Goal: Information Seeking & Learning: Learn about a topic

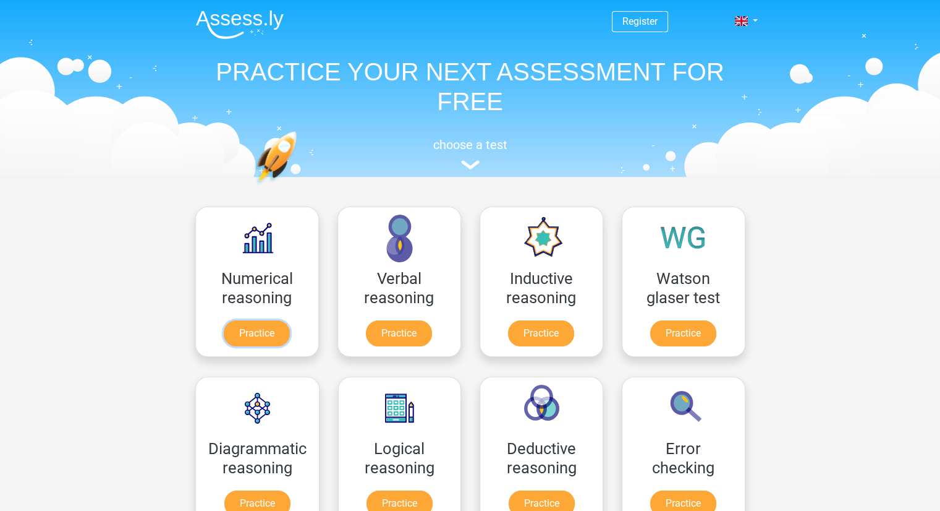
click at [262, 342] on link "Practice" at bounding box center [257, 333] width 66 height 26
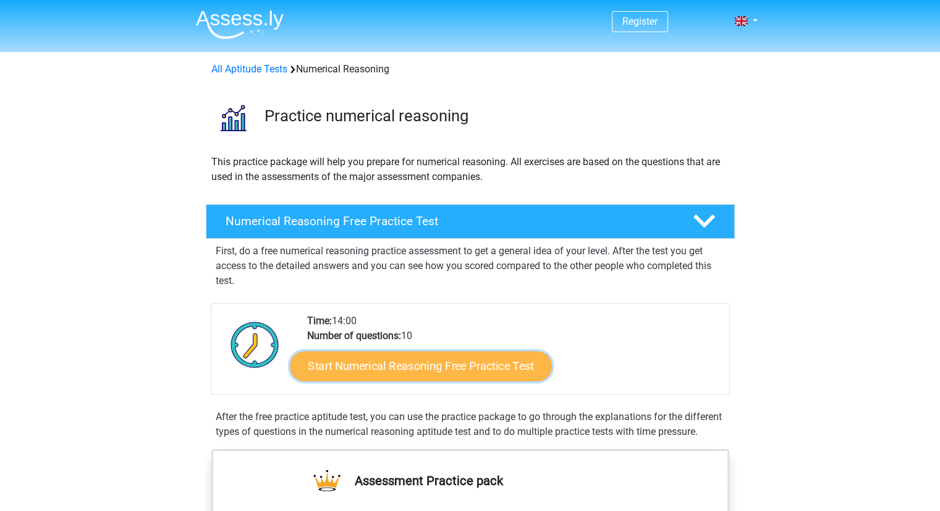
click at [389, 369] on link "Start Numerical Reasoning Free Practice Test" at bounding box center [421, 366] width 262 height 30
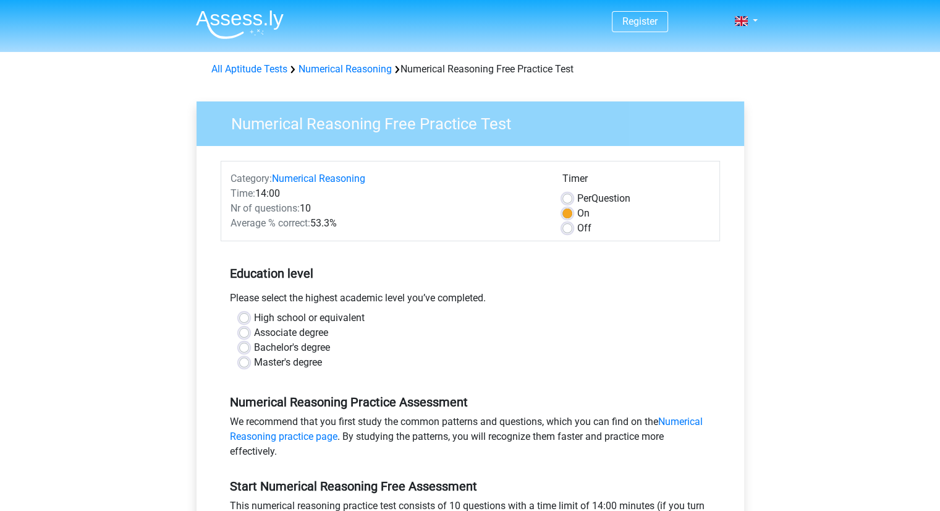
click at [254, 362] on label "Master's degree" at bounding box center [288, 362] width 68 height 15
click at [244, 362] on input "Master's degree" at bounding box center [244, 361] width 10 height 12
radio input "true"
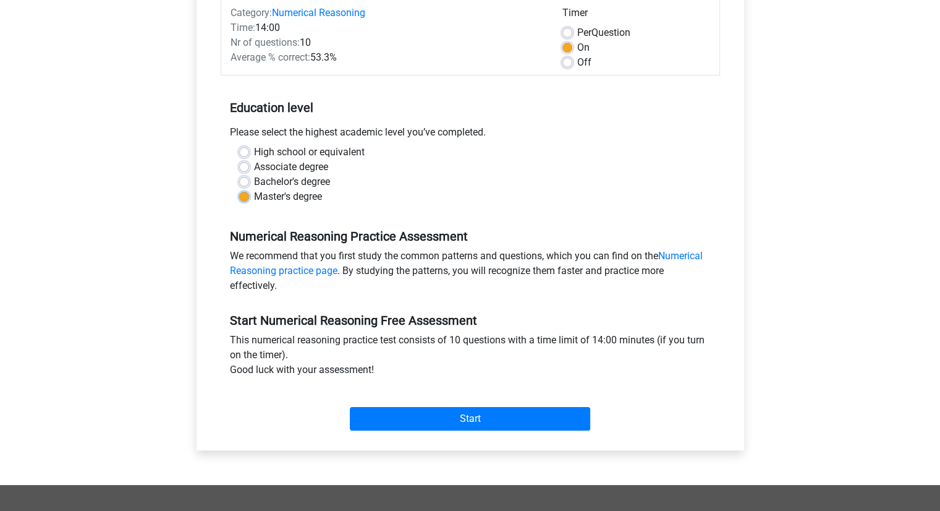
scroll to position [168, 0]
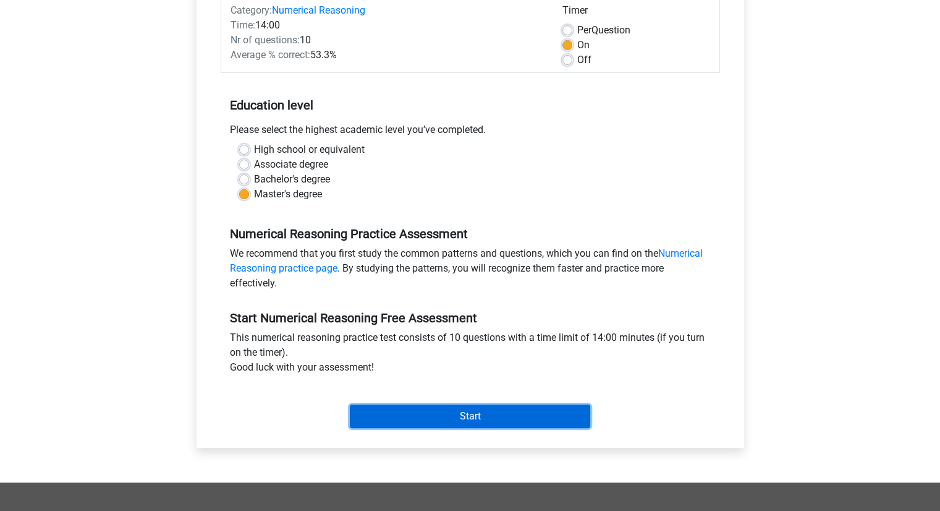
click at [451, 411] on input "Start" at bounding box center [470, 415] width 241 height 23
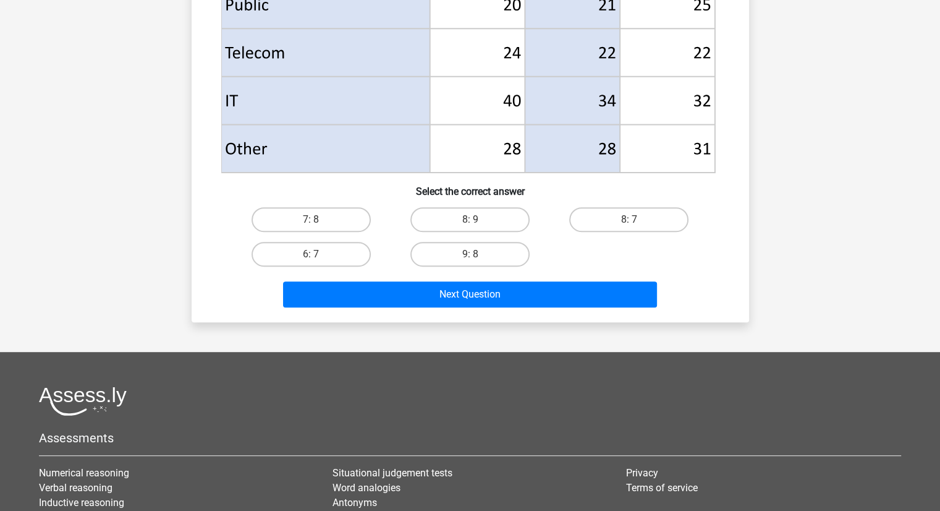
scroll to position [575, 0]
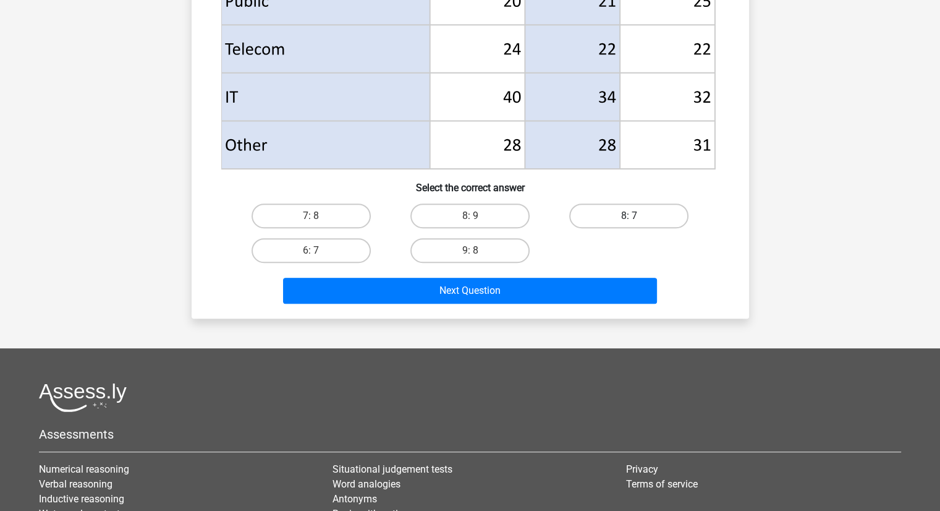
click at [617, 211] on label "8: 7" at bounding box center [628, 215] width 119 height 25
click at [629, 216] on input "8: 7" at bounding box center [633, 220] width 8 height 8
radio input "true"
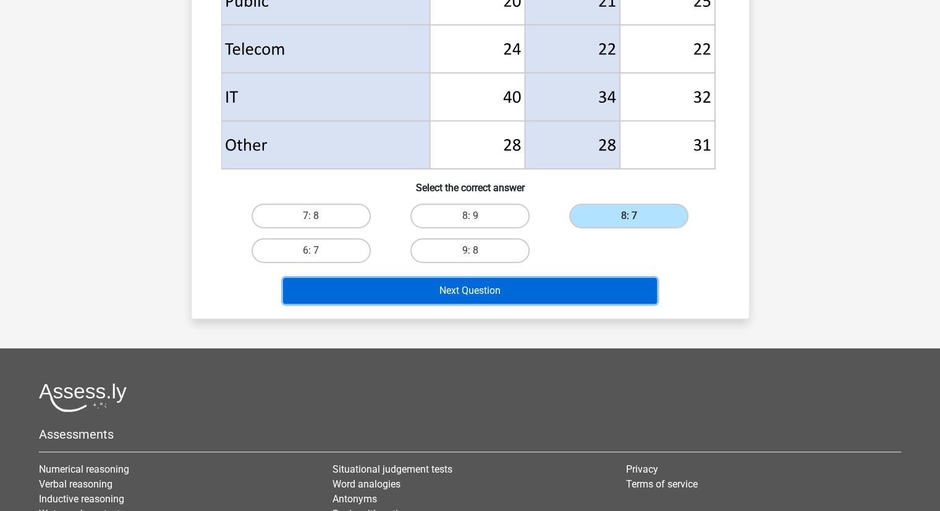
click at [510, 288] on button "Next Question" at bounding box center [470, 291] width 374 height 26
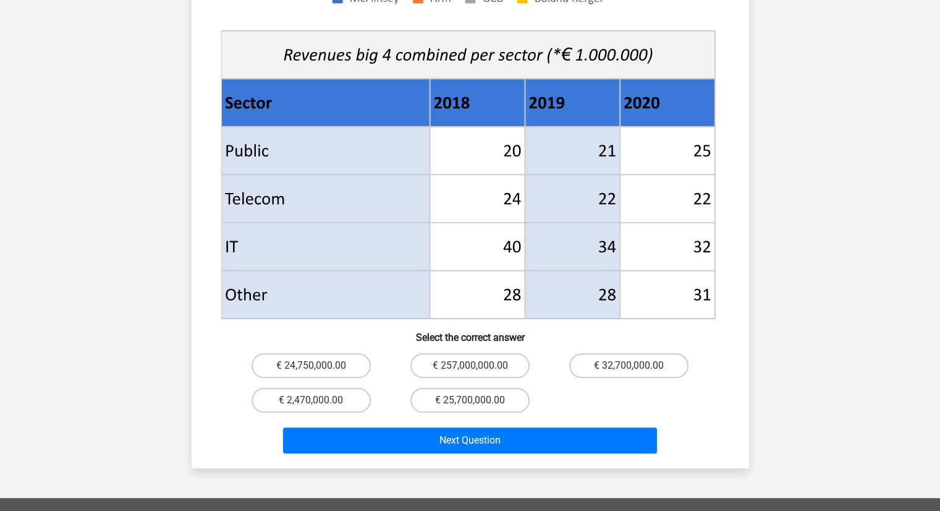
scroll to position [488, 0]
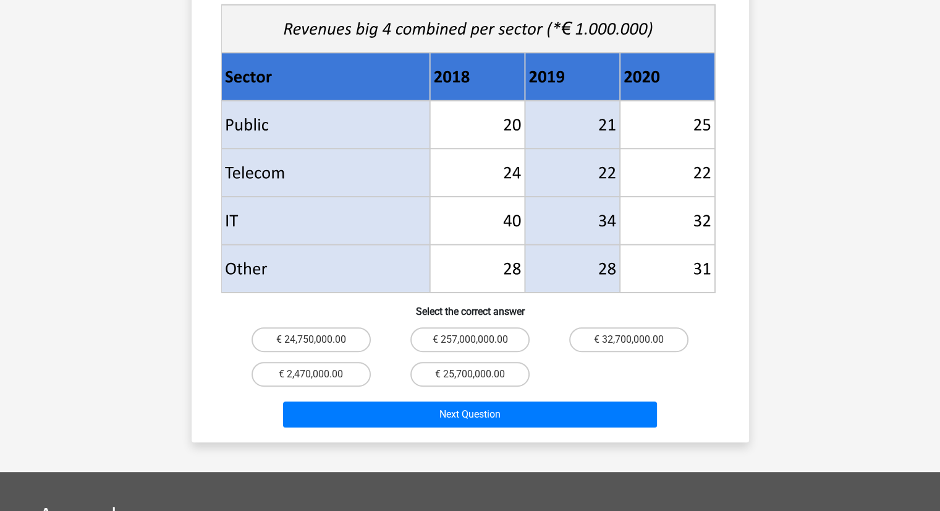
click at [315, 339] on input "€ 24,750,000.00" at bounding box center [315, 343] width 8 height 8
radio input "true"
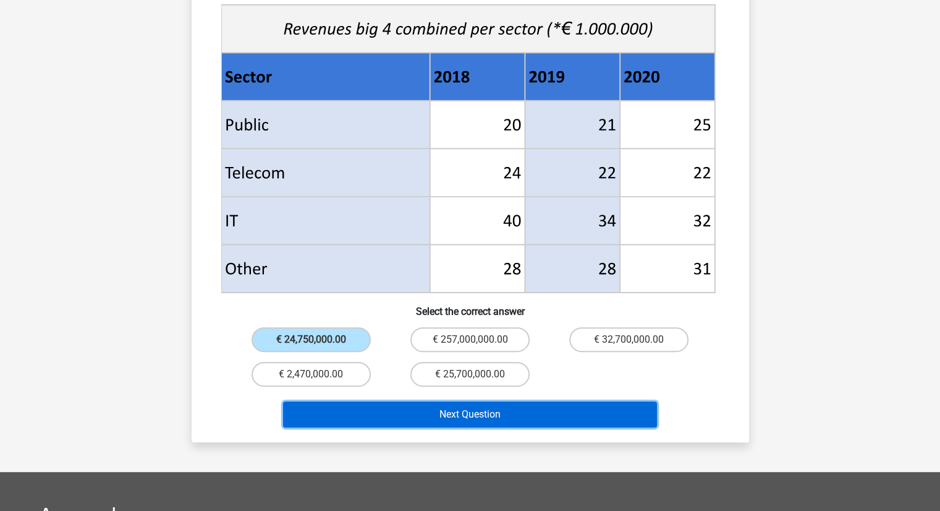
click at [475, 401] on button "Next Question" at bounding box center [470, 414] width 374 height 26
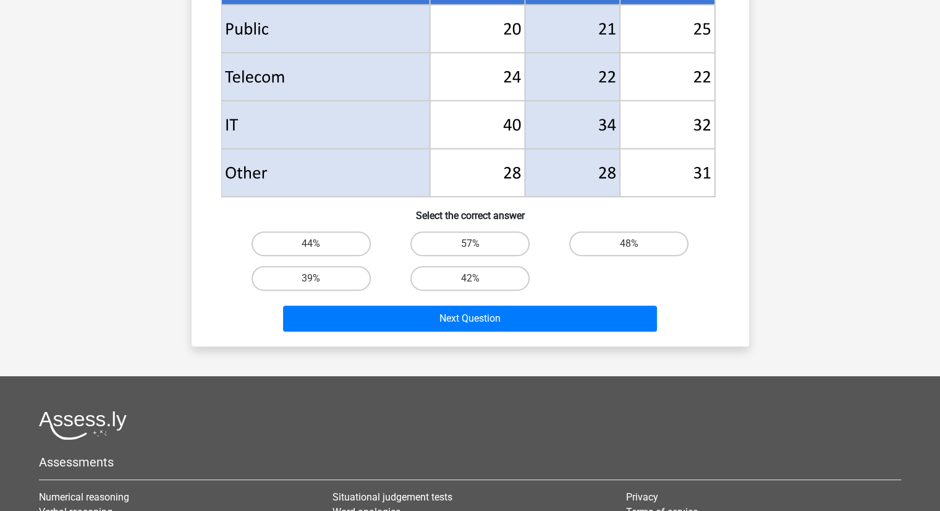
scroll to position [548, 0]
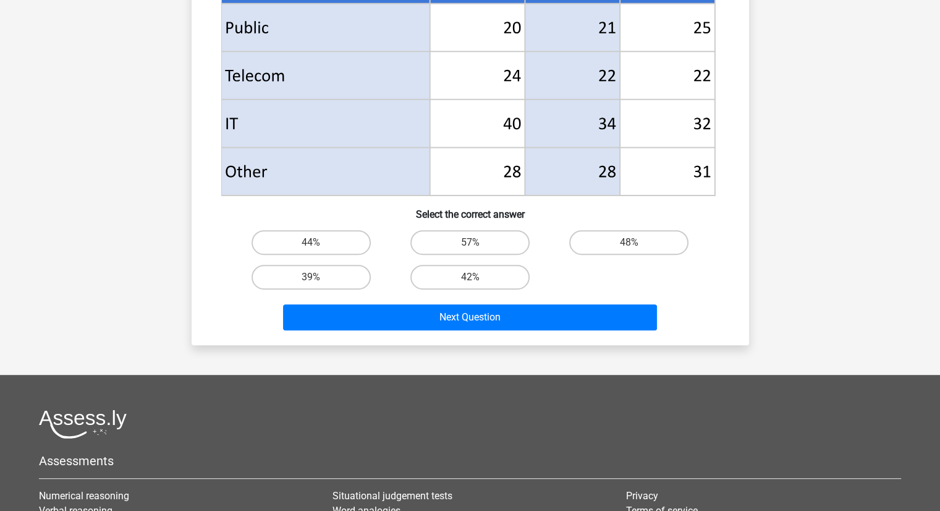
click at [632, 244] on input "48%" at bounding box center [633, 246] width 8 height 8
radio input "true"
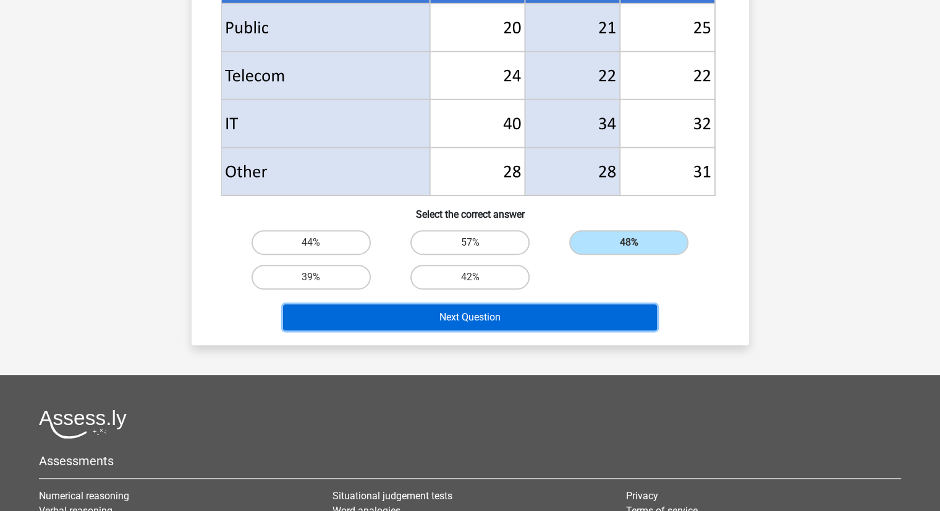
click at [483, 320] on button "Next Question" at bounding box center [470, 317] width 374 height 26
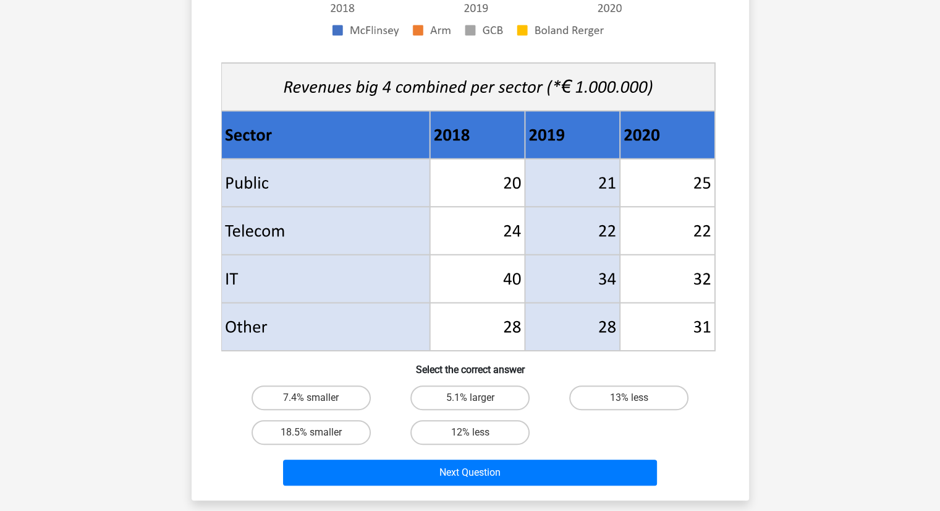
scroll to position [396, 0]
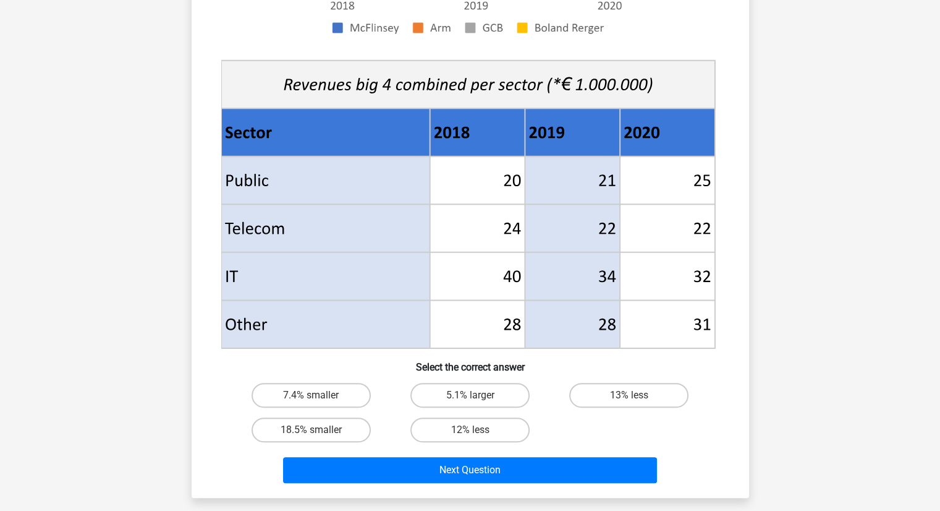
click at [316, 399] on input "7.4% smaller" at bounding box center [315, 399] width 8 height 8
radio input "true"
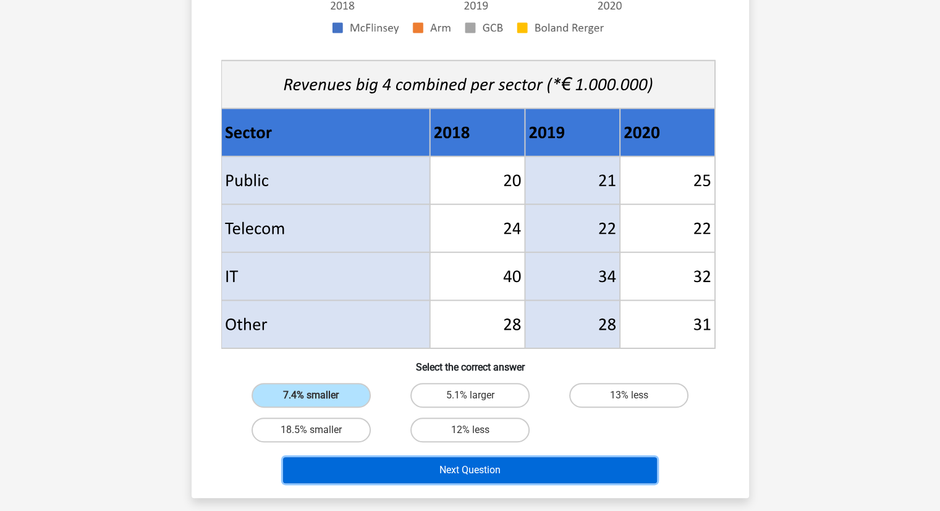
click at [432, 474] on button "Next Question" at bounding box center [470, 470] width 374 height 26
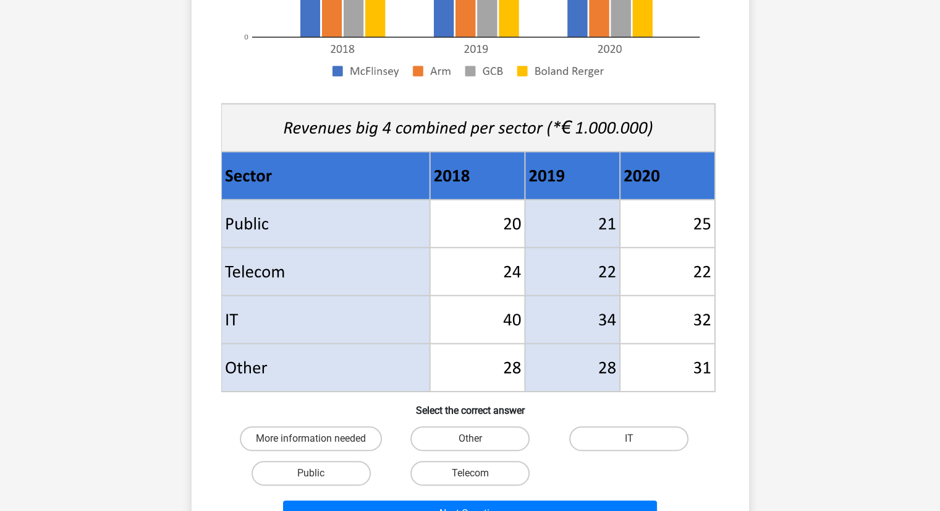
scroll to position [355, 0]
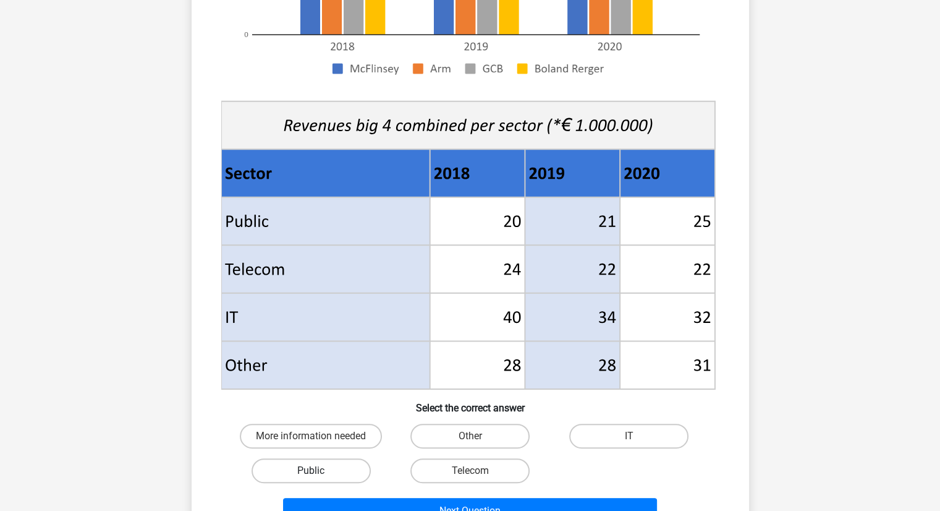
click at [339, 462] on label "Public" at bounding box center [311, 470] width 119 height 25
click at [319, 471] on input "Public" at bounding box center [315, 475] width 8 height 8
radio input "true"
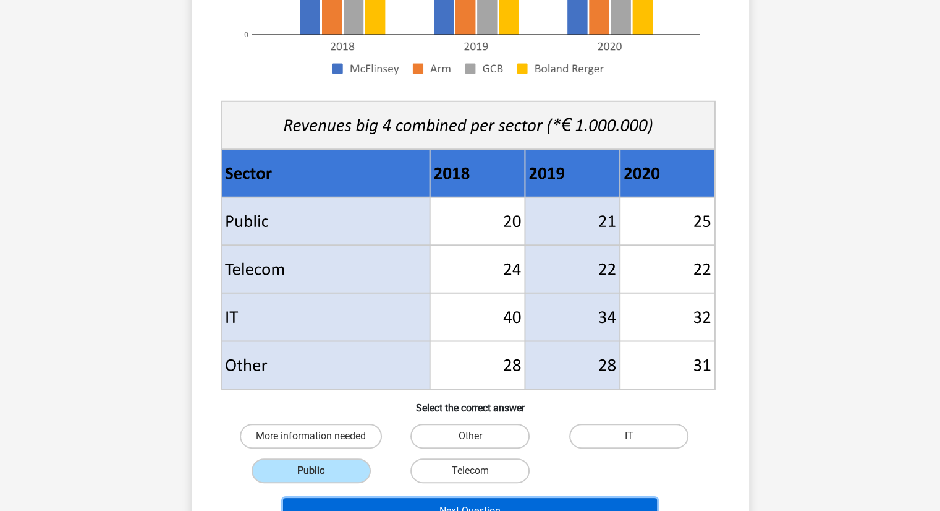
click at [455, 503] on button "Next Question" at bounding box center [470, 511] width 374 height 26
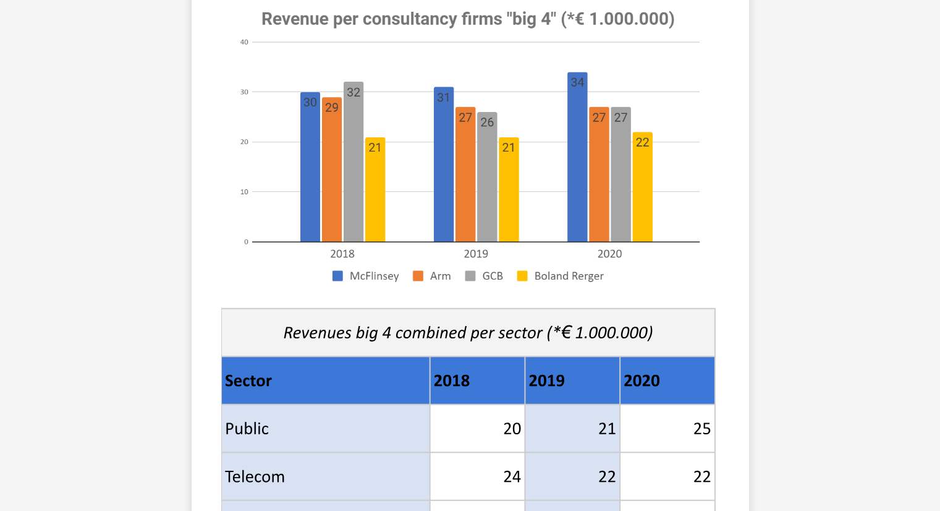
scroll to position [171, 0]
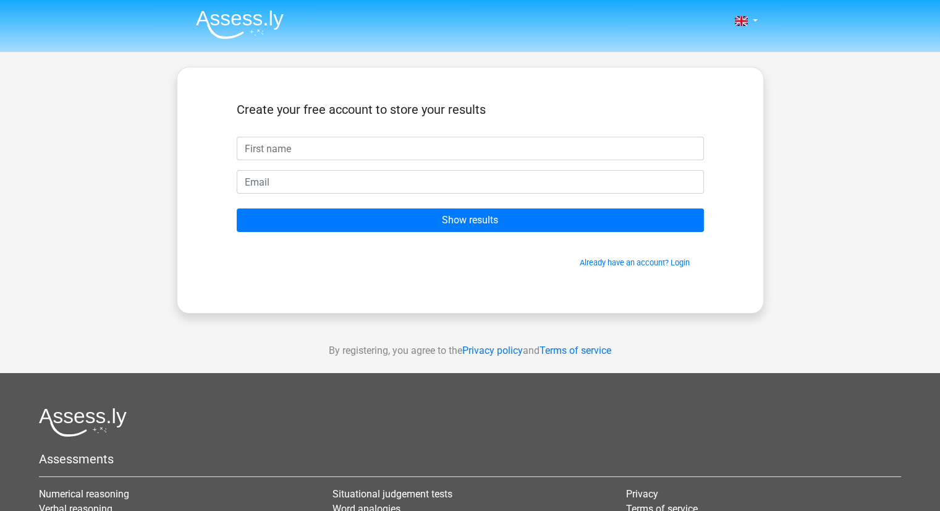
click at [438, 147] on input "text" at bounding box center [470, 148] width 467 height 23
type input "shirleyren"
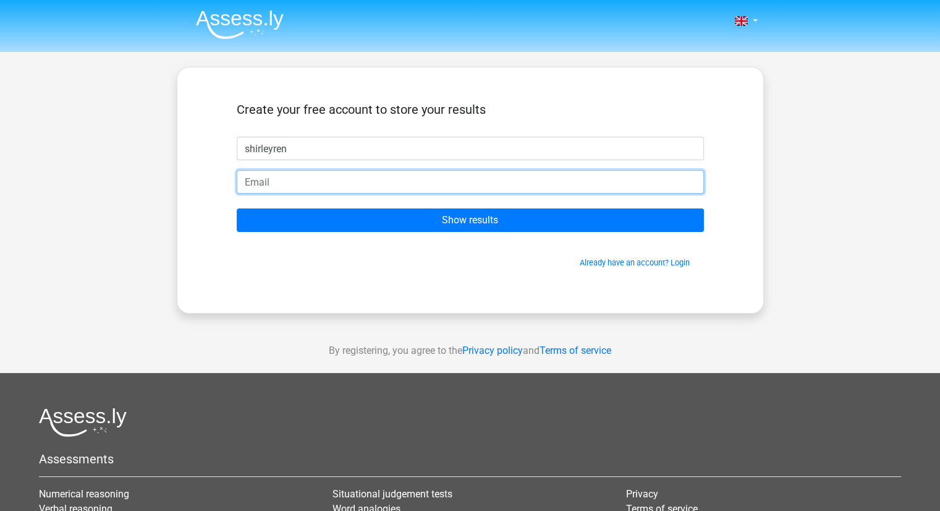
click at [435, 189] on input "email" at bounding box center [470, 181] width 467 height 23
type input "[EMAIL_ADDRESS][DOMAIN_NAME]"
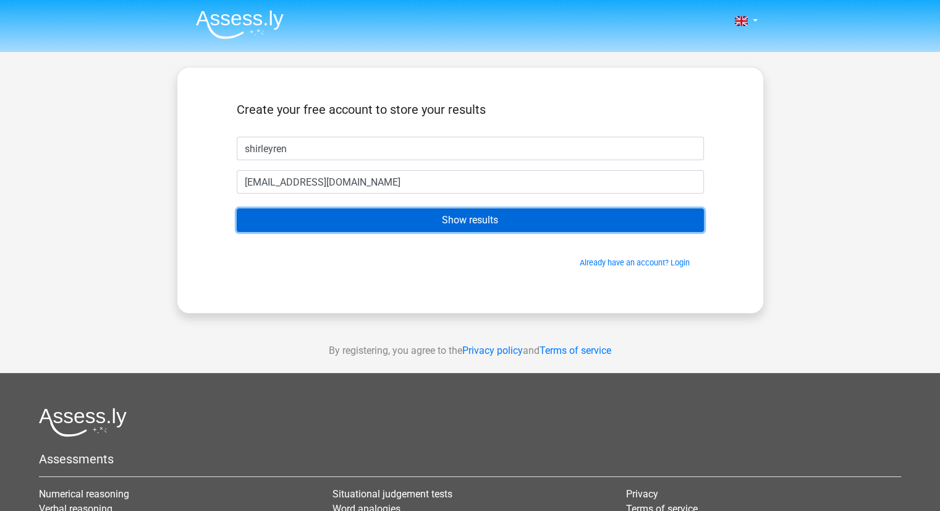
click at [469, 221] on input "Show results" at bounding box center [470, 219] width 467 height 23
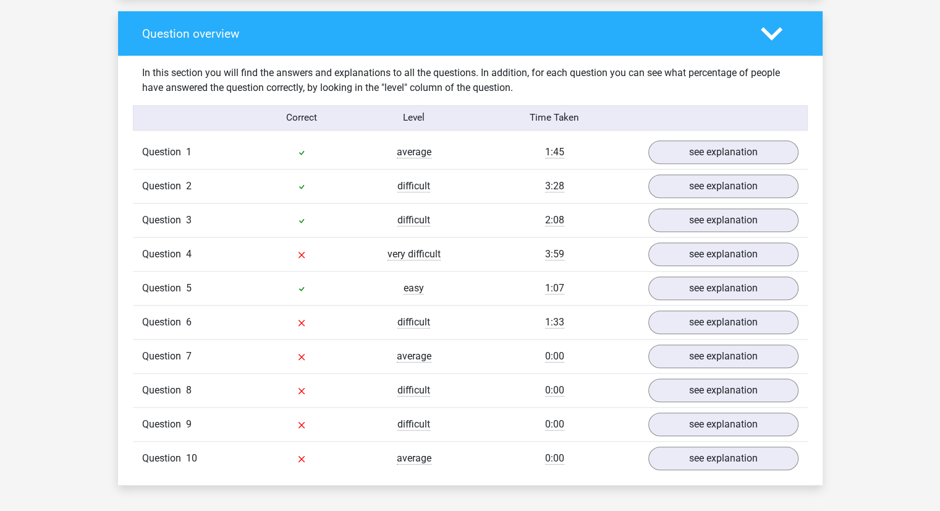
scroll to position [927, 0]
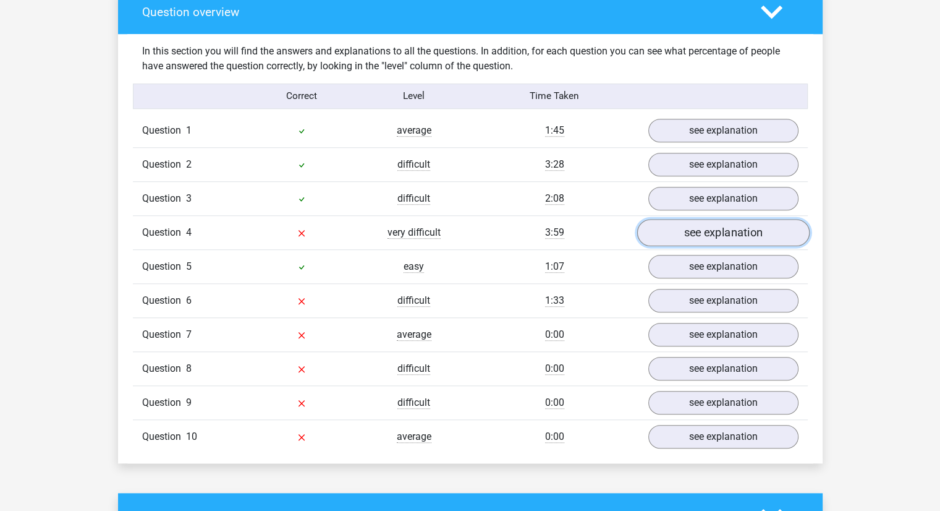
click at [684, 234] on link "see explanation" at bounding box center [723, 232] width 173 height 27
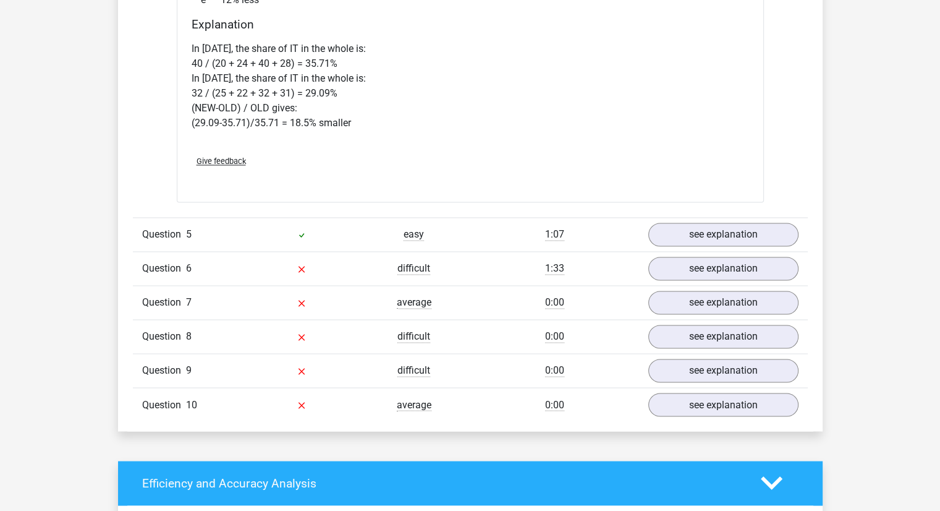
scroll to position [1964, 0]
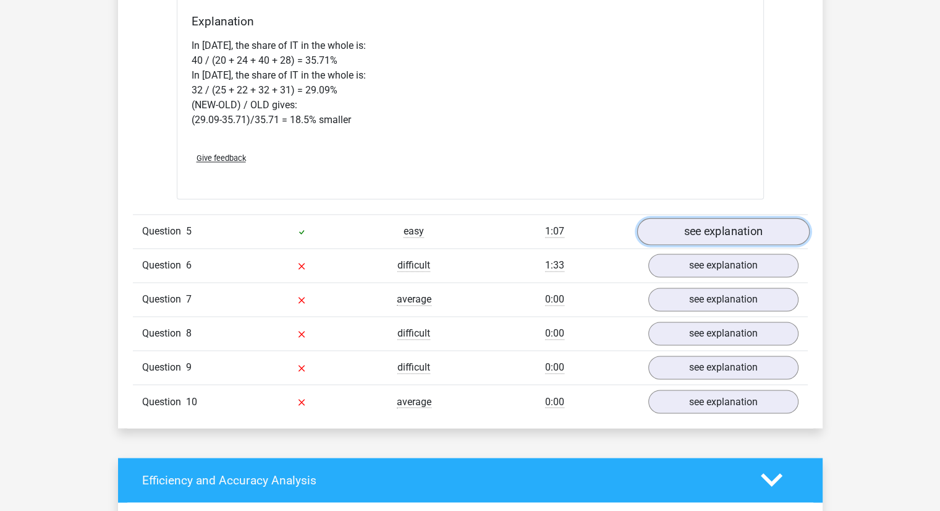
click at [726, 236] on link "see explanation" at bounding box center [723, 231] width 173 height 27
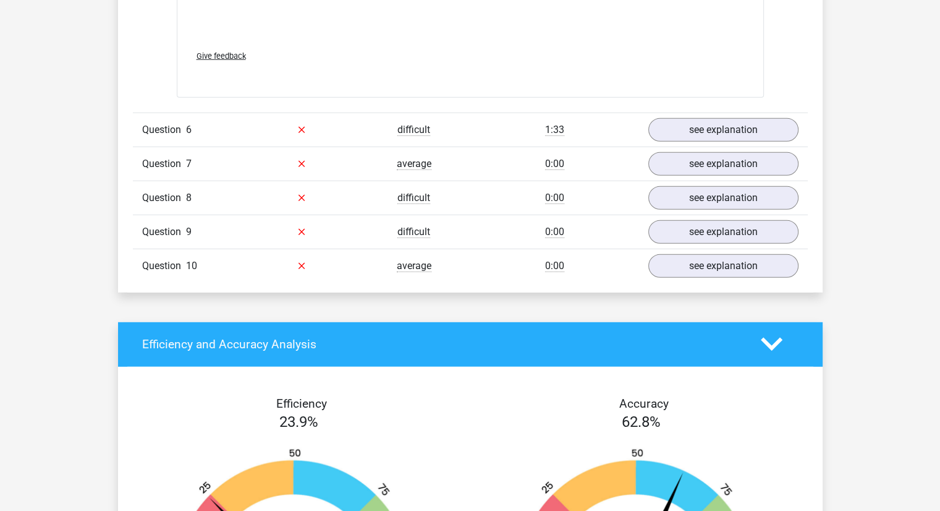
scroll to position [3304, 0]
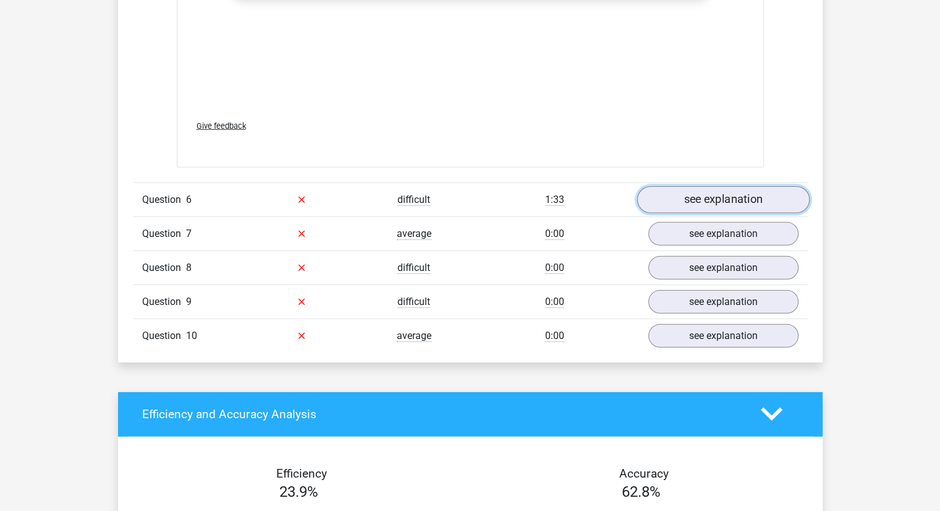
click at [729, 194] on link "see explanation" at bounding box center [723, 199] width 173 height 27
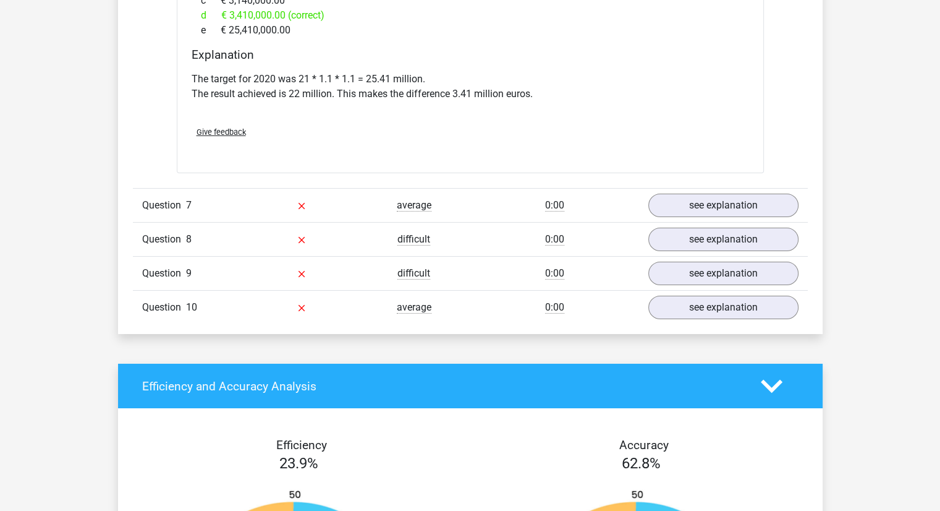
scroll to position [4296, 0]
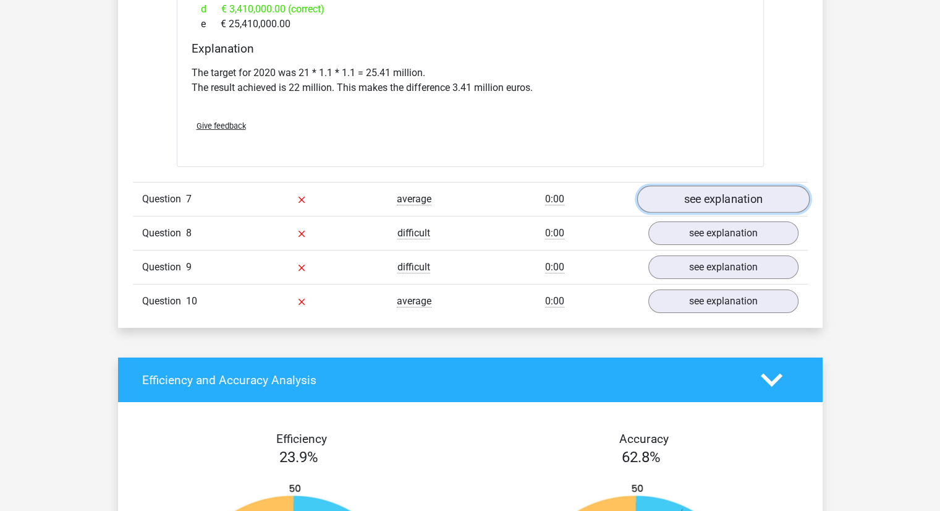
click at [720, 196] on link "see explanation" at bounding box center [723, 198] width 173 height 27
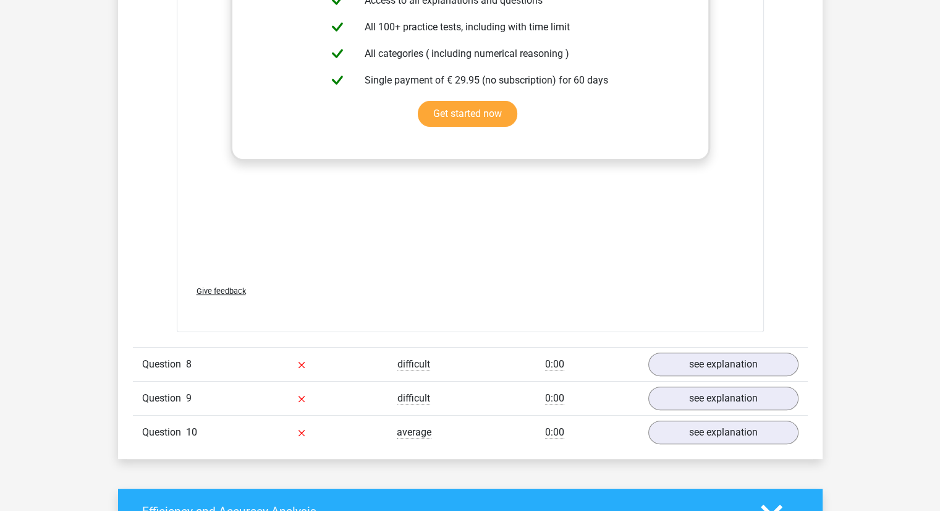
scroll to position [4960, 0]
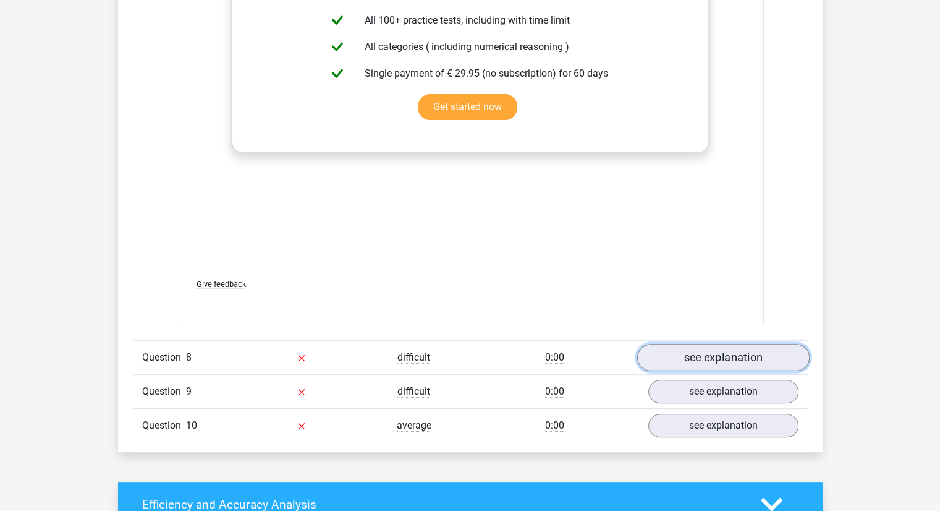
click at [688, 360] on link "see explanation" at bounding box center [723, 357] width 173 height 27
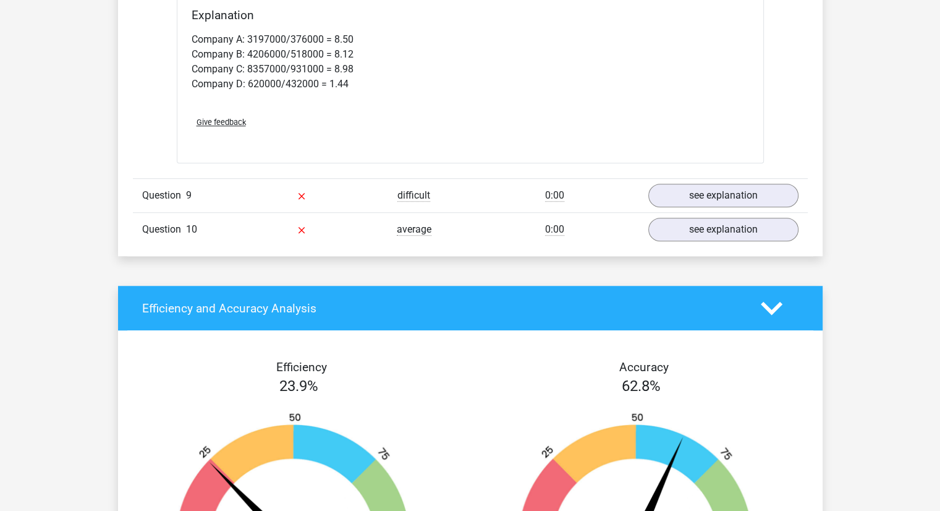
scroll to position [5620, 0]
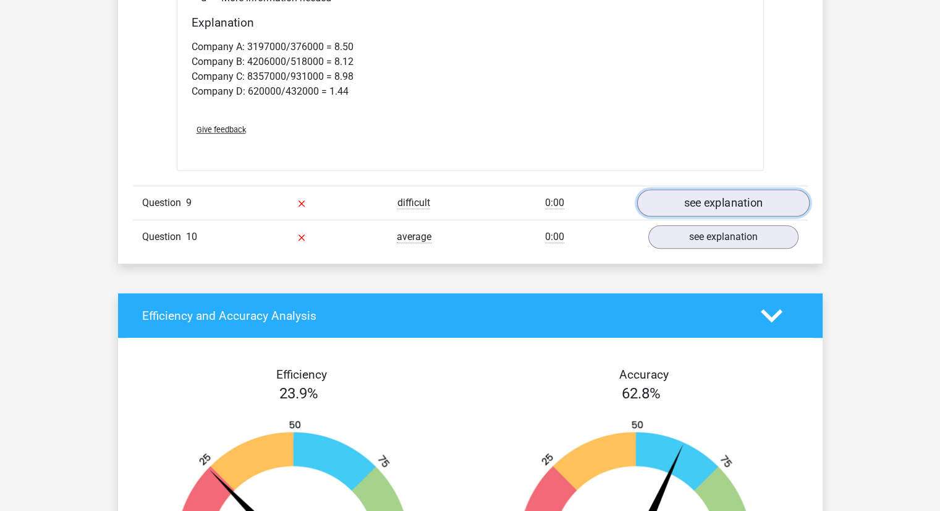
click at [693, 198] on link "see explanation" at bounding box center [723, 203] width 173 height 27
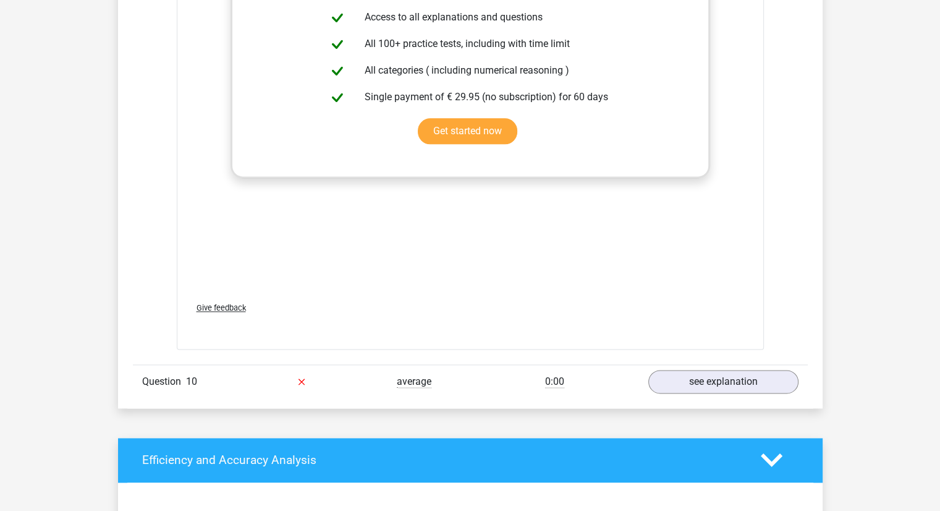
scroll to position [6302, 0]
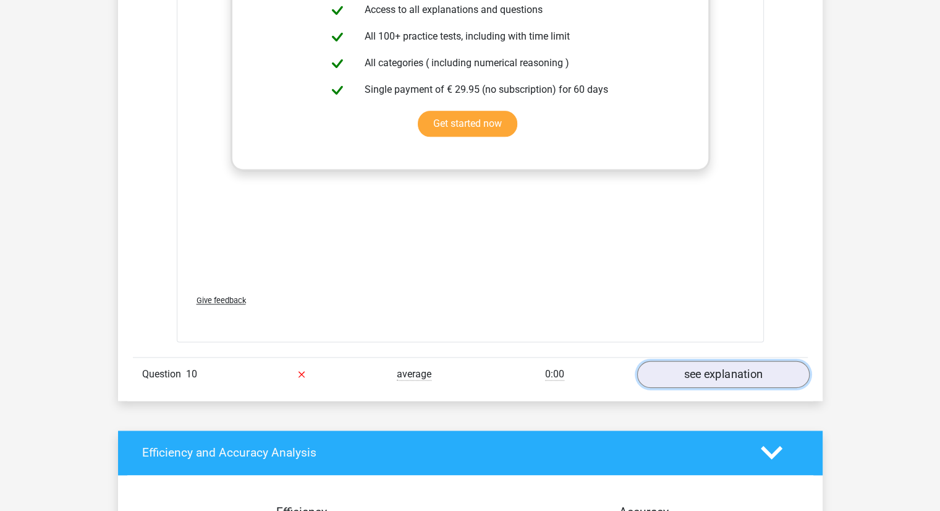
click at [700, 365] on link "see explanation" at bounding box center [723, 373] width 173 height 27
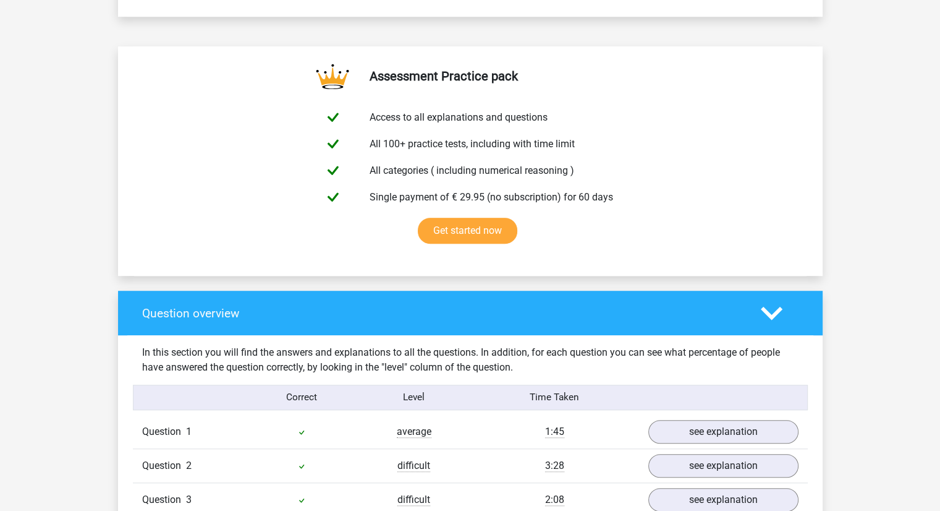
scroll to position [617, 0]
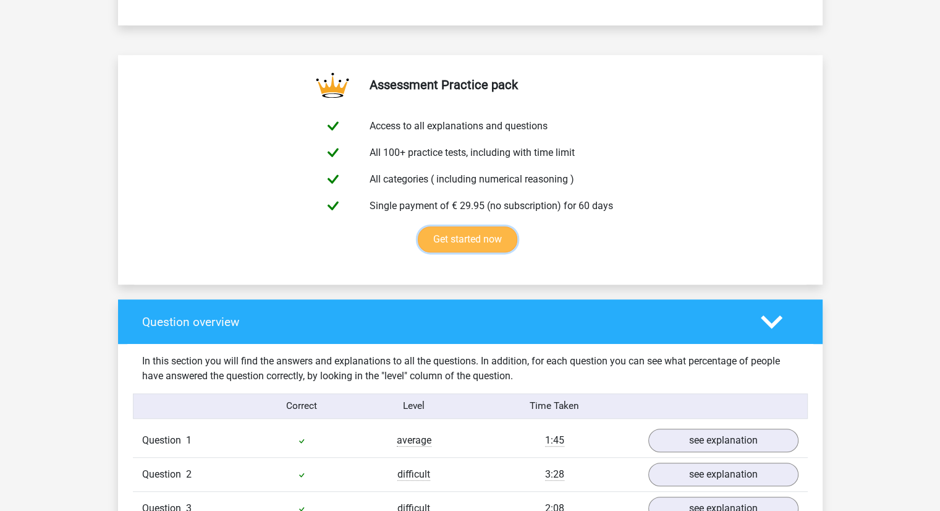
click at [466, 234] on link "Get started now" at bounding box center [468, 239] width 100 height 26
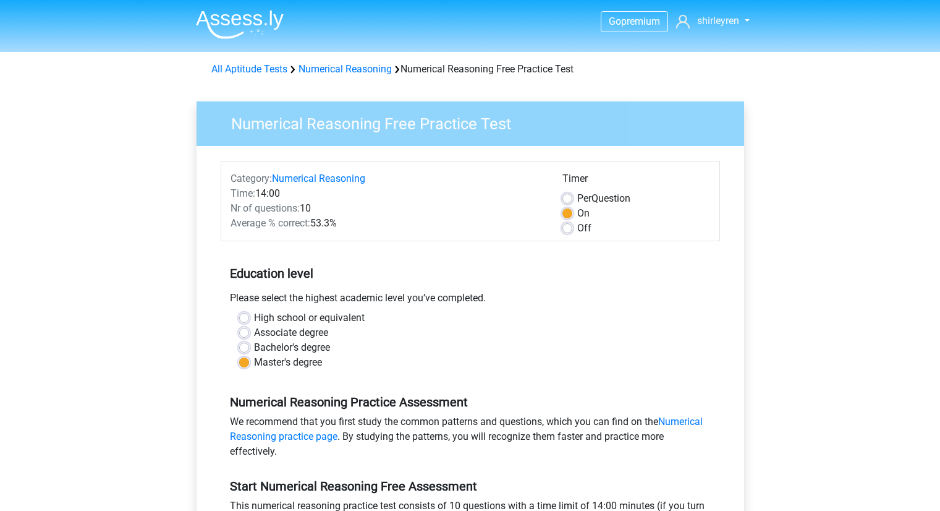
scroll to position [168, 0]
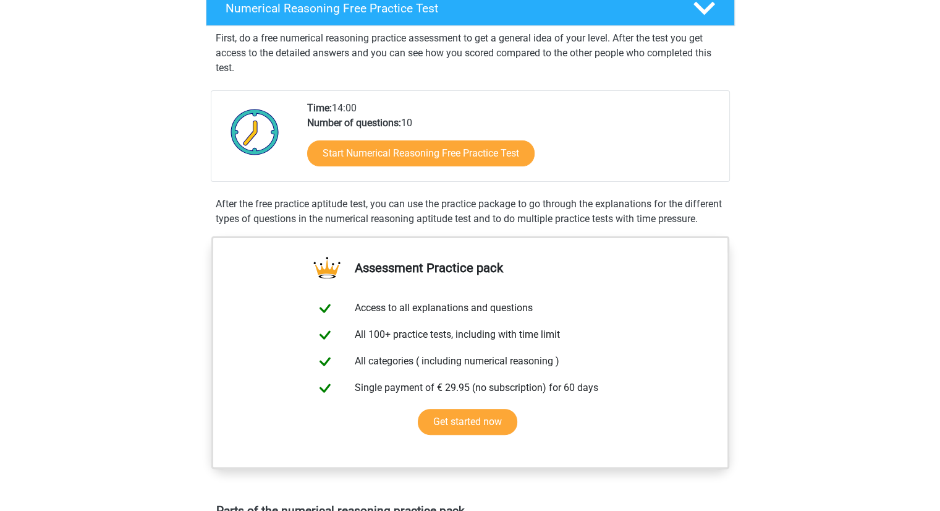
scroll to position [222, 0]
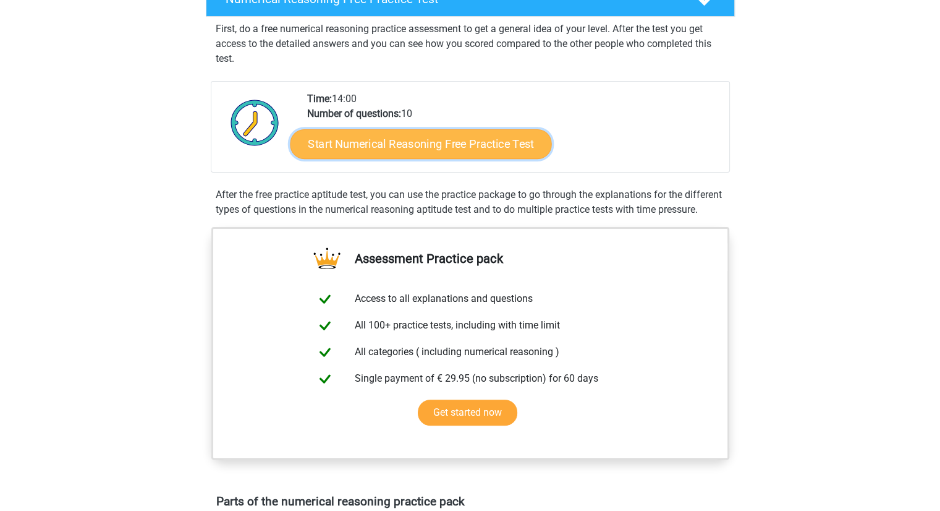
click at [488, 144] on link "Start Numerical Reasoning Free Practice Test" at bounding box center [421, 144] width 262 height 30
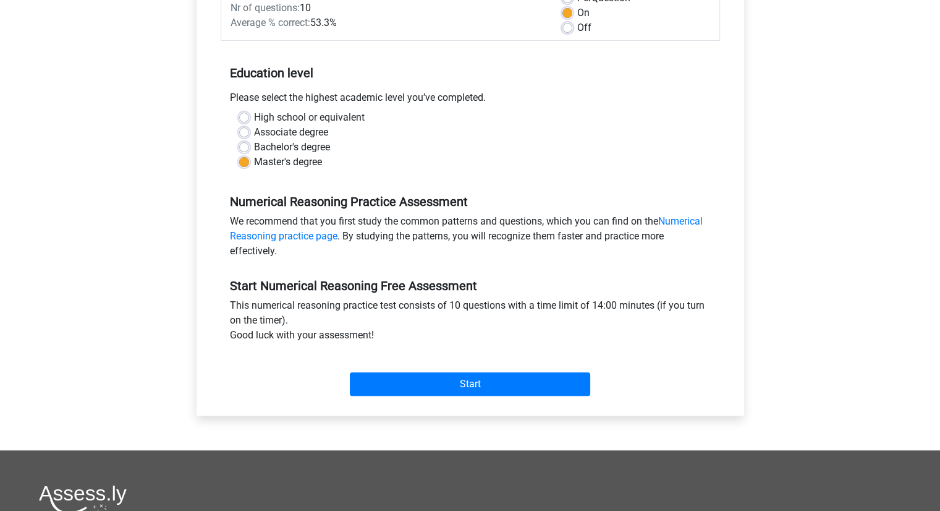
scroll to position [202, 0]
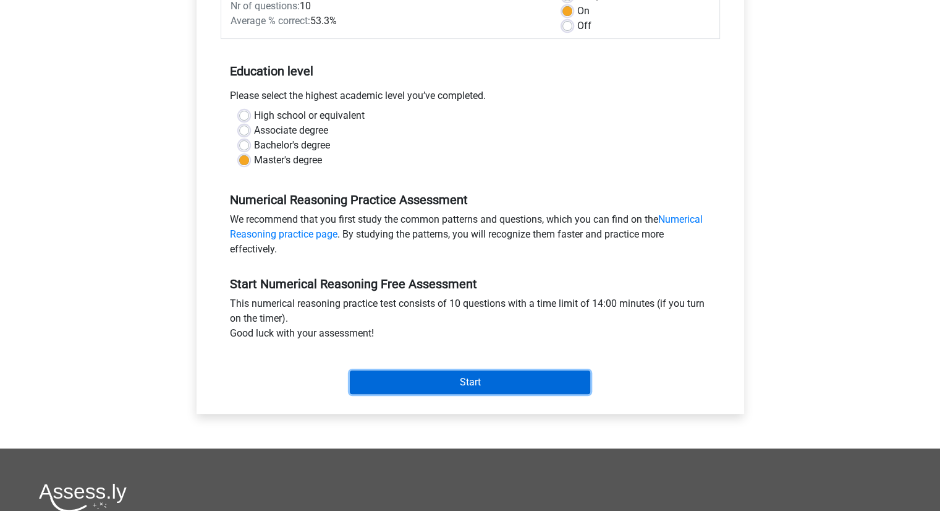
click at [443, 375] on input "Start" at bounding box center [470, 381] width 241 height 23
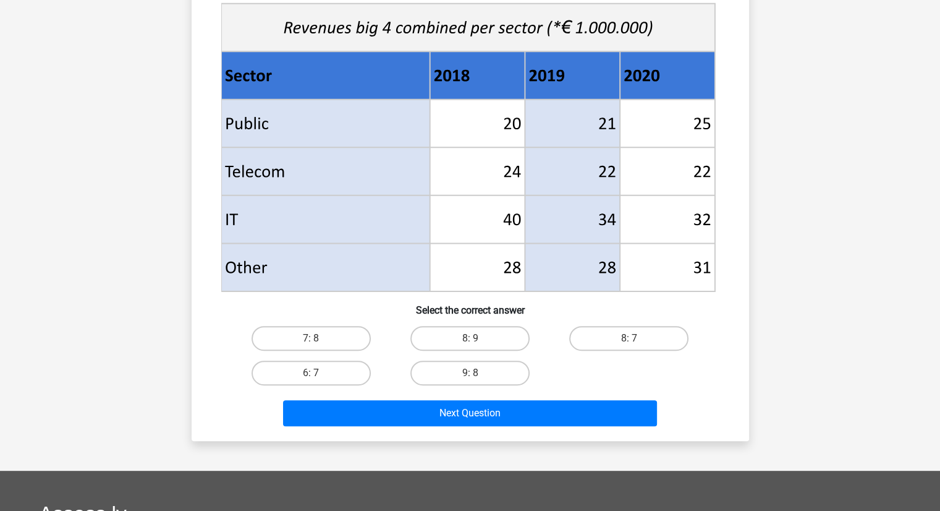
scroll to position [456, 0]
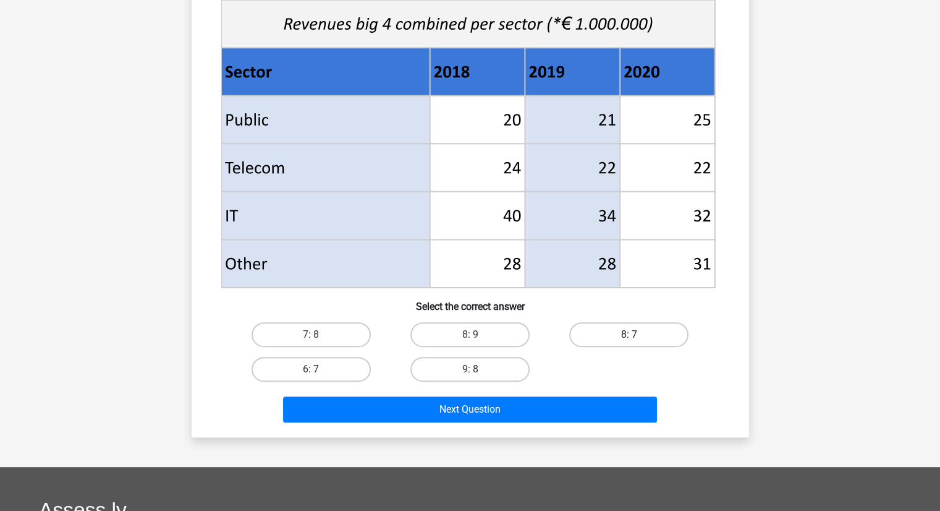
click at [612, 338] on label "8: 7" at bounding box center [628, 334] width 119 height 25
click at [629, 338] on input "8: 7" at bounding box center [633, 338] width 8 height 8
radio input "true"
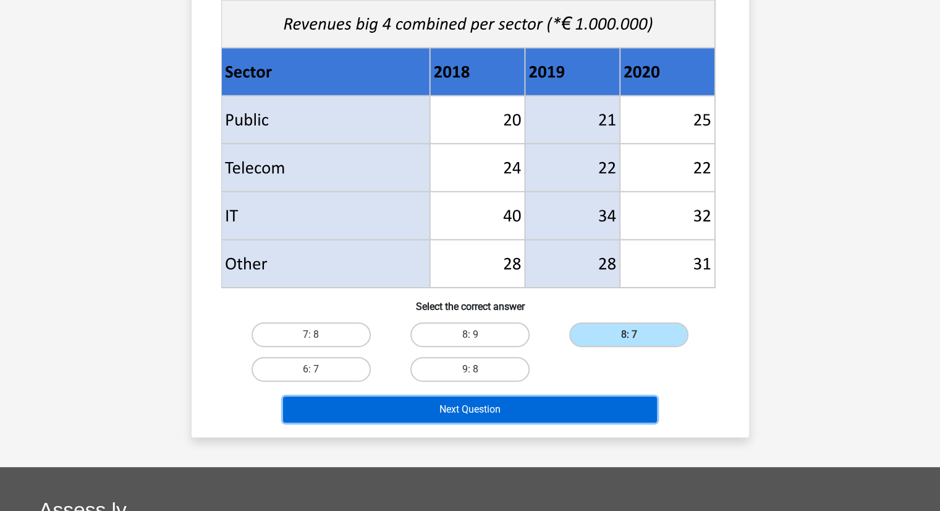
click at [462, 405] on button "Next Question" at bounding box center [470, 409] width 374 height 26
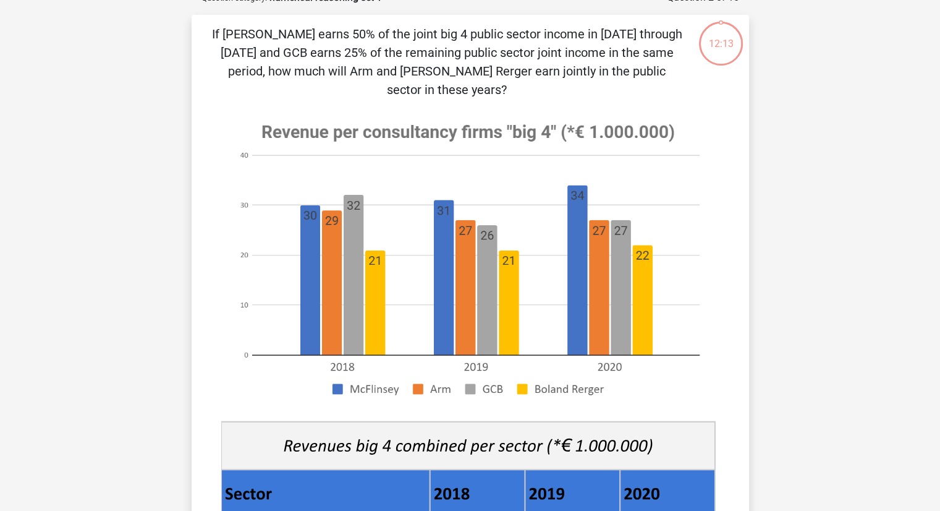
scroll to position [62, 0]
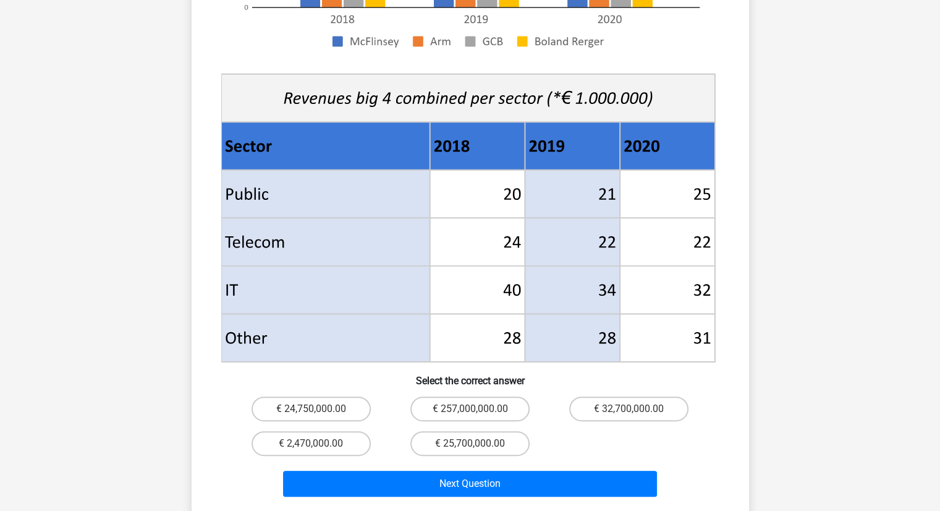
scroll to position [420, 0]
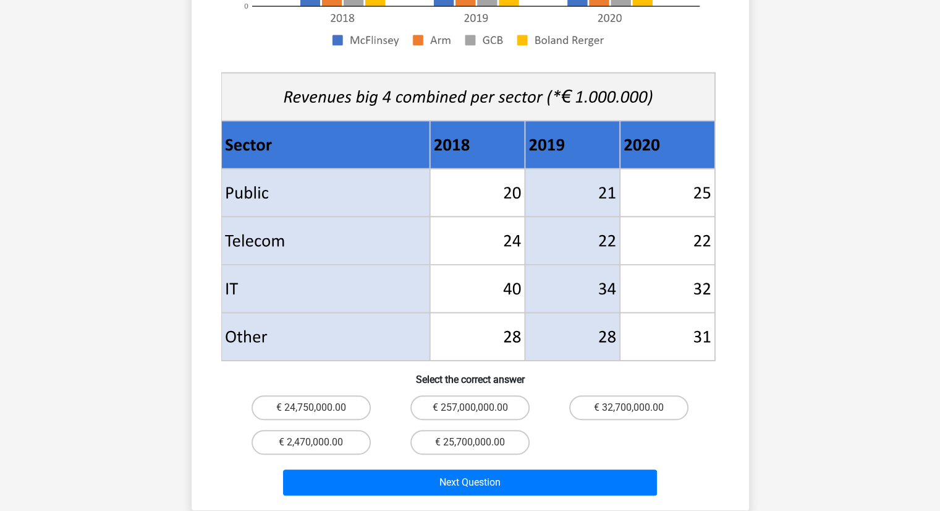
click at [313, 407] on input "€ 24,750,000.00" at bounding box center [315, 411] width 8 height 8
radio input "true"
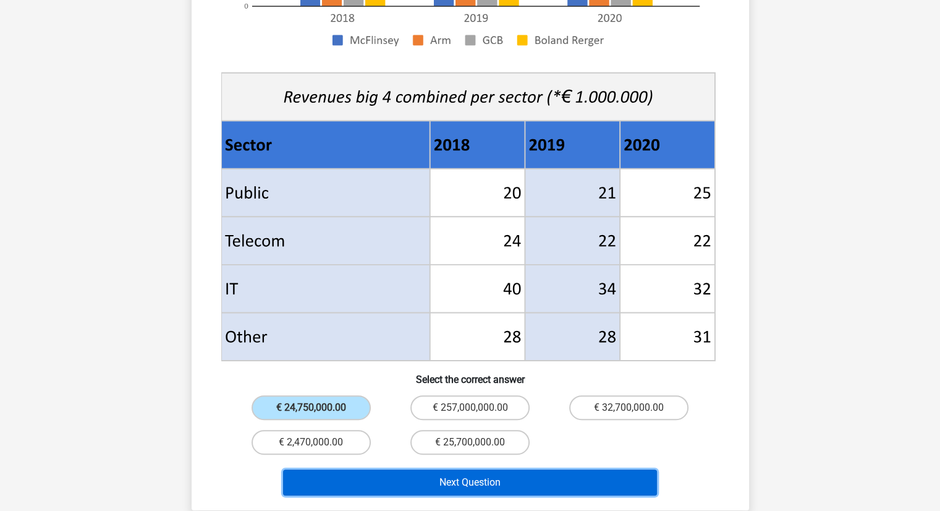
click at [458, 469] on button "Next Question" at bounding box center [470, 482] width 374 height 26
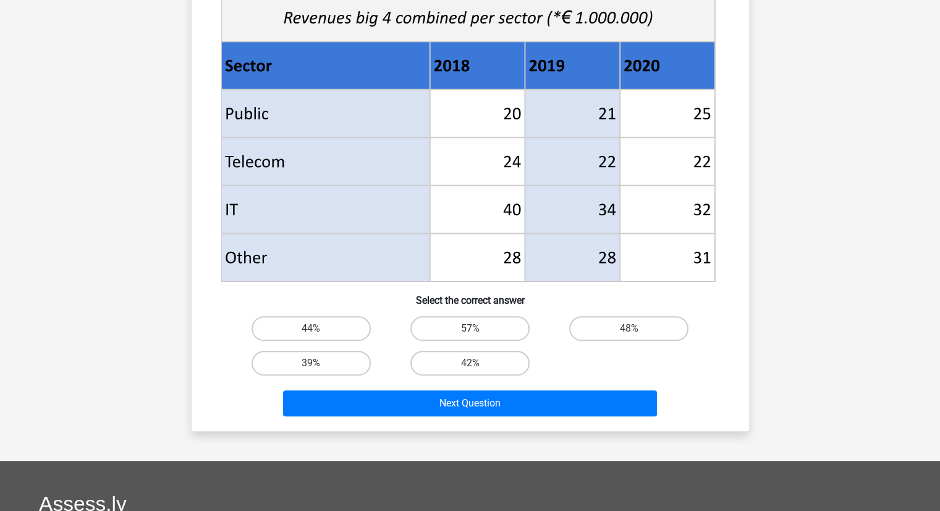
scroll to position [469, 0]
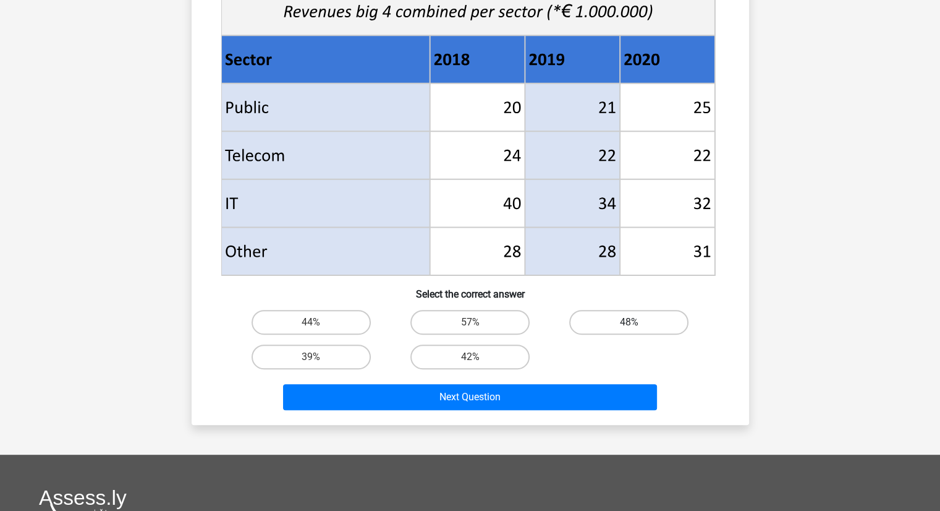
click at [615, 323] on label "48%" at bounding box center [628, 322] width 119 height 25
click at [629, 323] on input "48%" at bounding box center [633, 326] width 8 height 8
radio input "true"
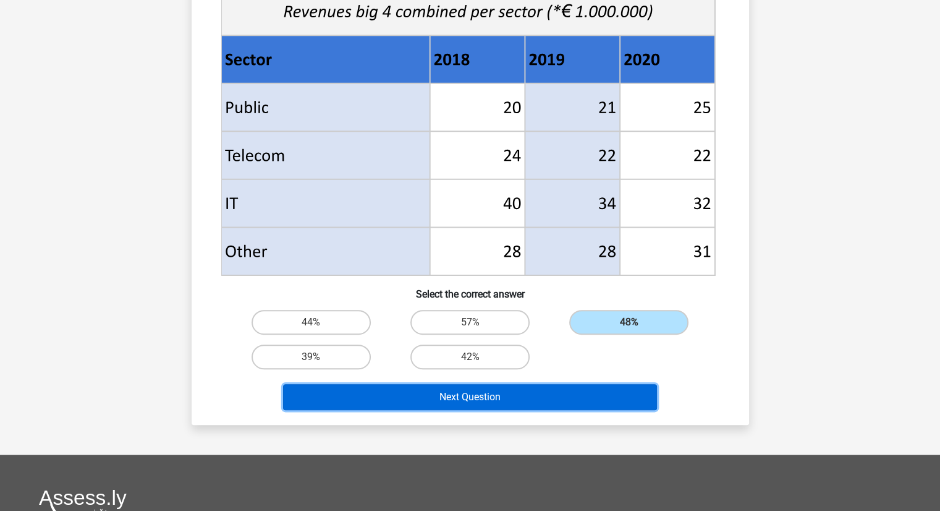
click at [514, 396] on button "Next Question" at bounding box center [470, 397] width 374 height 26
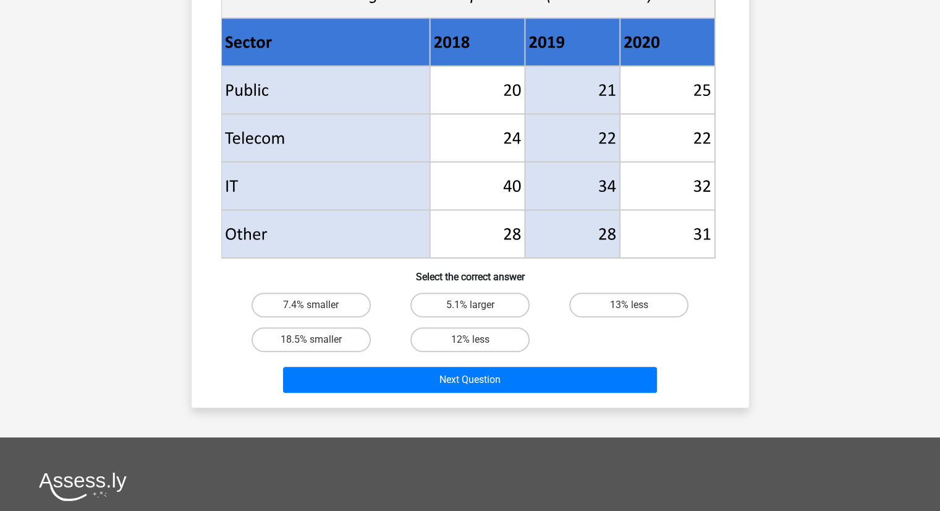
scroll to position [487, 0]
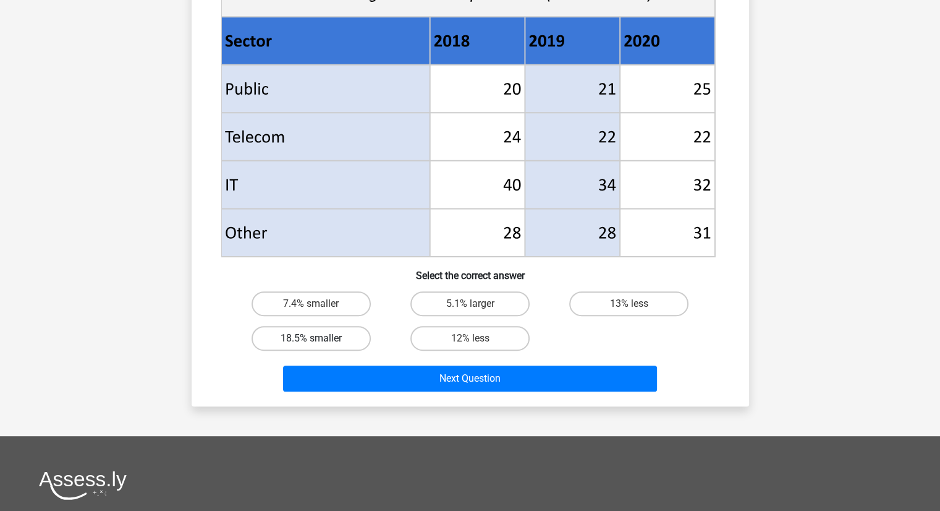
click at [322, 343] on label "18.5% smaller" at bounding box center [311, 338] width 119 height 25
click at [319, 343] on input "18.5% smaller" at bounding box center [315, 342] width 8 height 8
radio input "true"
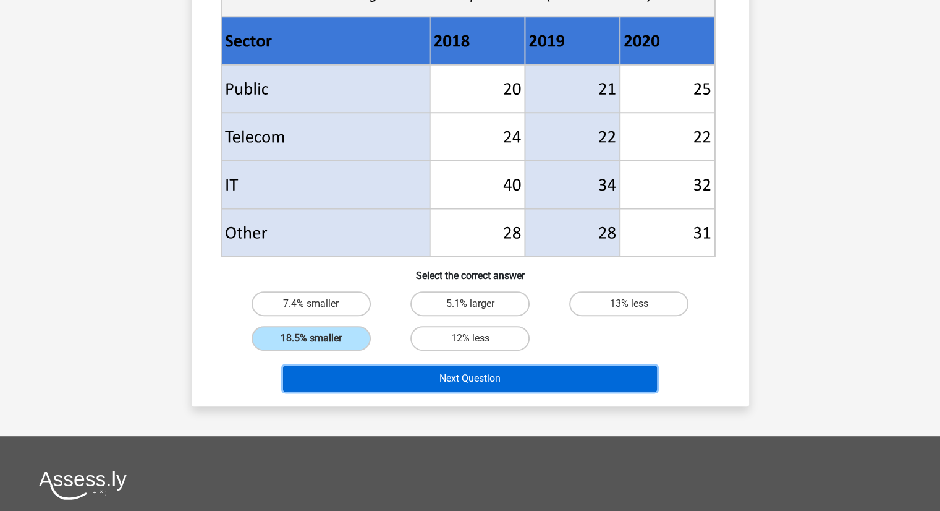
click at [435, 378] on button "Next Question" at bounding box center [470, 378] width 374 height 26
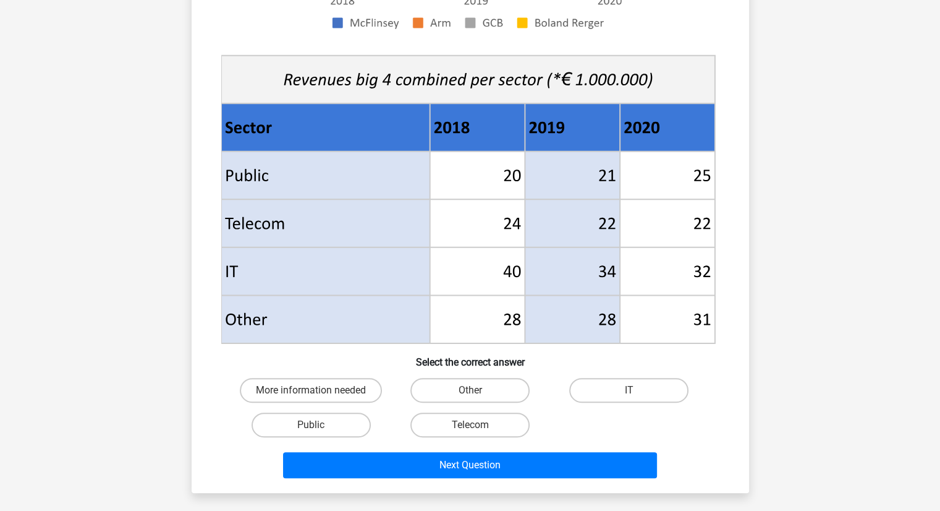
scroll to position [403, 0]
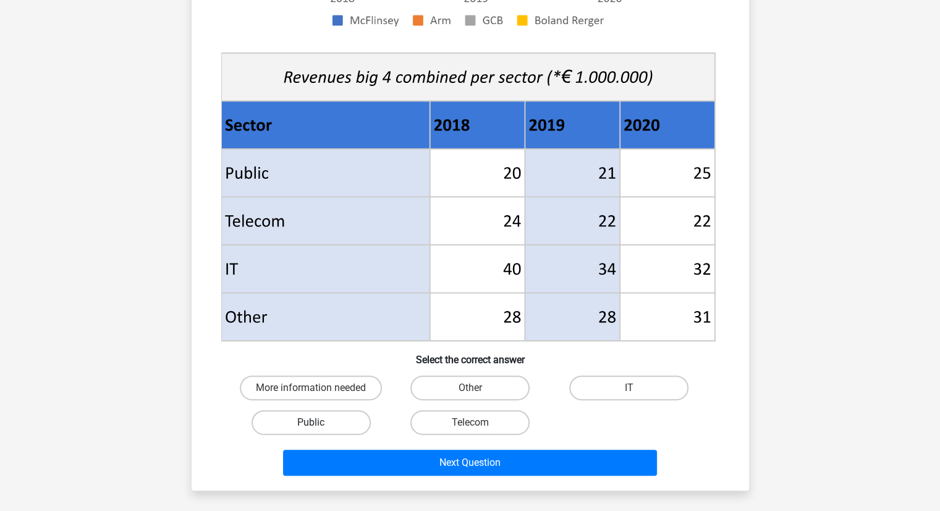
click at [319, 419] on label "Public" at bounding box center [311, 422] width 119 height 25
click at [319, 422] on input "Public" at bounding box center [315, 426] width 8 height 8
radio input "true"
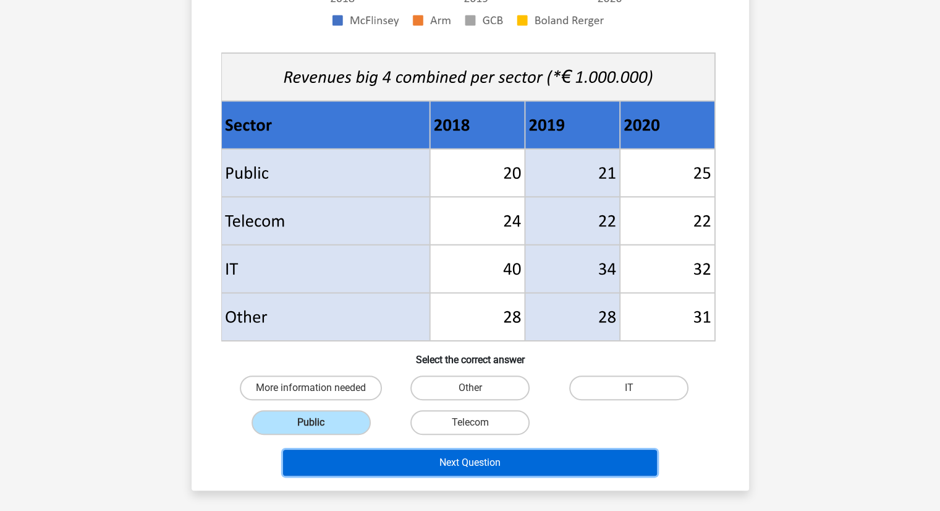
click at [479, 462] on button "Next Question" at bounding box center [470, 462] width 374 height 26
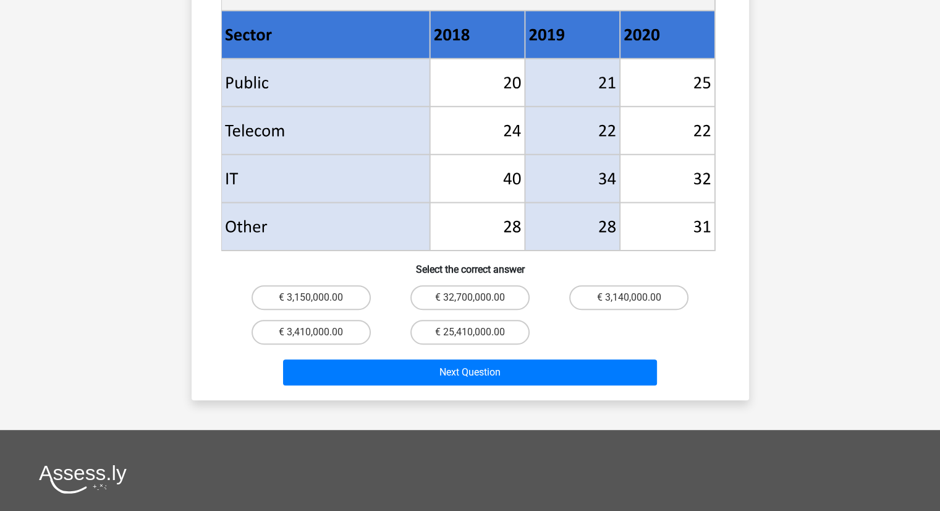
scroll to position [518, 0]
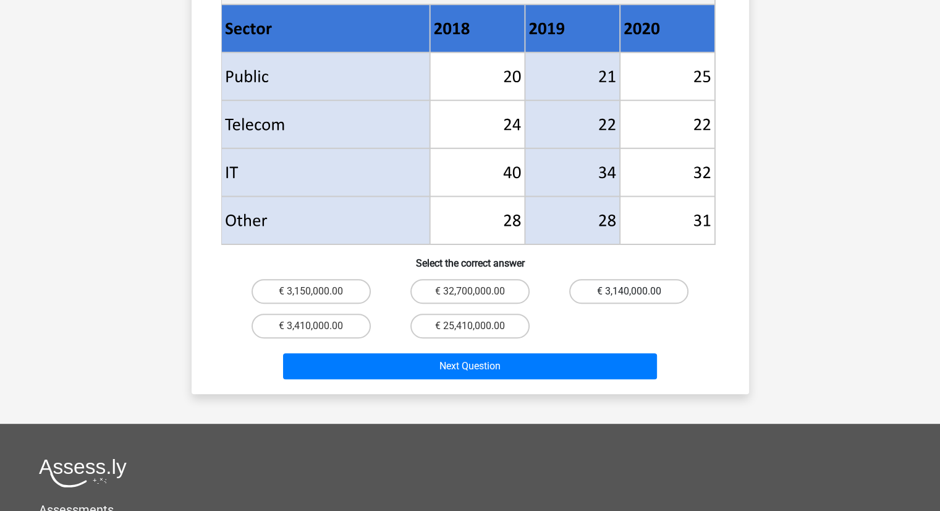
click at [625, 279] on label "€ 3,140,000.00" at bounding box center [628, 291] width 119 height 25
click at [629, 291] on input "€ 3,140,000.00" at bounding box center [633, 295] width 8 height 8
radio input "true"
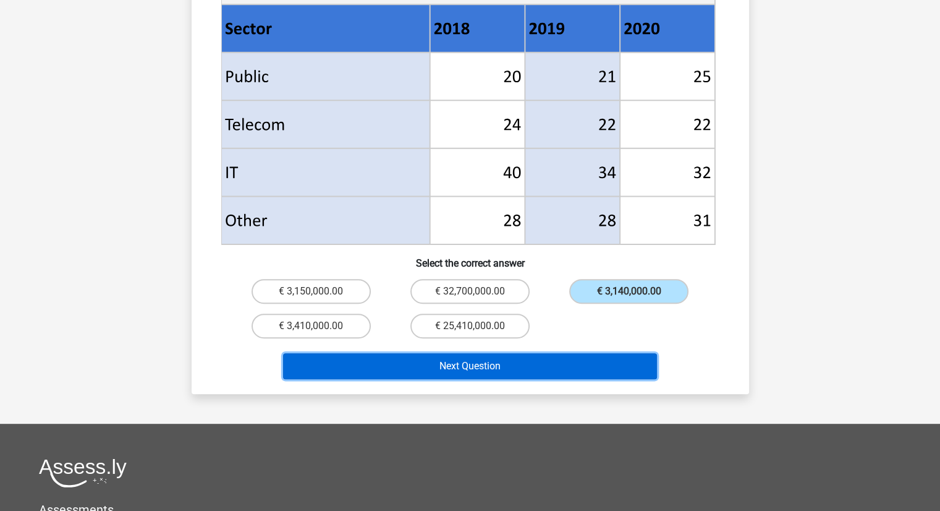
click at [462, 353] on button "Next Question" at bounding box center [470, 366] width 374 height 26
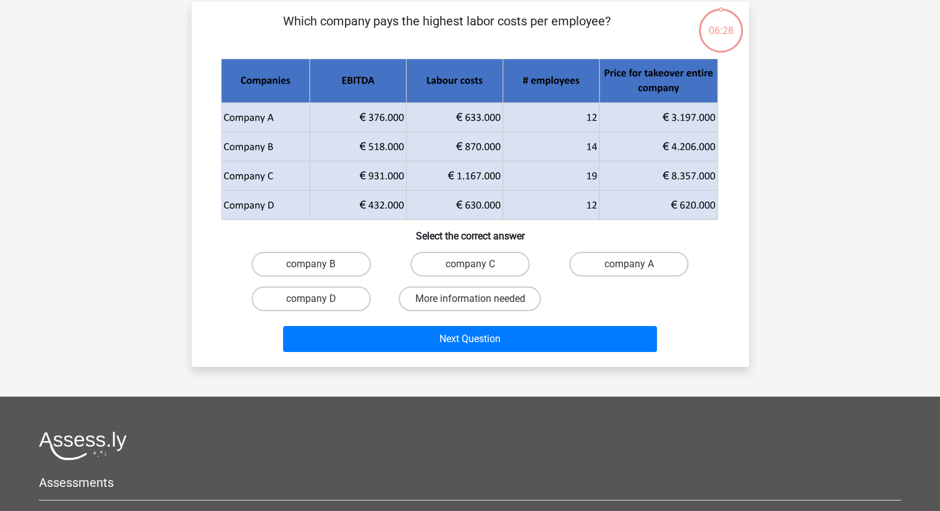
scroll to position [62, 0]
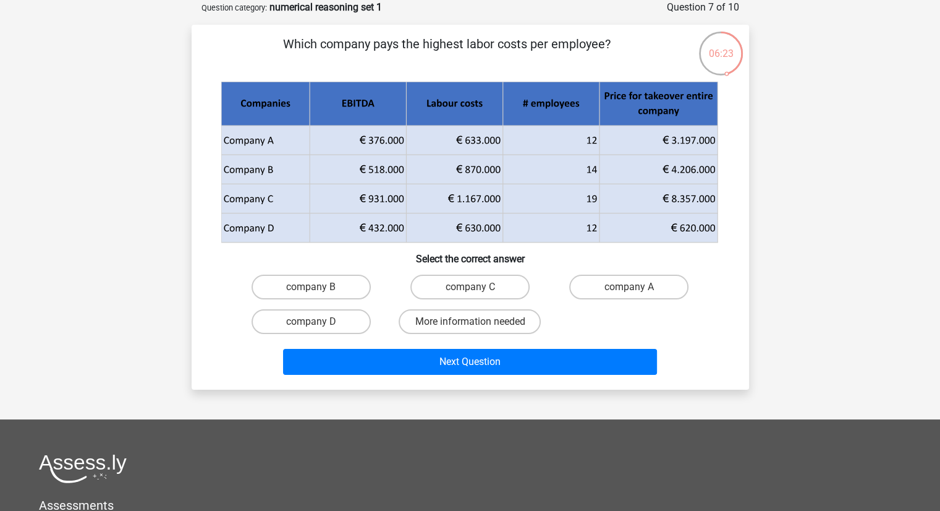
click at [781, 290] on div "Go premium shirleyren shirleyrenemails@yahoo.com" at bounding box center [470, 341] width 940 height 807
click at [339, 289] on label "company B" at bounding box center [311, 287] width 119 height 25
click at [319, 289] on input "company B" at bounding box center [315, 291] width 8 height 8
radio input "true"
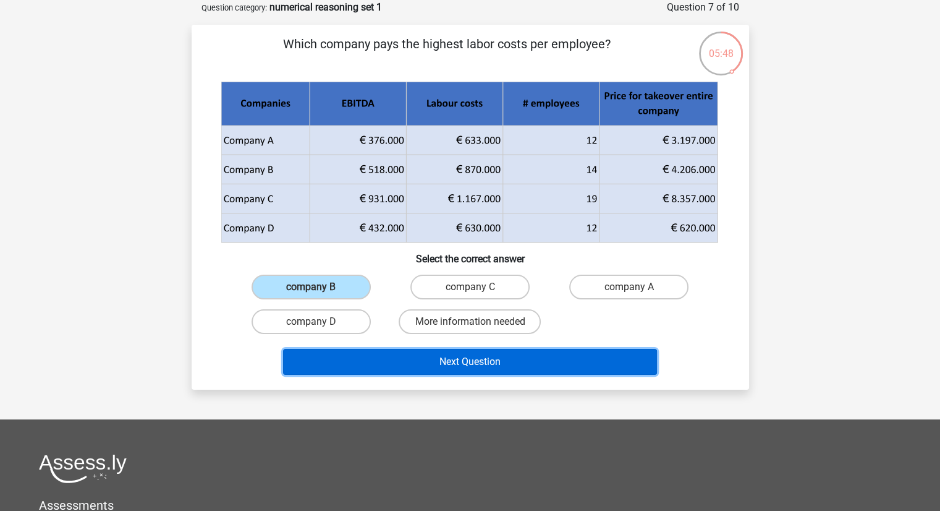
click at [461, 359] on button "Next Question" at bounding box center [470, 362] width 374 height 26
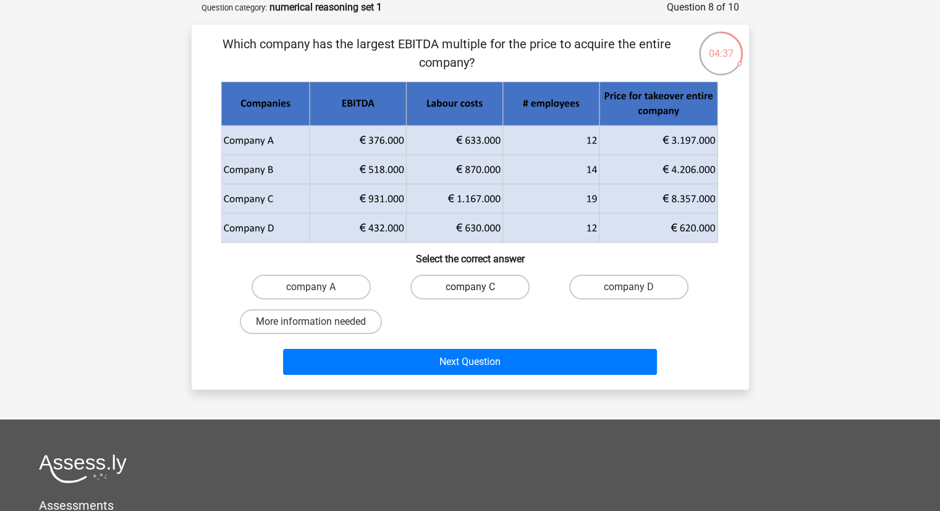
click at [478, 282] on label "company C" at bounding box center [470, 287] width 119 height 25
click at [478, 287] on input "company C" at bounding box center [474, 291] width 8 height 8
radio input "true"
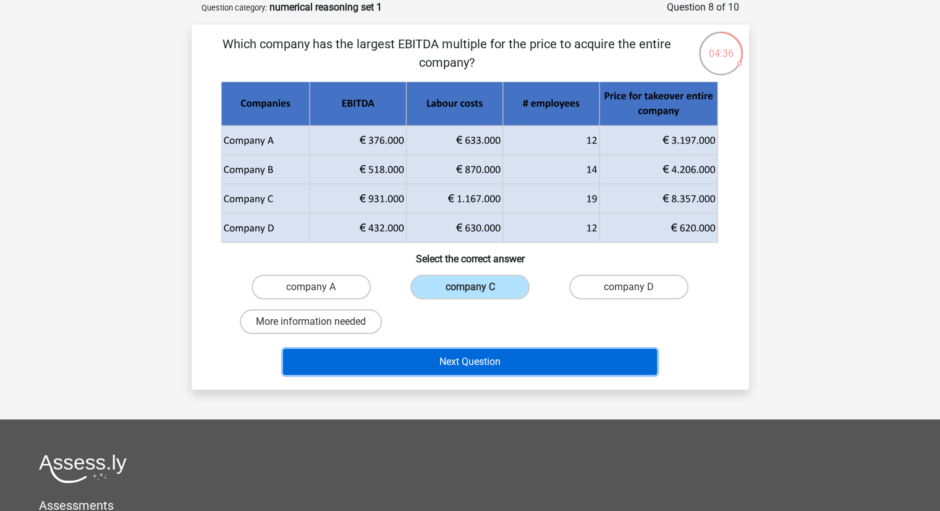
click at [462, 364] on button "Next Question" at bounding box center [470, 362] width 374 height 26
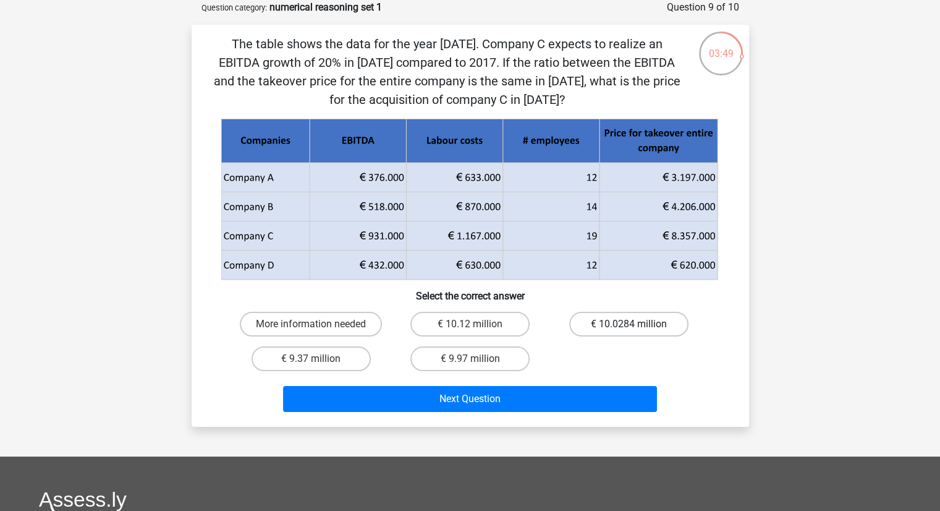
click at [611, 329] on label "€ 10.0284 million" at bounding box center [628, 324] width 119 height 25
click at [629, 329] on input "€ 10.0284 million" at bounding box center [633, 328] width 8 height 8
radio input "true"
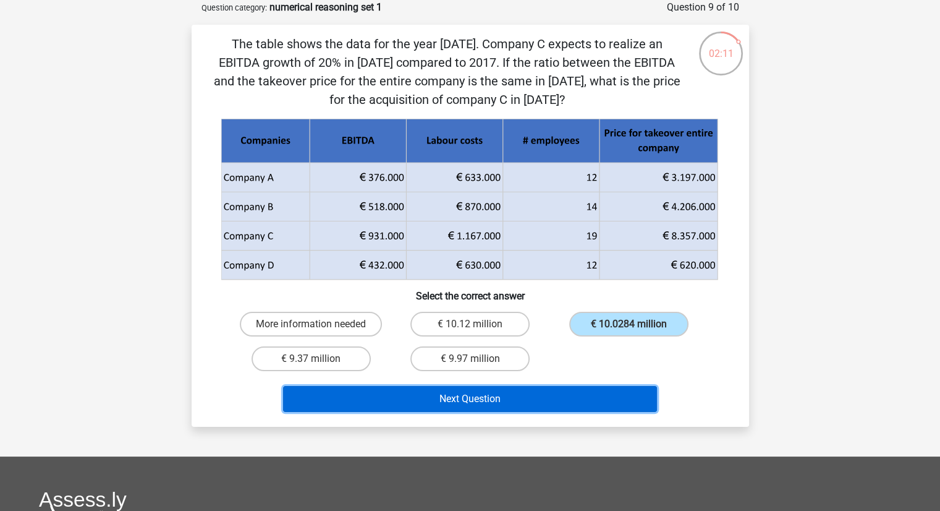
click at [454, 401] on button "Next Question" at bounding box center [470, 399] width 374 height 26
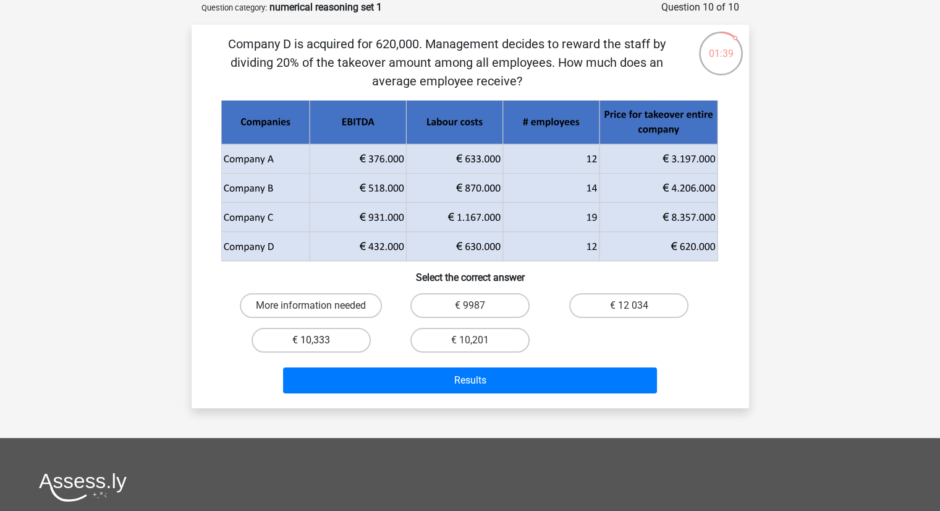
click at [329, 339] on label "€ 10,333" at bounding box center [311, 340] width 119 height 25
click at [319, 340] on input "€ 10,333" at bounding box center [315, 344] width 8 height 8
radio input "true"
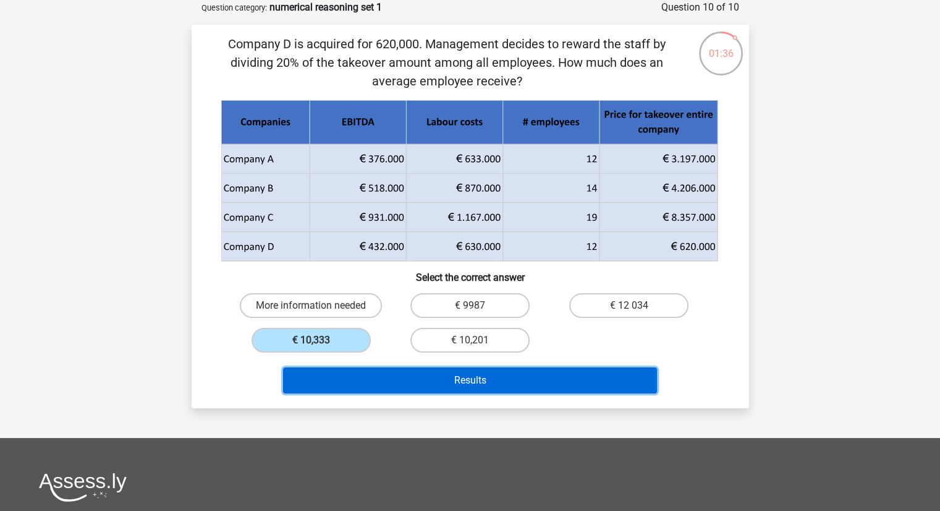
click at [462, 377] on button "Results" at bounding box center [470, 380] width 374 height 26
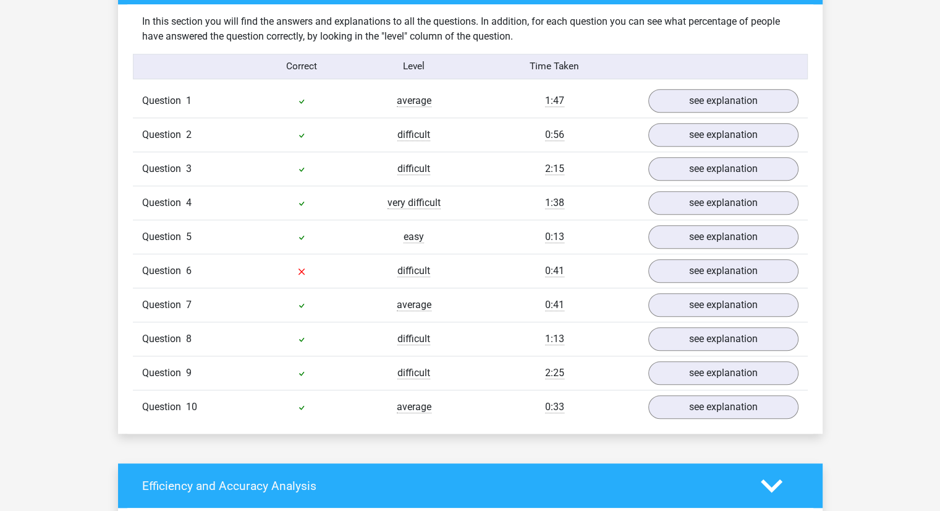
scroll to position [960, 0]
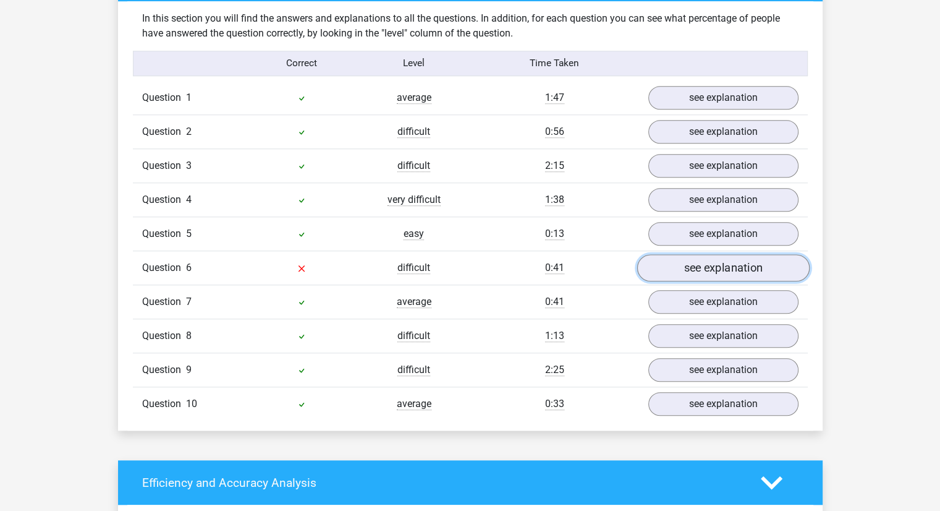
click at [704, 270] on link "see explanation" at bounding box center [723, 267] width 173 height 27
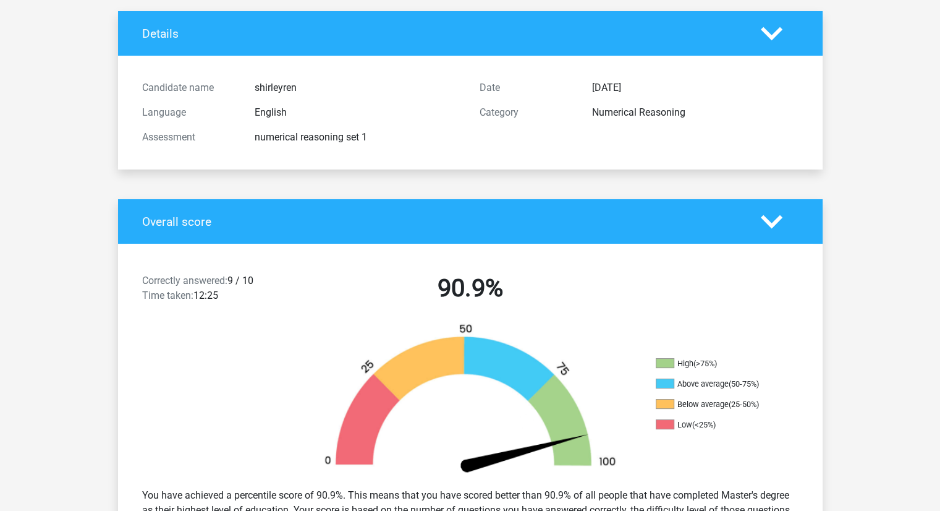
scroll to position [78, 0]
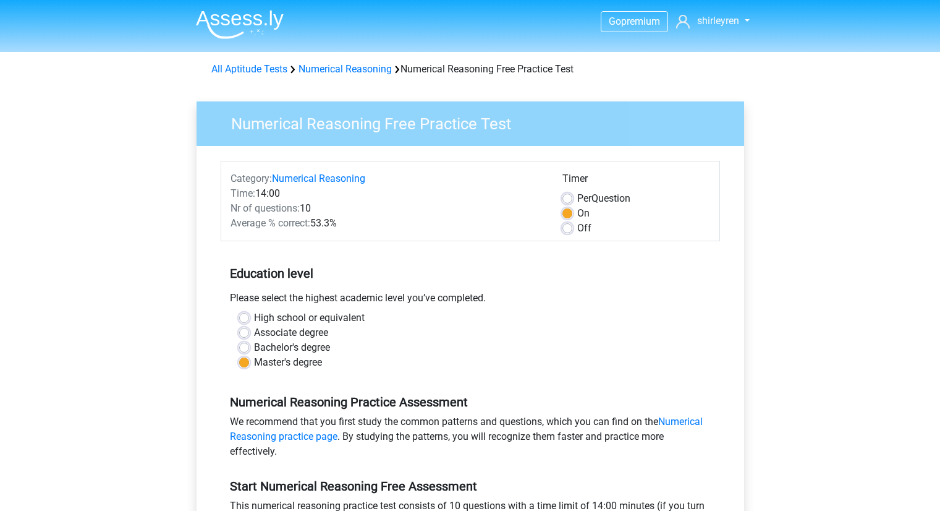
scroll to position [202, 0]
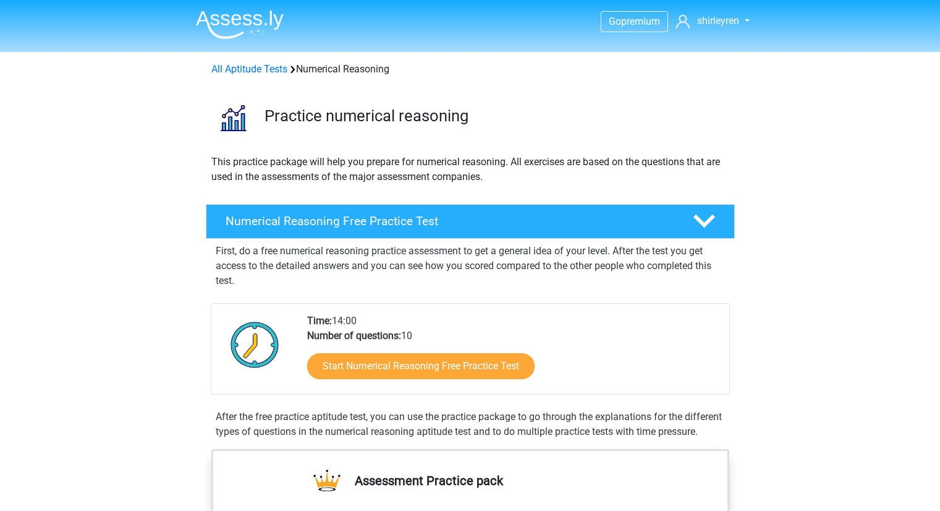
scroll to position [222, 0]
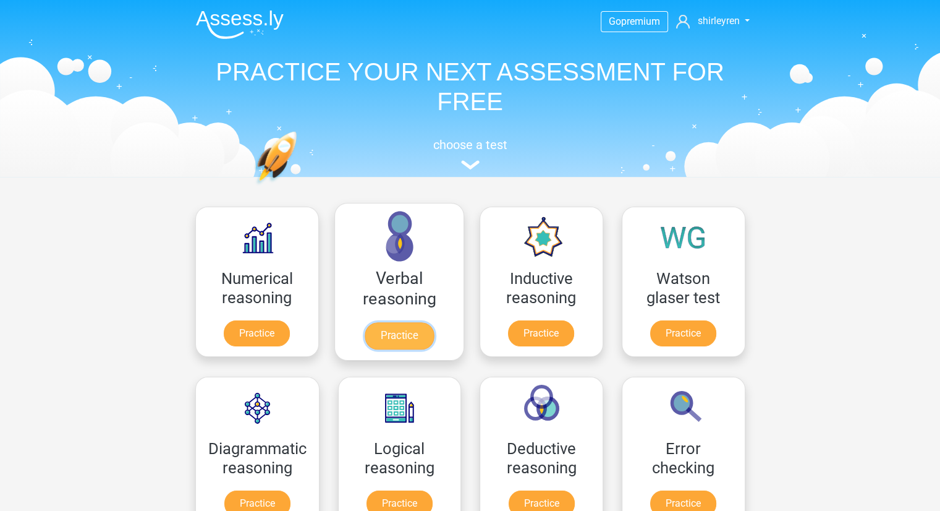
click at [398, 333] on link "Practice" at bounding box center [398, 335] width 69 height 27
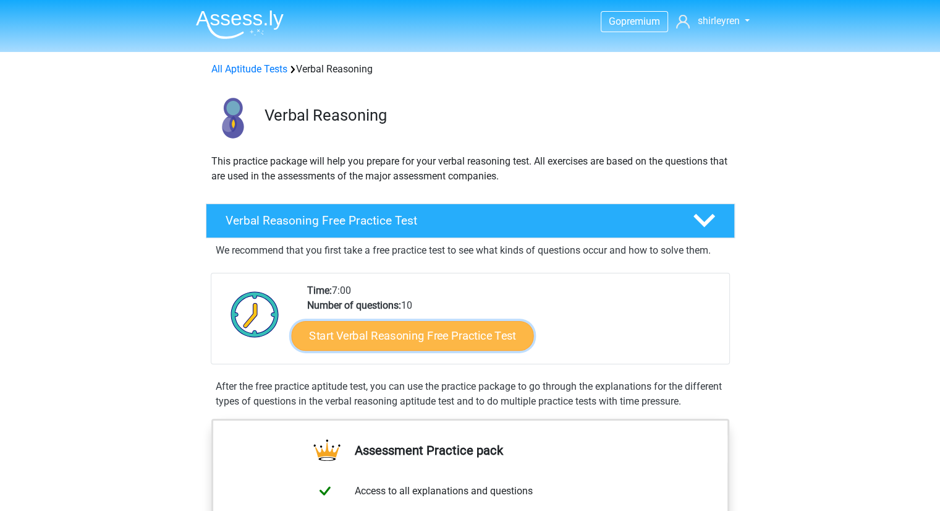
click at [384, 348] on link "Start Verbal Reasoning Free Practice Test" at bounding box center [412, 336] width 242 height 30
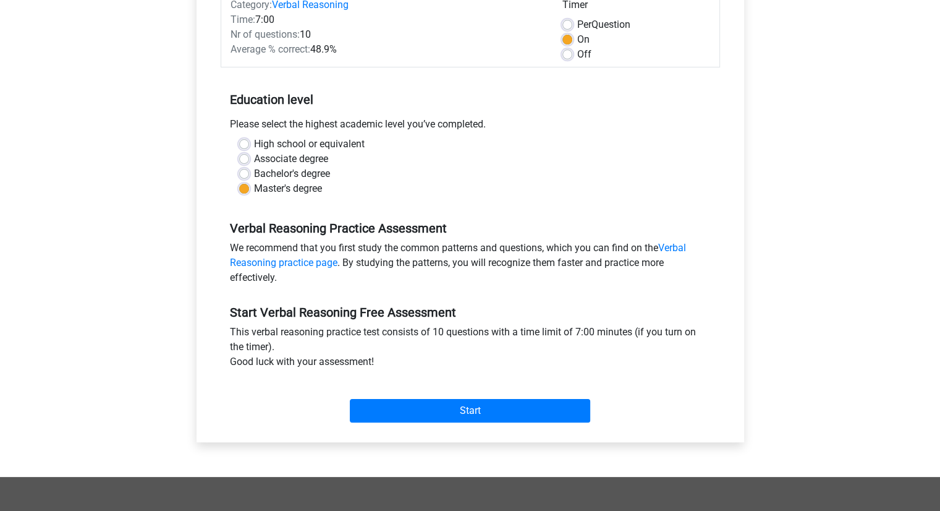
scroll to position [173, 0]
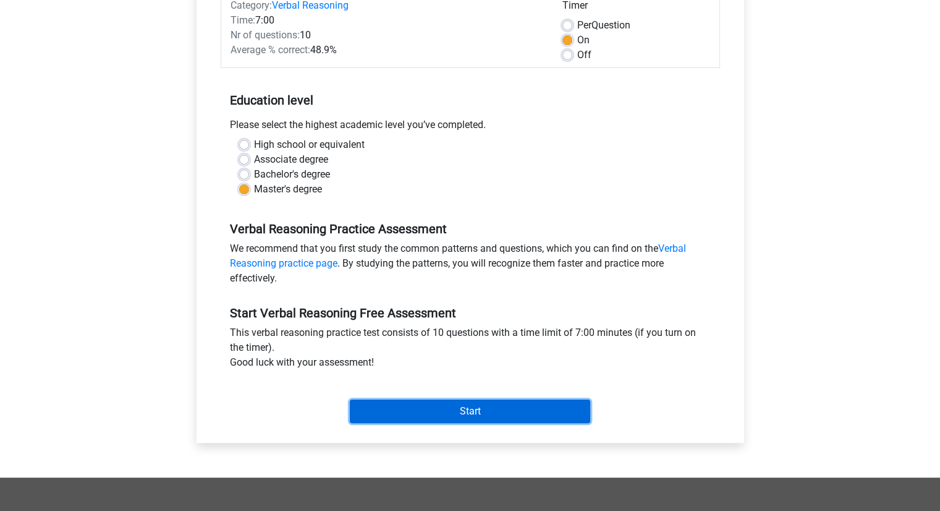
click at [462, 411] on input "Start" at bounding box center [470, 410] width 241 height 23
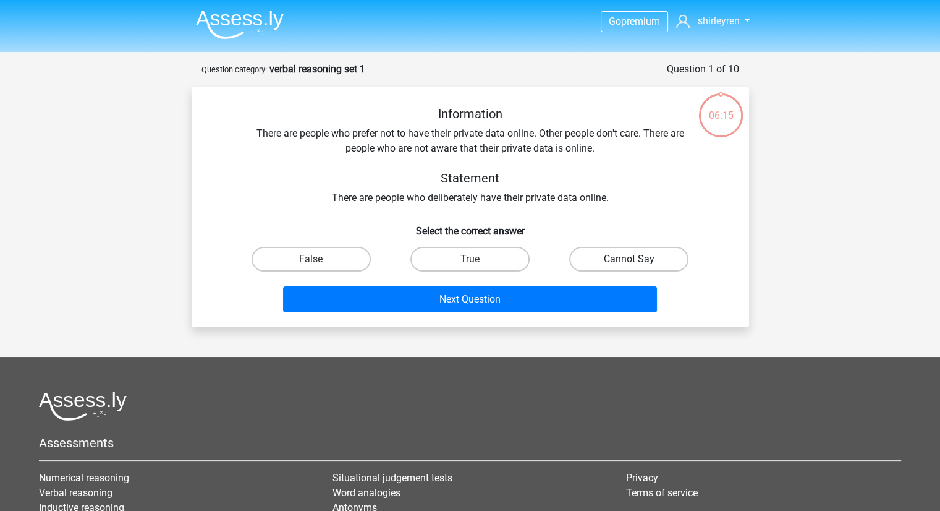
click at [614, 260] on label "Cannot Say" at bounding box center [628, 259] width 119 height 25
click at [629, 260] on input "Cannot Say" at bounding box center [633, 263] width 8 height 8
radio input "true"
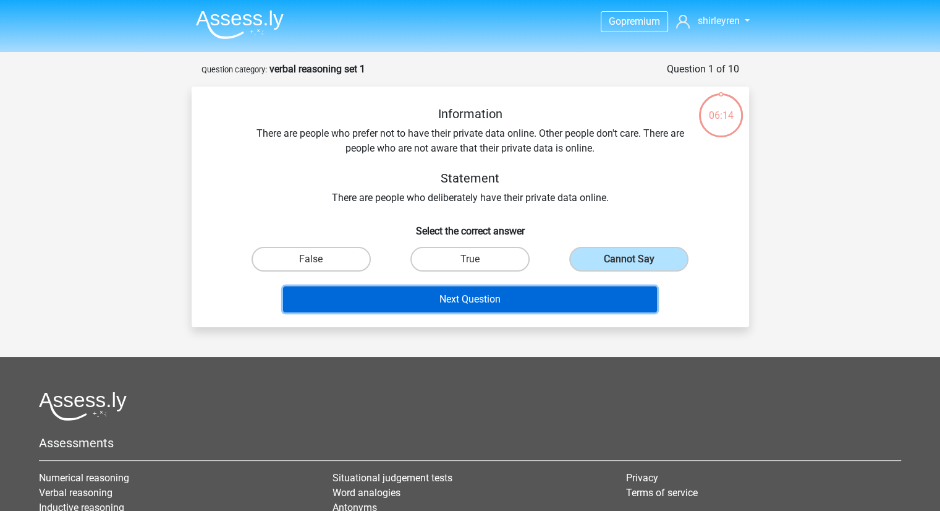
click at [477, 295] on button "Next Question" at bounding box center [470, 299] width 374 height 26
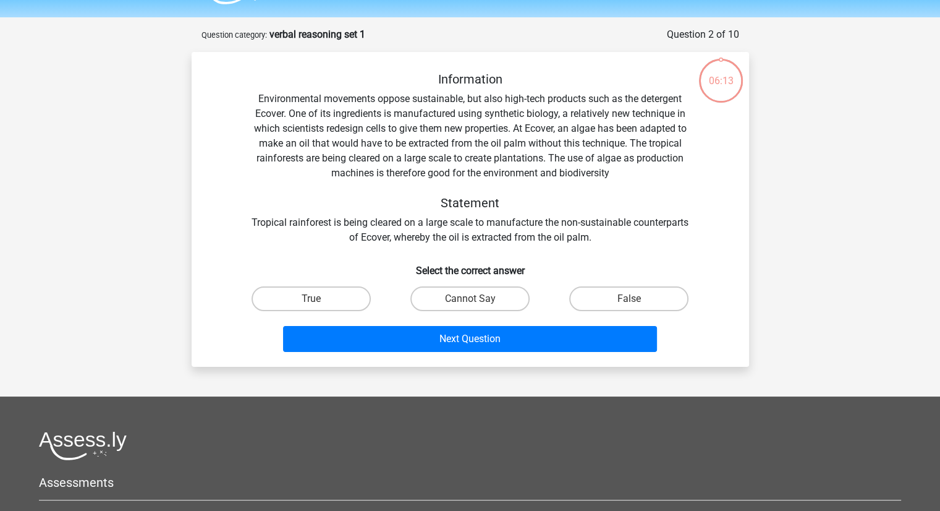
scroll to position [62, 0]
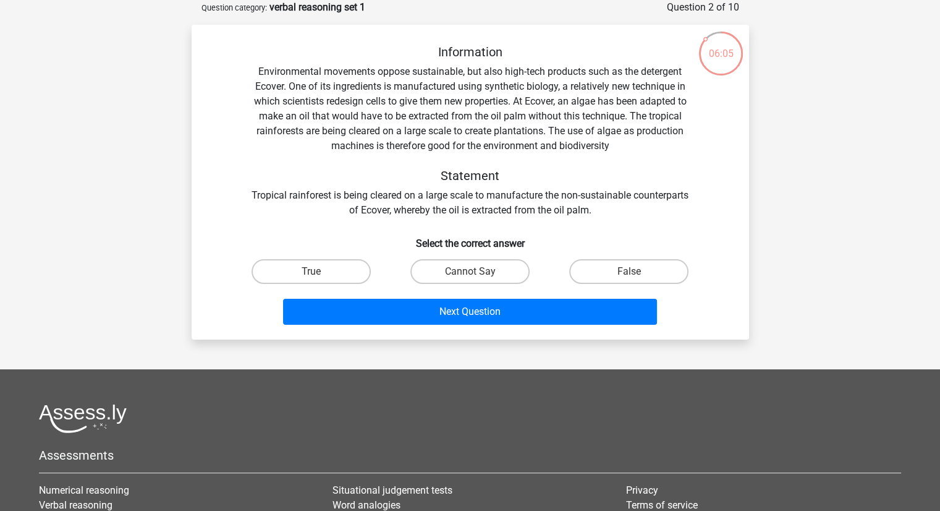
click at [477, 295] on div "Next Question" at bounding box center [470, 309] width 518 height 41
click at [322, 270] on label "True" at bounding box center [311, 271] width 119 height 25
click at [319, 271] on input "True" at bounding box center [315, 275] width 8 height 8
radio input "true"
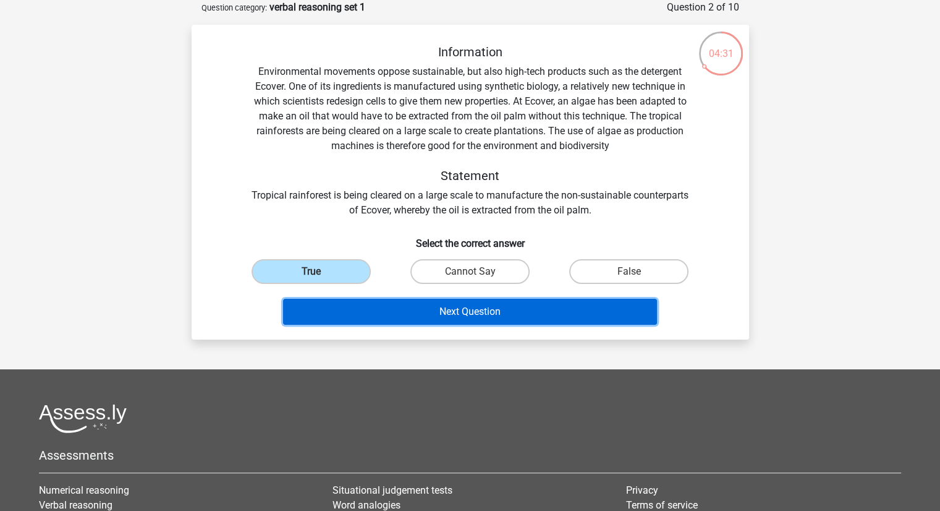
click at [453, 312] on button "Next Question" at bounding box center [470, 312] width 374 height 26
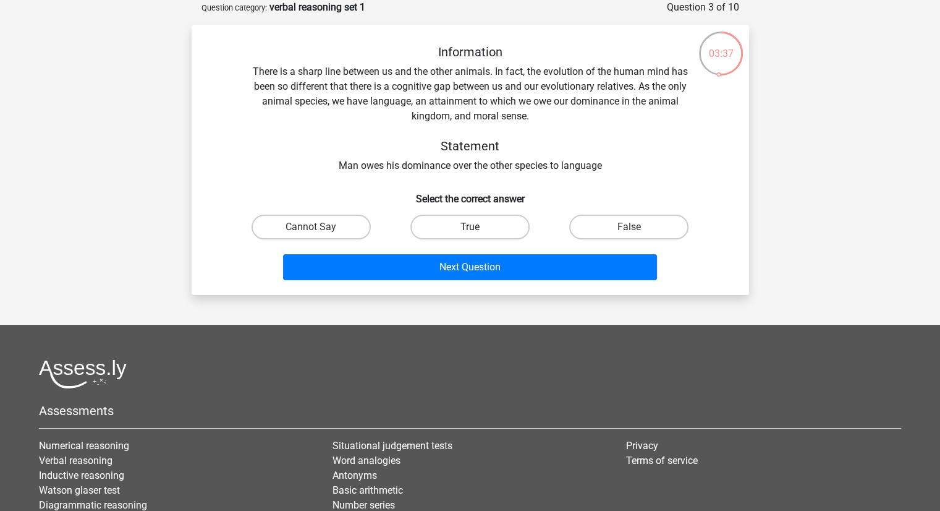
click at [498, 223] on label "True" at bounding box center [470, 227] width 119 height 25
click at [478, 227] on input "True" at bounding box center [474, 231] width 8 height 8
radio input "true"
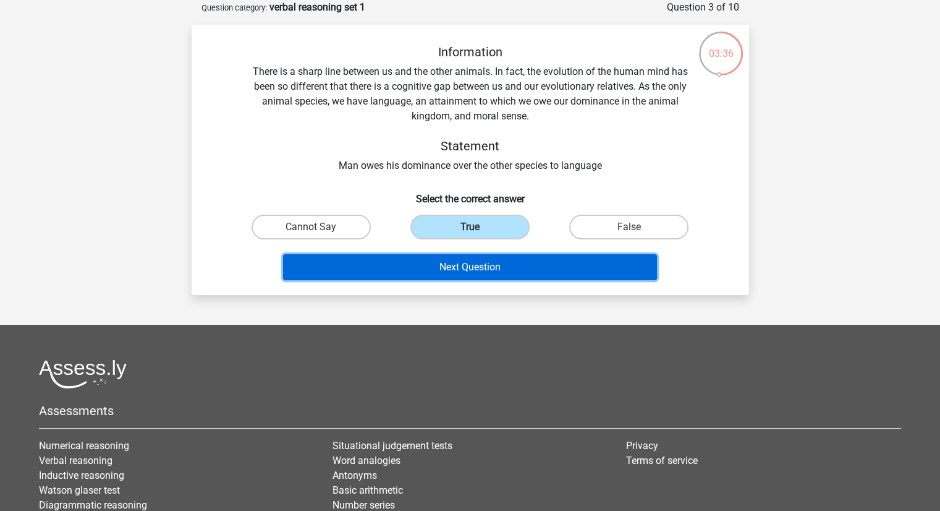
click at [488, 266] on button "Next Question" at bounding box center [470, 267] width 374 height 26
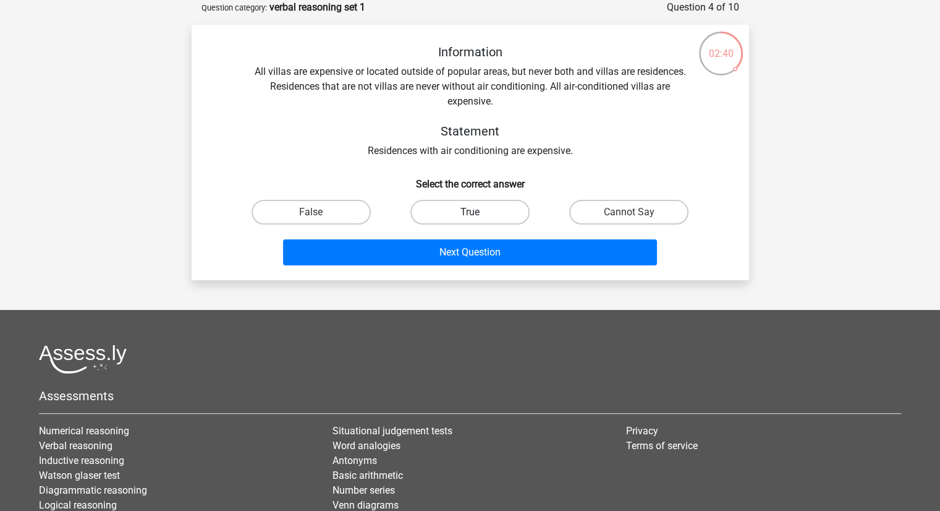
click at [472, 207] on label "True" at bounding box center [470, 212] width 119 height 25
click at [472, 212] on input "True" at bounding box center [474, 216] width 8 height 8
radio input "true"
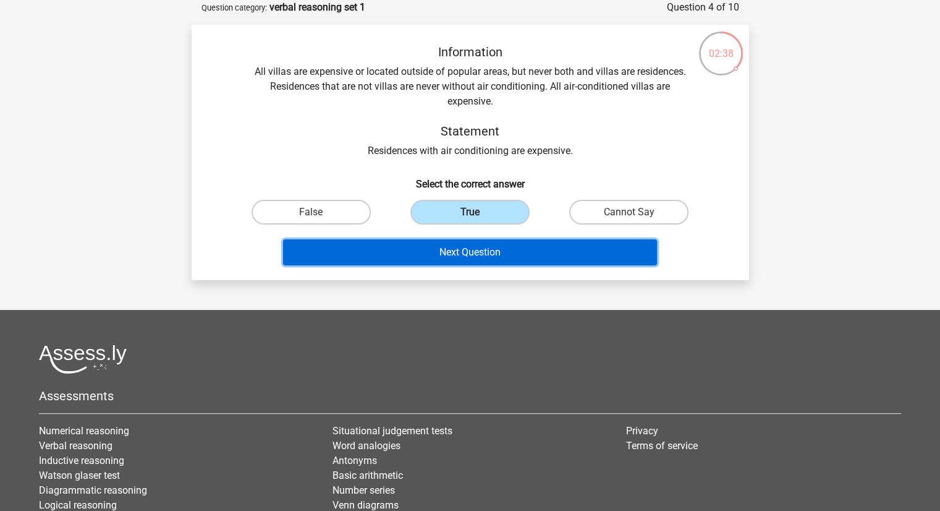
click at [479, 263] on button "Next Question" at bounding box center [470, 252] width 374 height 26
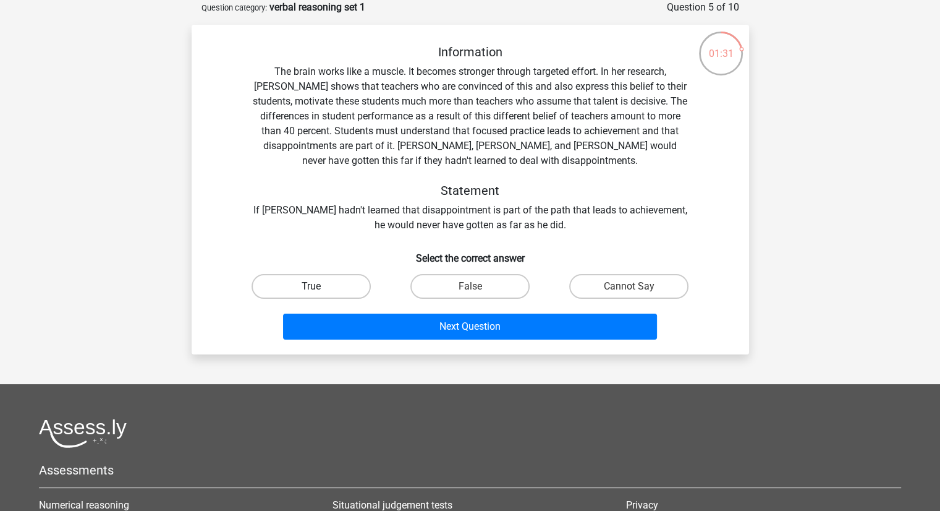
click at [343, 276] on label "True" at bounding box center [311, 286] width 119 height 25
click at [319, 286] on input "True" at bounding box center [315, 290] width 8 height 8
radio input "true"
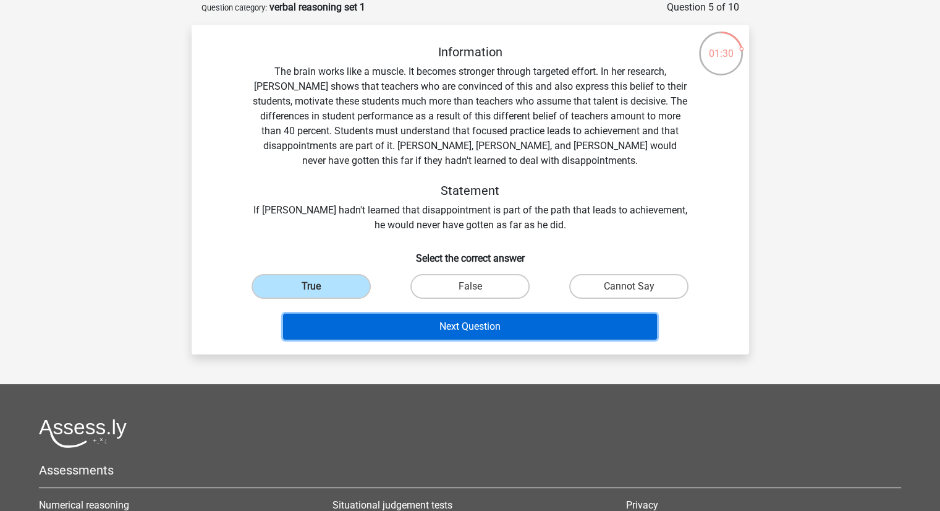
click at [464, 328] on button "Next Question" at bounding box center [470, 326] width 374 height 26
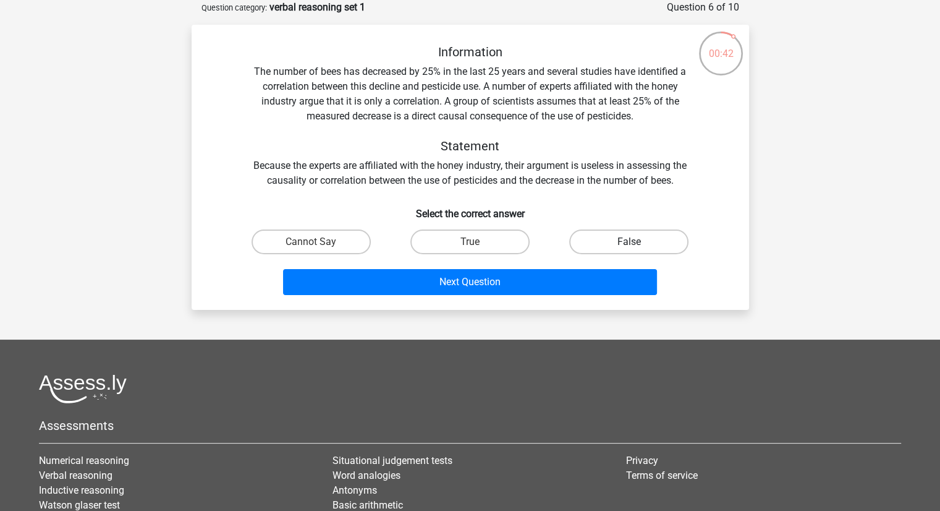
click at [601, 244] on label "False" at bounding box center [628, 241] width 119 height 25
click at [629, 244] on input "False" at bounding box center [633, 246] width 8 height 8
radio input "true"
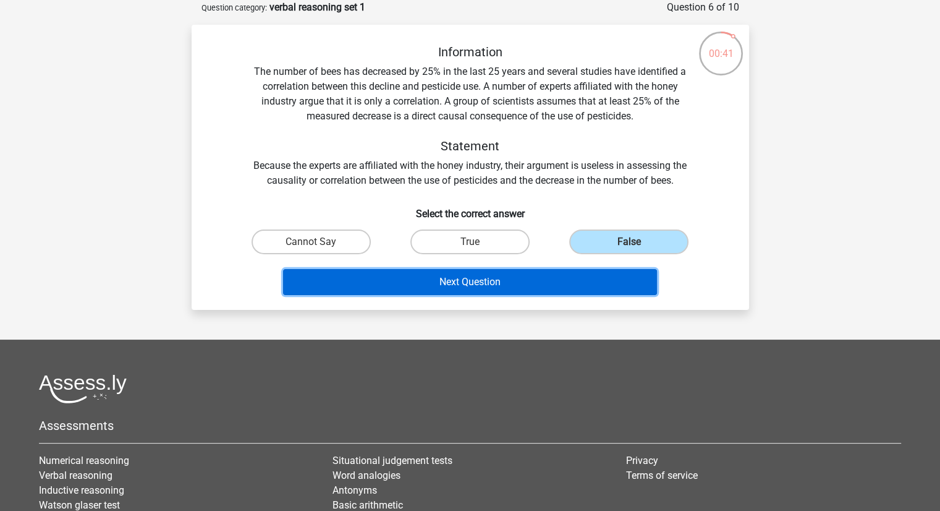
click at [530, 281] on button "Next Question" at bounding box center [470, 282] width 374 height 26
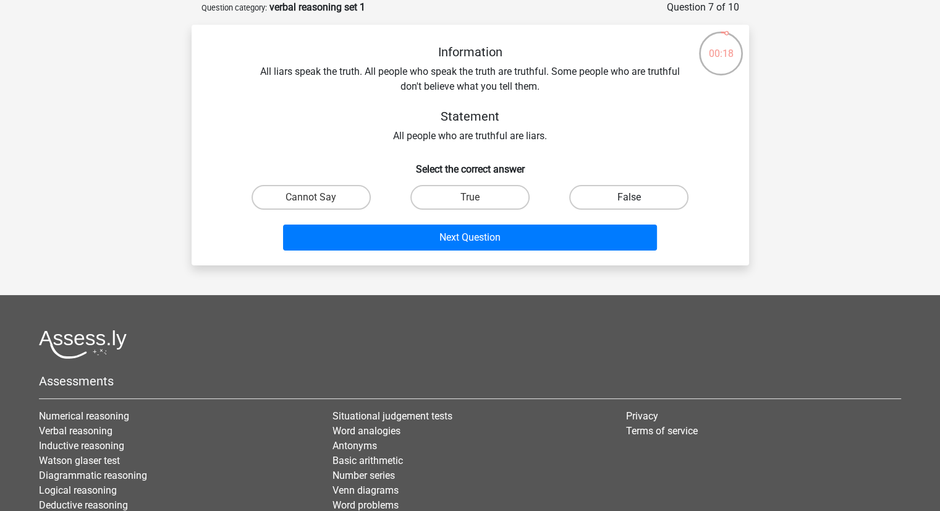
click at [593, 199] on label "False" at bounding box center [628, 197] width 119 height 25
click at [629, 199] on input "False" at bounding box center [633, 201] width 8 height 8
radio input "true"
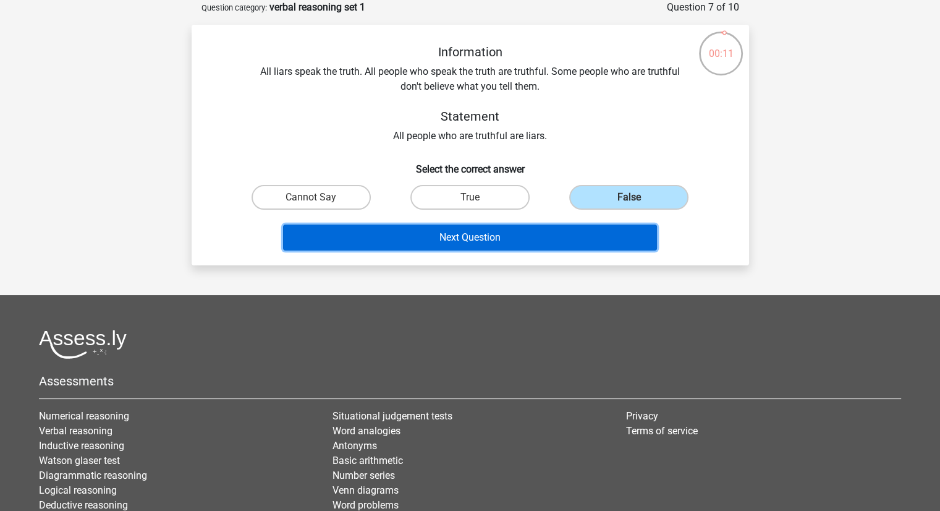
click at [475, 238] on button "Next Question" at bounding box center [470, 237] width 374 height 26
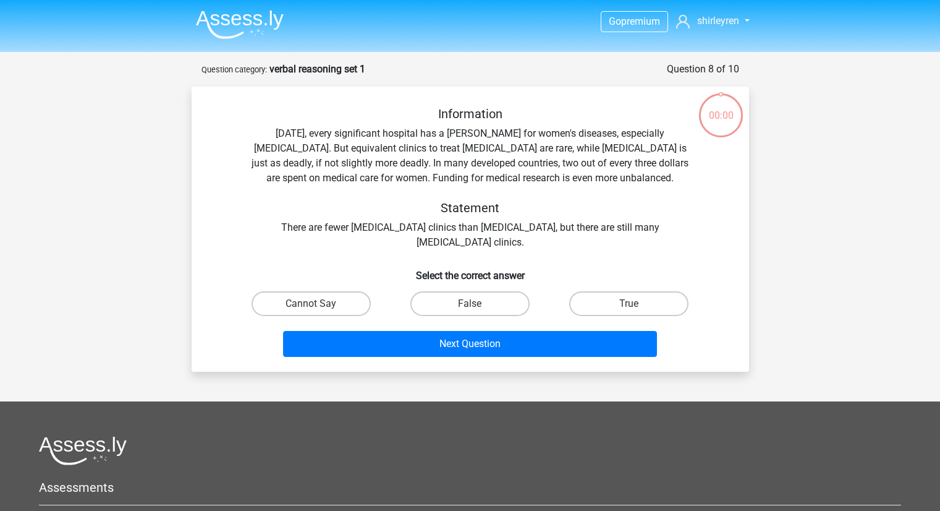
scroll to position [62, 0]
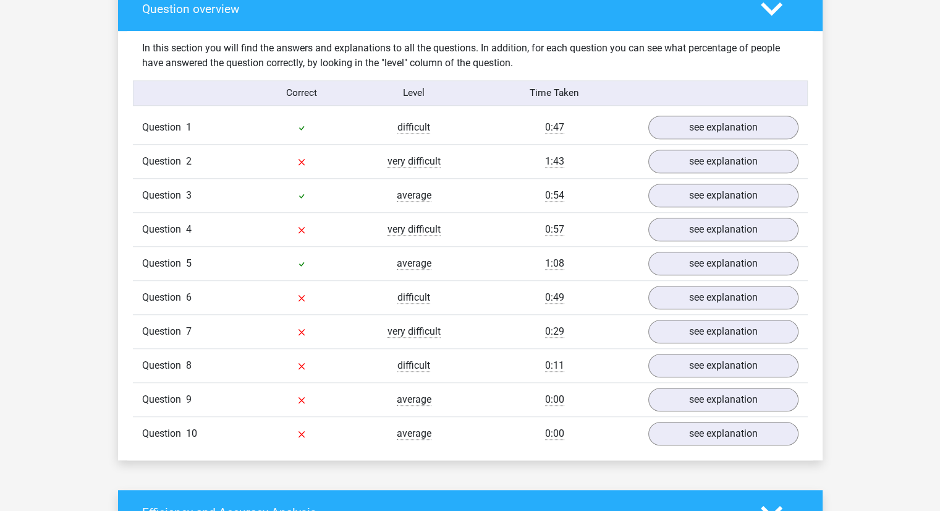
scroll to position [935, 0]
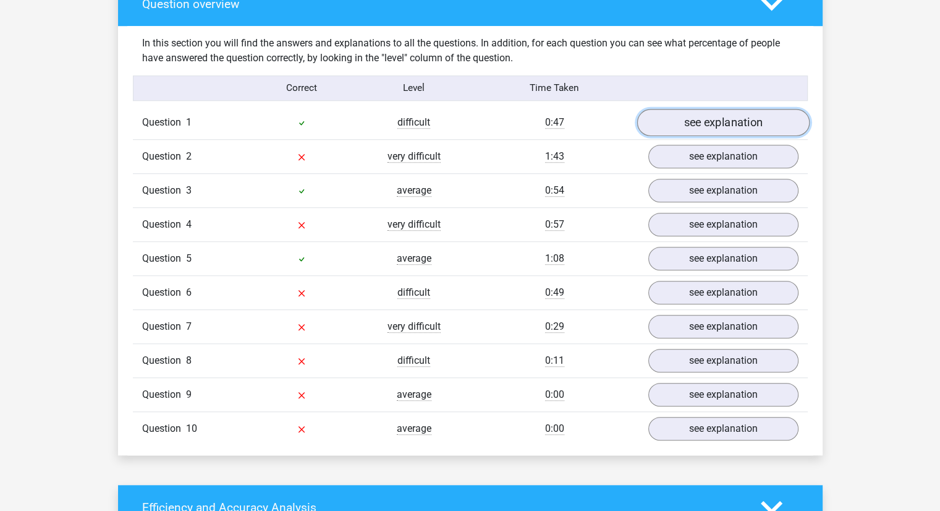
click at [700, 124] on link "see explanation" at bounding box center [723, 122] width 173 height 27
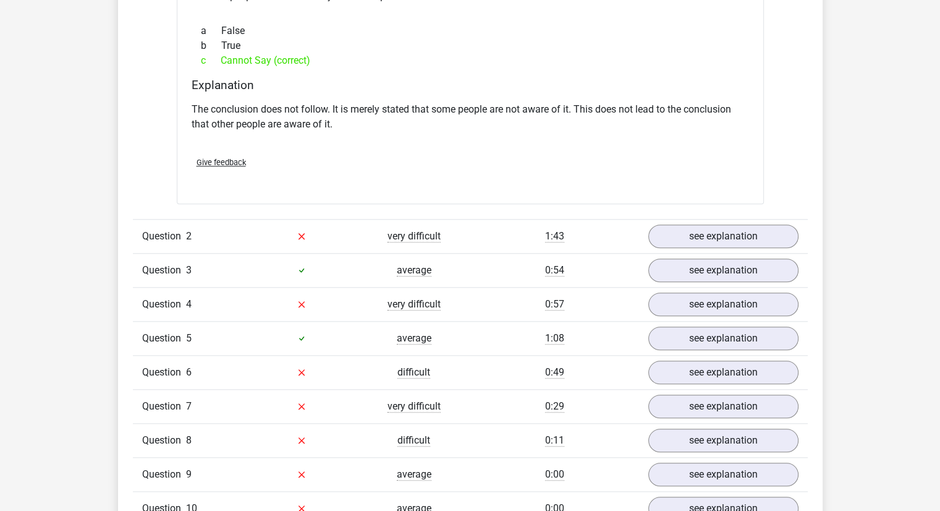
scroll to position [1202, 0]
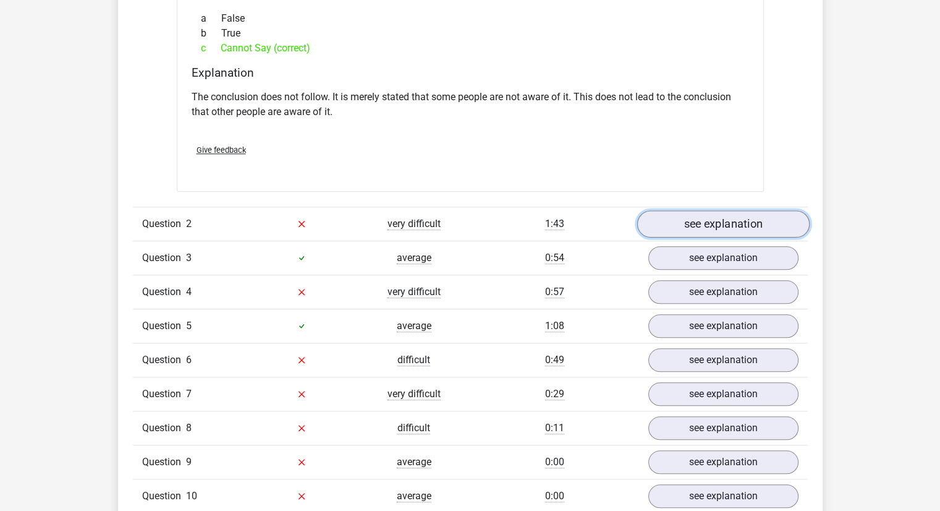
click at [715, 223] on link "see explanation" at bounding box center [723, 223] width 173 height 27
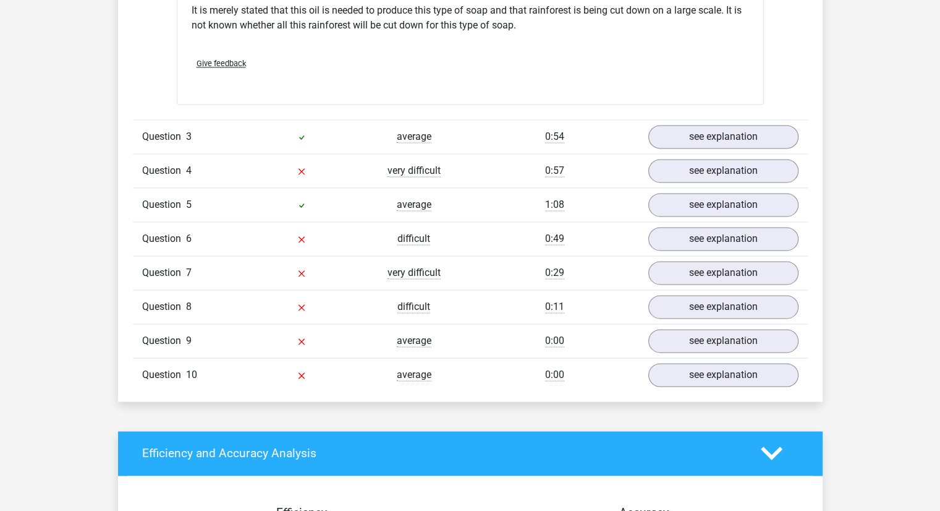
scroll to position [1761, 0]
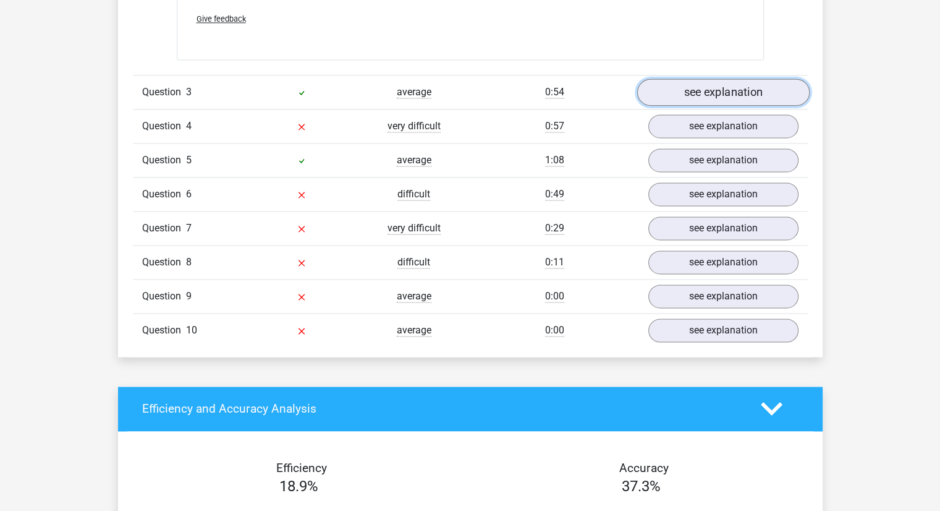
click at [709, 84] on link "see explanation" at bounding box center [723, 92] width 173 height 27
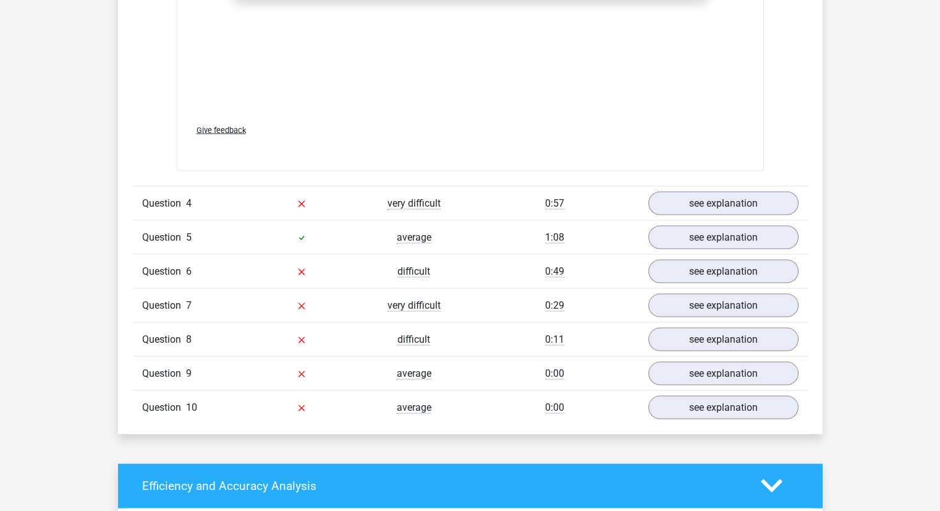
scroll to position [2401, 0]
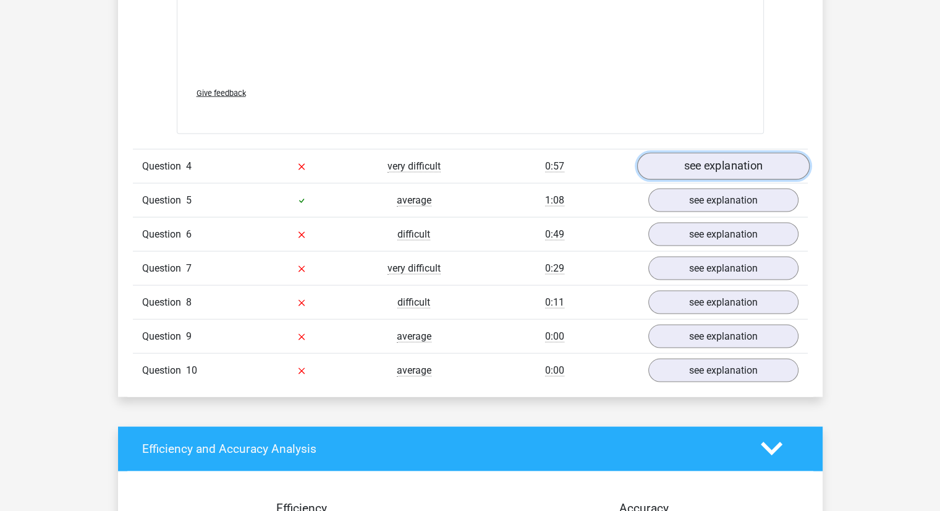
click at [705, 167] on link "see explanation" at bounding box center [723, 166] width 173 height 27
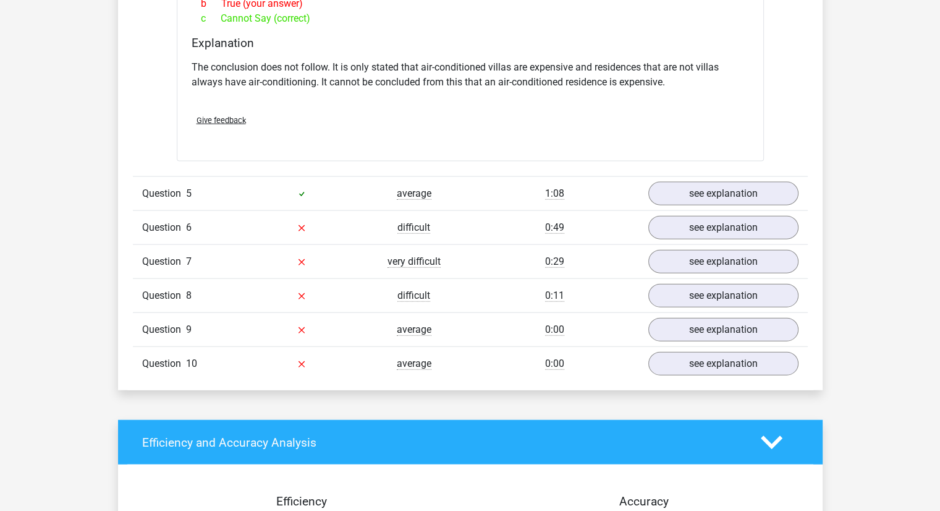
scroll to position [2746, 0]
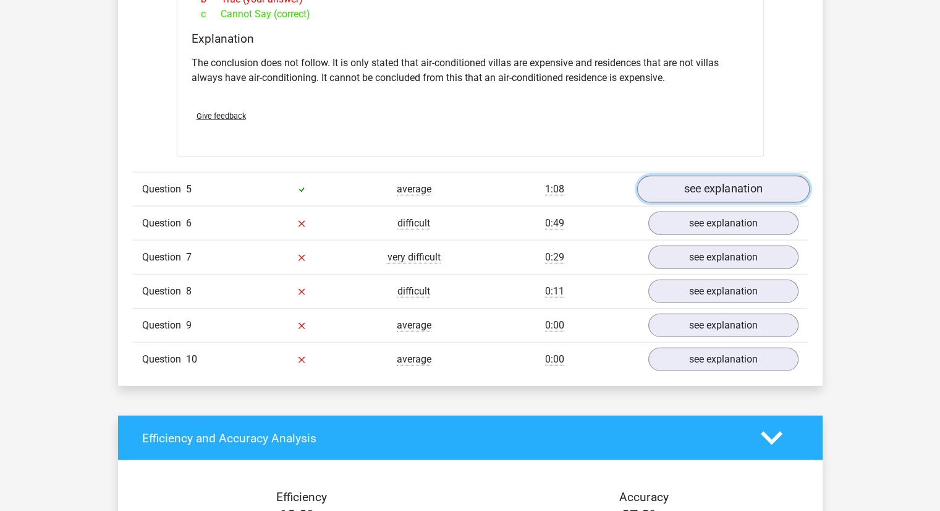
click at [727, 187] on link "see explanation" at bounding box center [723, 189] width 173 height 27
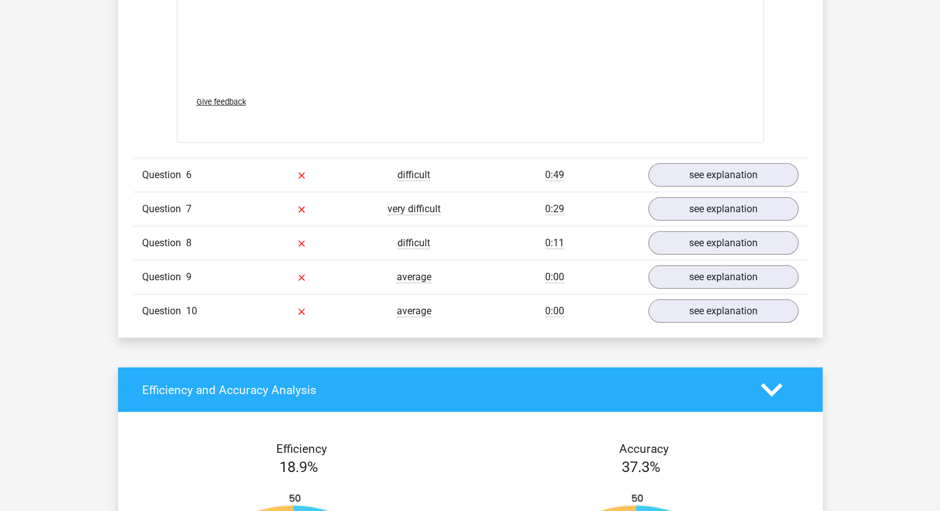
scroll to position [3580, 0]
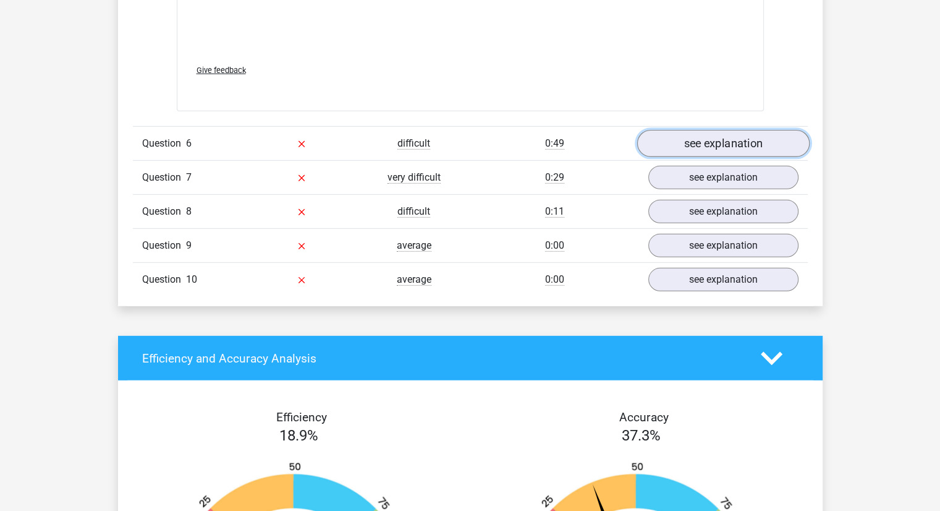
click at [749, 130] on link "see explanation" at bounding box center [723, 143] width 173 height 27
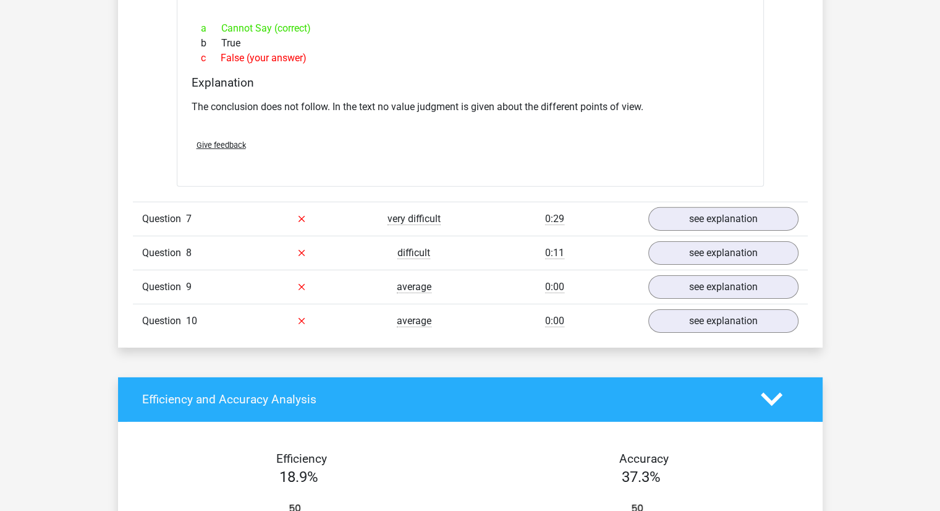
scroll to position [3899, 0]
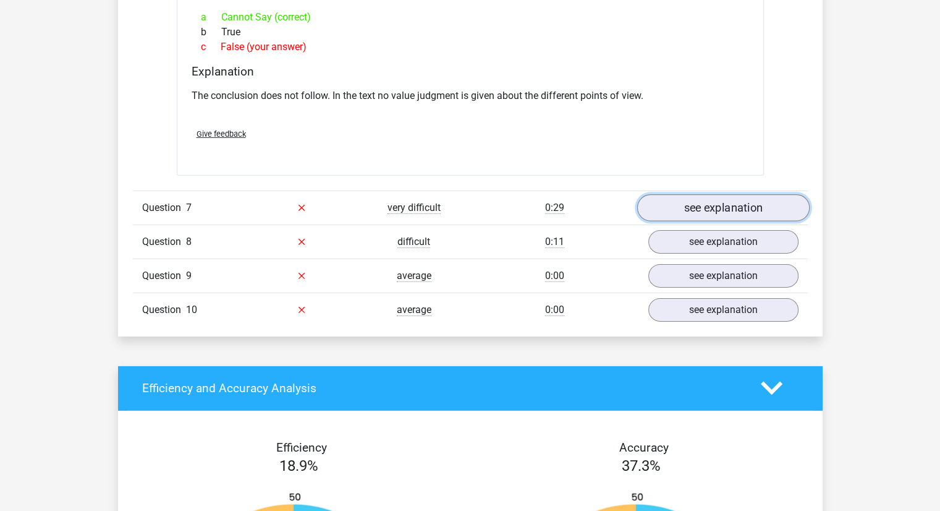
click at [697, 194] on link "see explanation" at bounding box center [723, 207] width 173 height 27
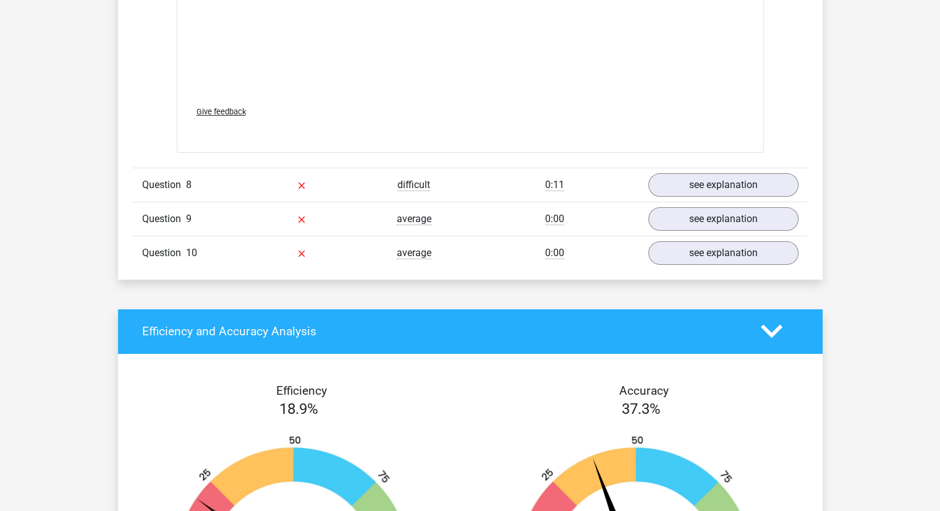
scroll to position [4649, 0]
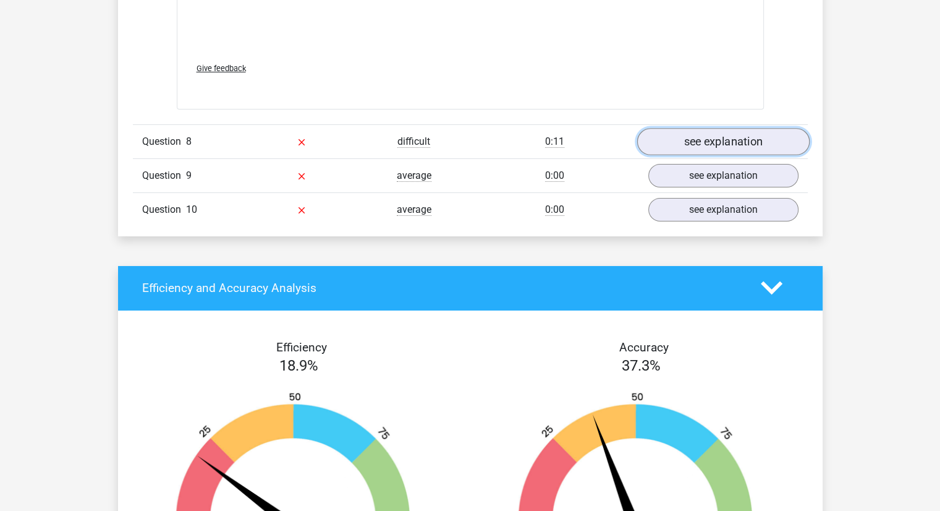
click at [699, 128] on link "see explanation" at bounding box center [723, 141] width 173 height 27
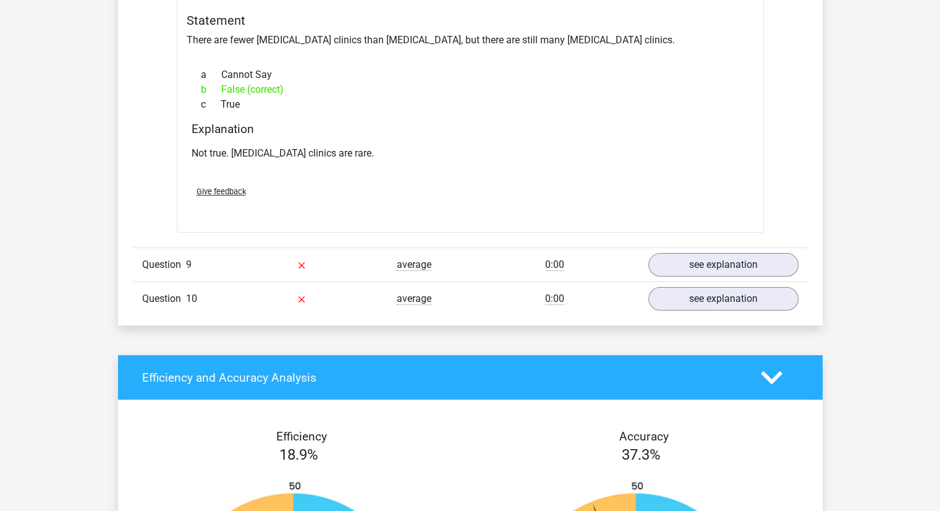
scroll to position [4917, 0]
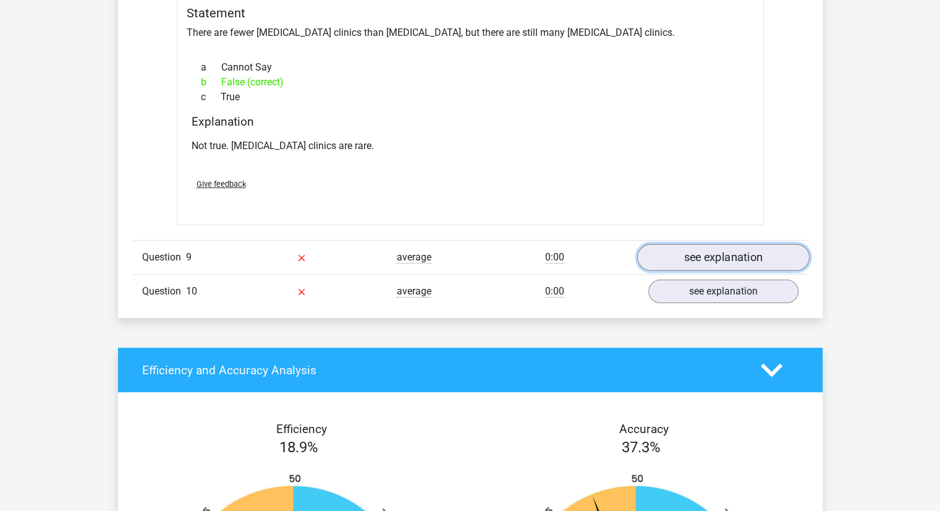
click at [684, 244] on link "see explanation" at bounding box center [723, 257] width 173 height 27
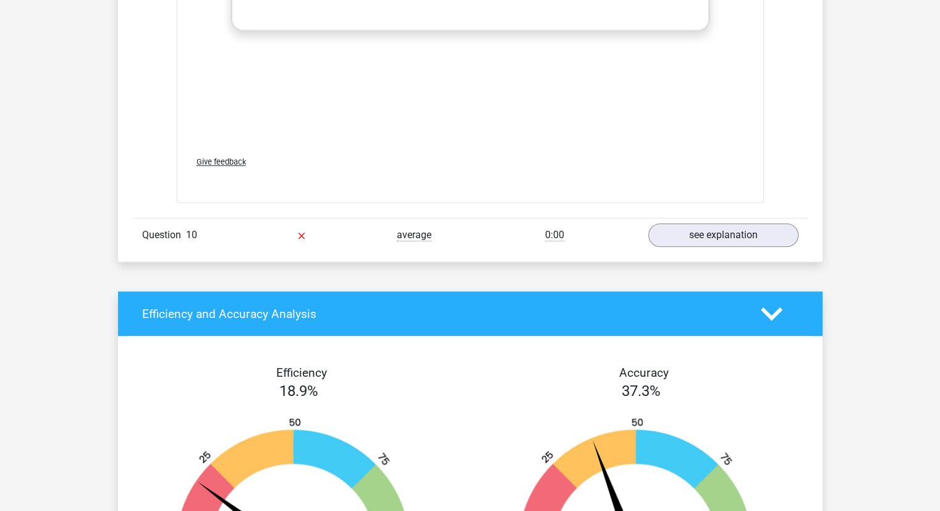
scroll to position [5667, 0]
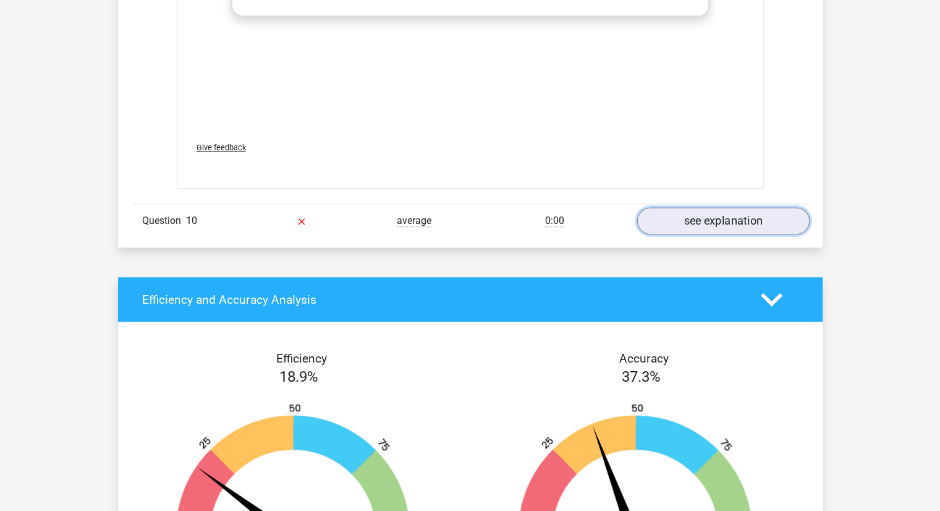
click at [679, 207] on link "see explanation" at bounding box center [723, 220] width 173 height 27
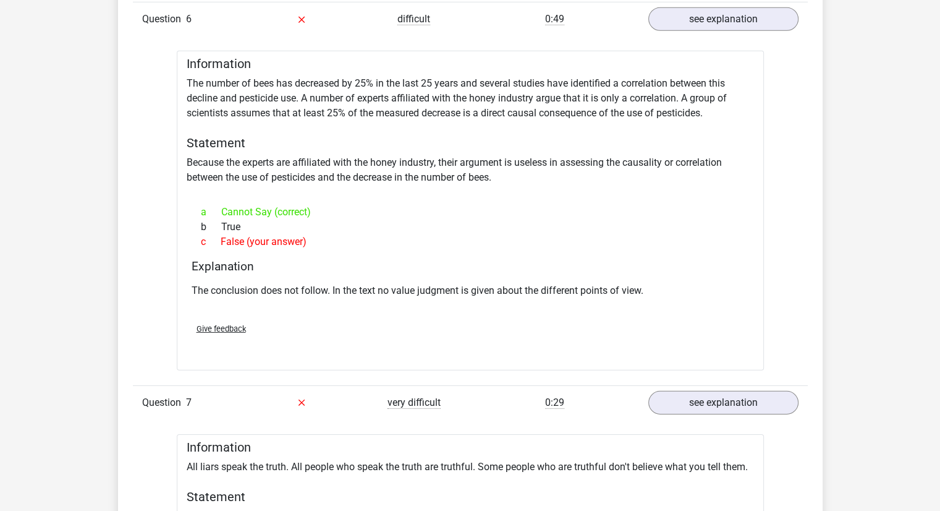
scroll to position [3657, 0]
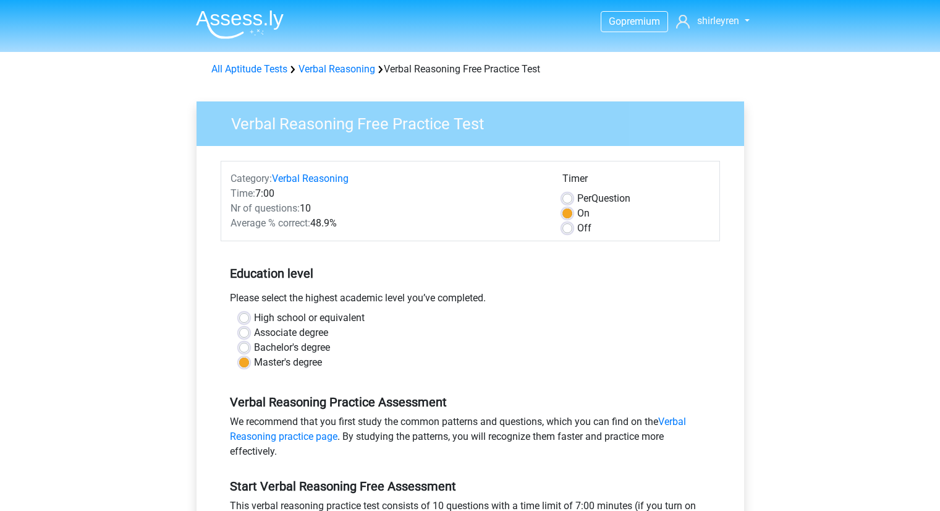
scroll to position [173, 0]
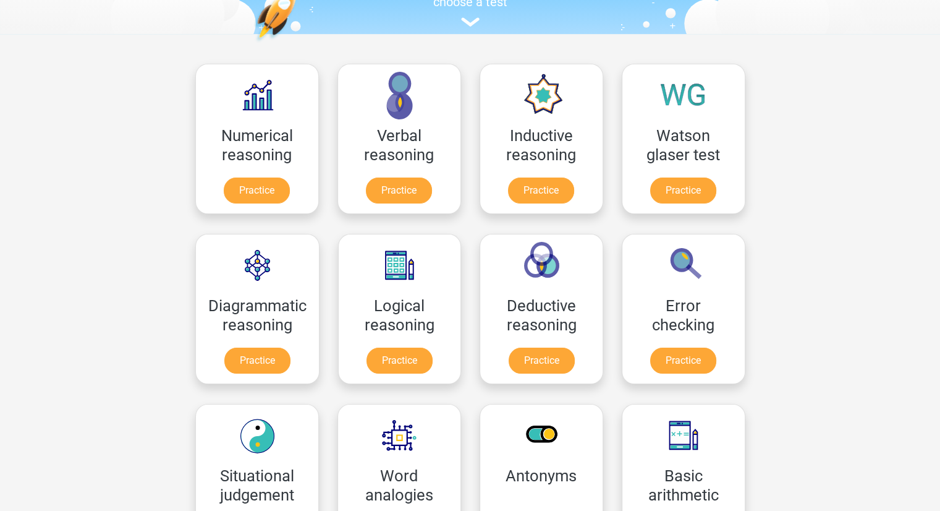
scroll to position [136, 0]
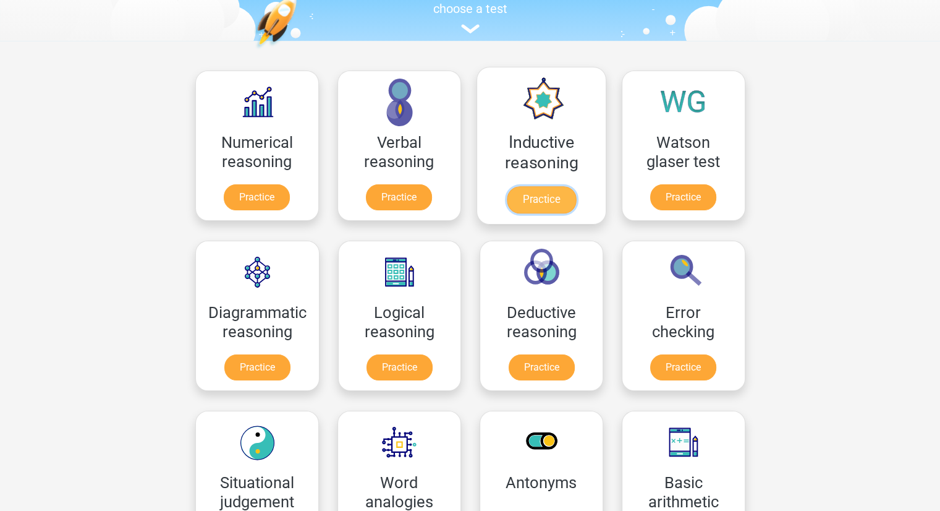
click at [539, 199] on link "Practice" at bounding box center [540, 199] width 69 height 27
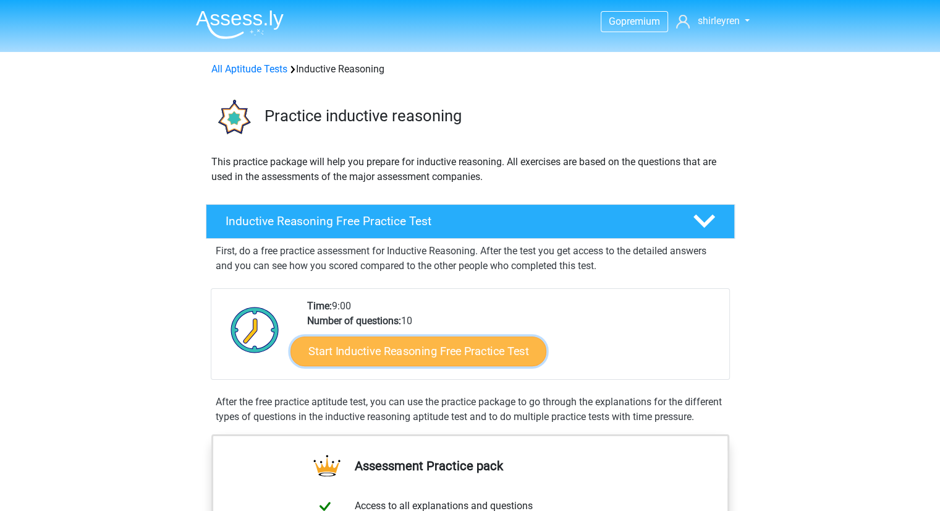
click at [393, 352] on link "Start Inductive Reasoning Free Practice Test" at bounding box center [419, 351] width 256 height 30
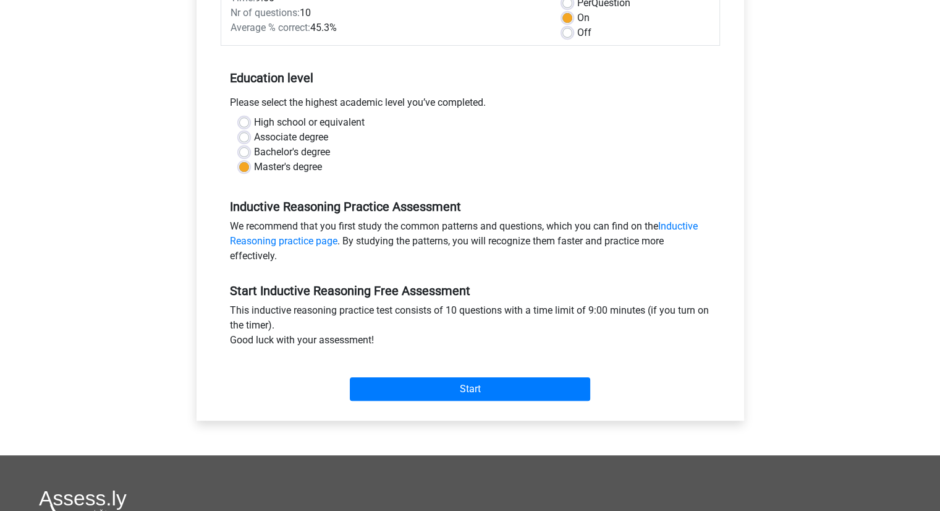
scroll to position [198, 0]
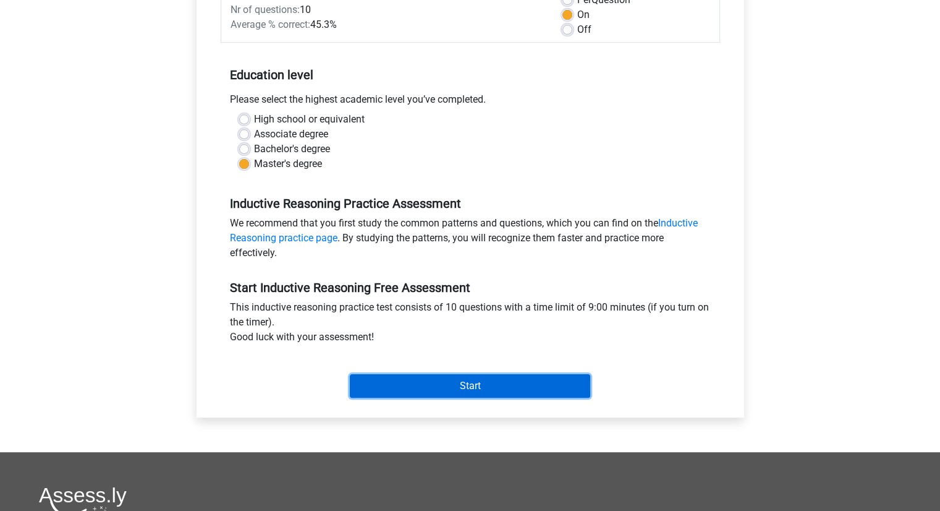
click at [453, 381] on input "Start" at bounding box center [470, 385] width 241 height 23
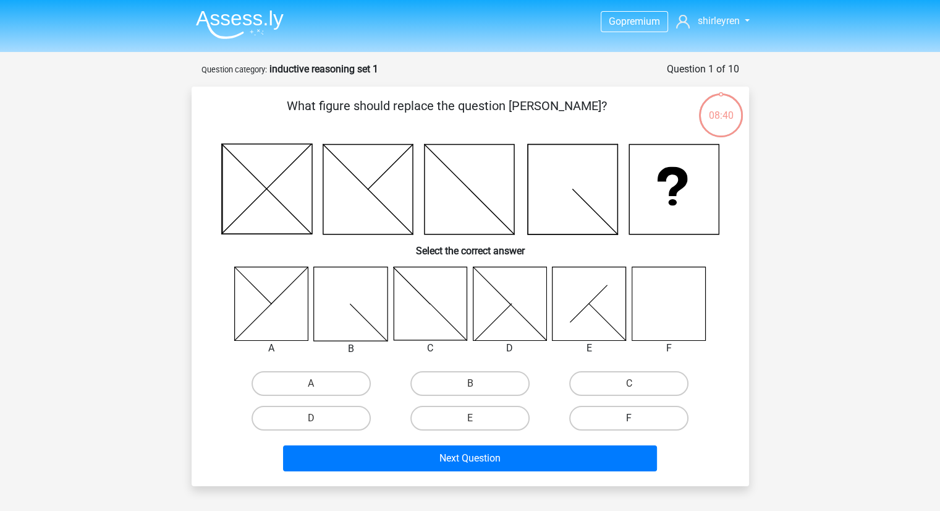
click at [610, 414] on label "F" at bounding box center [628, 418] width 119 height 25
click at [629, 418] on input "F" at bounding box center [633, 422] width 8 height 8
radio input "true"
click at [658, 304] on icon at bounding box center [669, 303] width 74 height 74
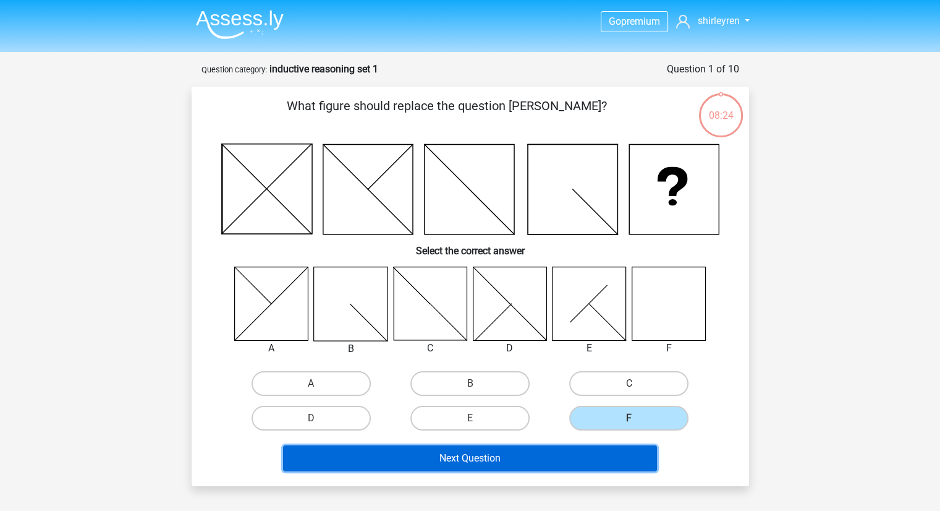
click at [505, 454] on button "Next Question" at bounding box center [470, 458] width 374 height 26
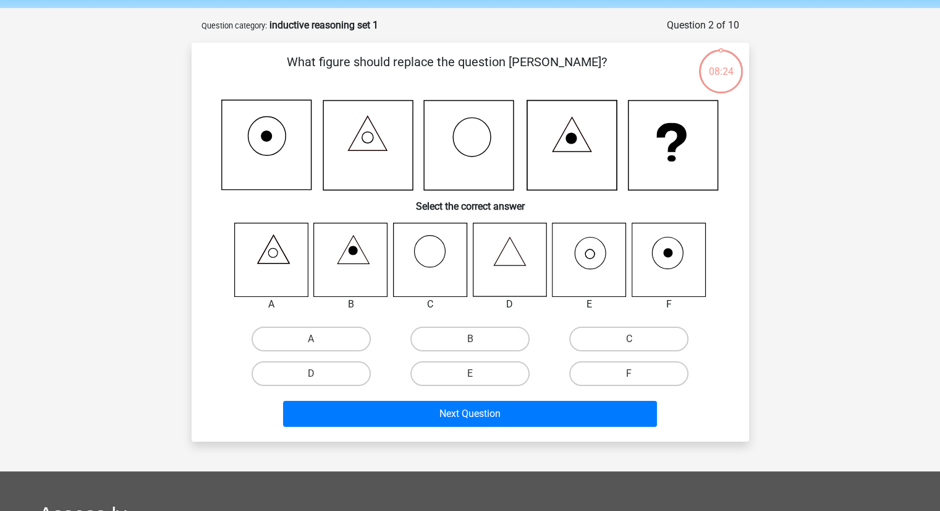
scroll to position [62, 0]
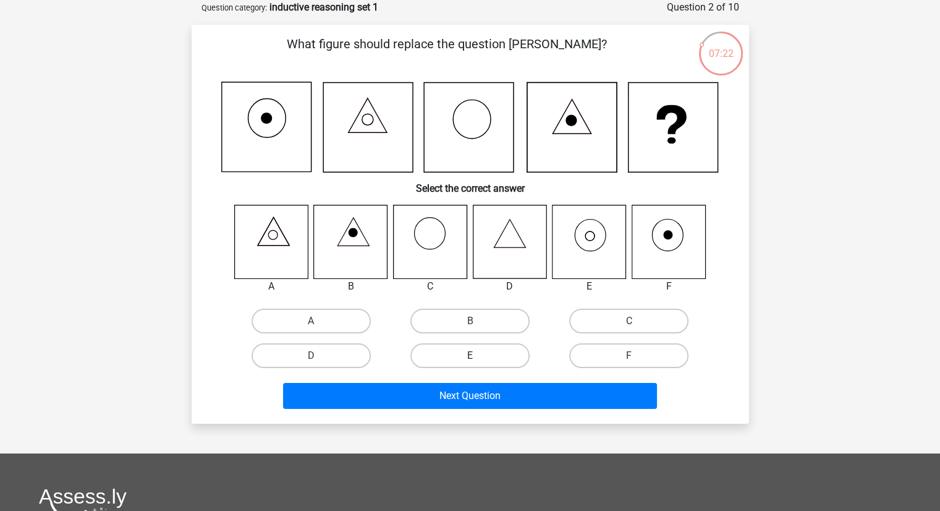
click at [462, 356] on label "E" at bounding box center [470, 355] width 119 height 25
click at [470, 356] on input "E" at bounding box center [474, 360] width 8 height 8
radio input "true"
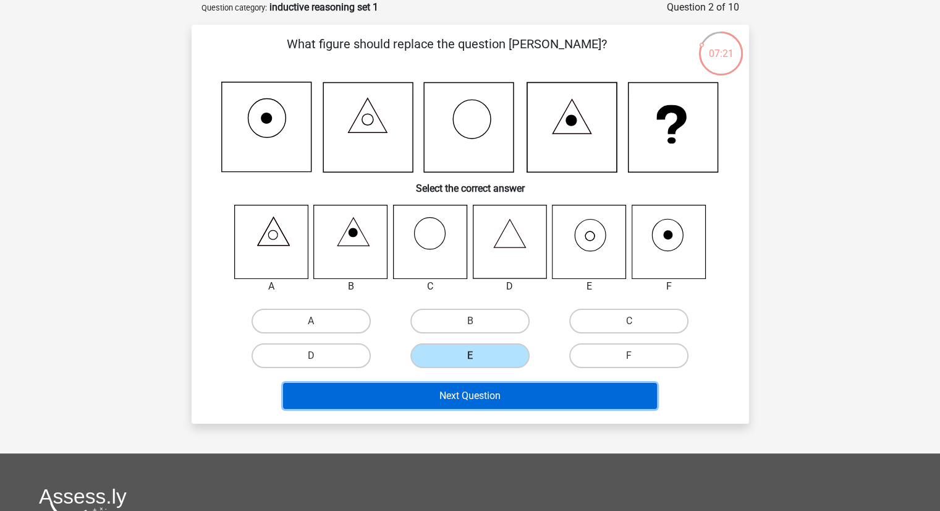
click at [465, 394] on button "Next Question" at bounding box center [470, 396] width 374 height 26
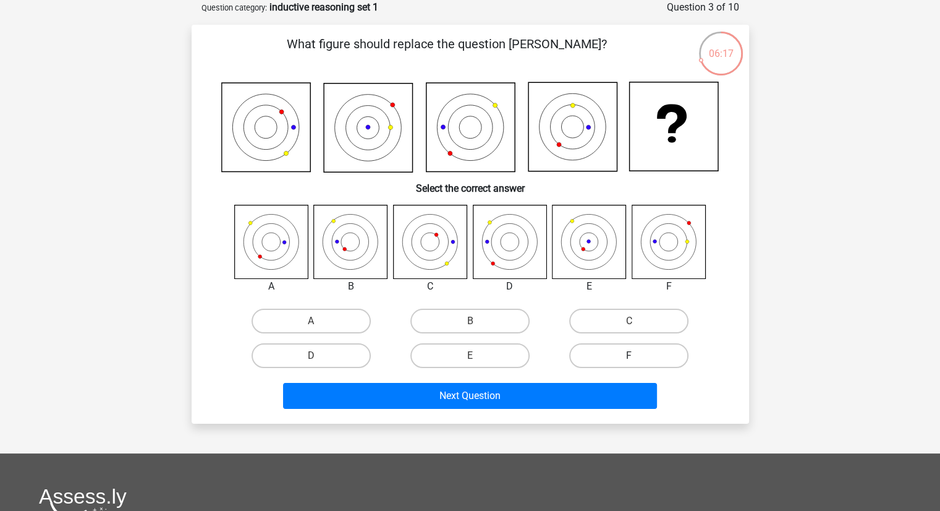
click at [611, 353] on label "F" at bounding box center [628, 355] width 119 height 25
click at [629, 356] on input "F" at bounding box center [633, 360] width 8 height 8
radio input "true"
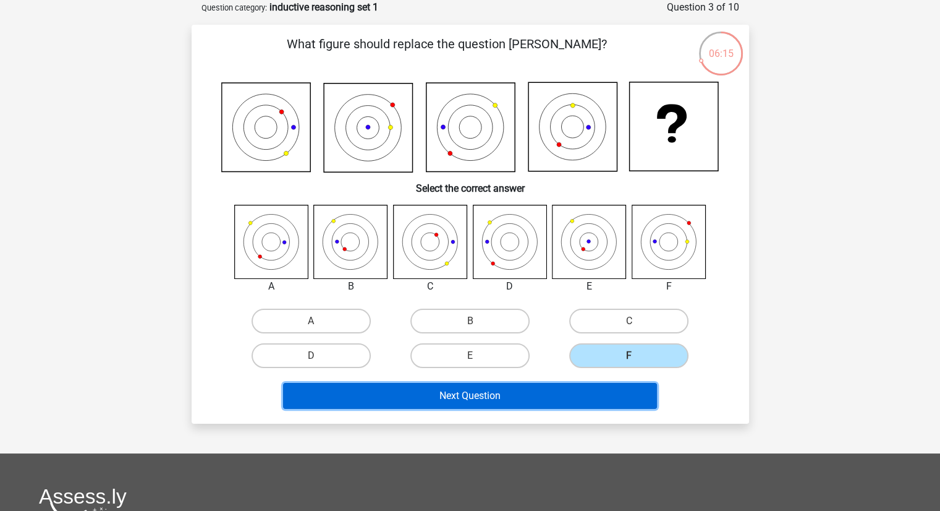
click at [461, 392] on button "Next Question" at bounding box center [470, 396] width 374 height 26
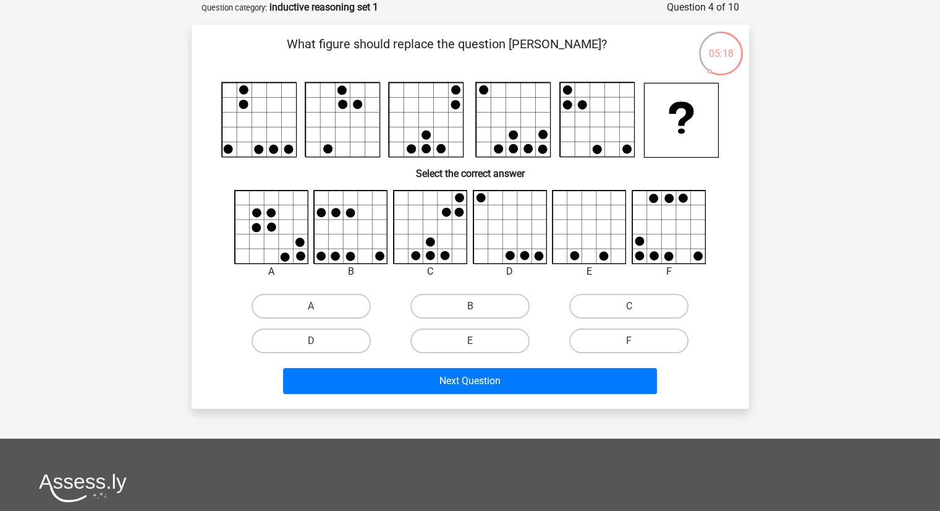
click at [529, 213] on icon at bounding box center [511, 227] width 74 height 74
click at [339, 342] on label "D" at bounding box center [311, 340] width 119 height 25
click at [319, 342] on input "D" at bounding box center [315, 345] width 8 height 8
radio input "true"
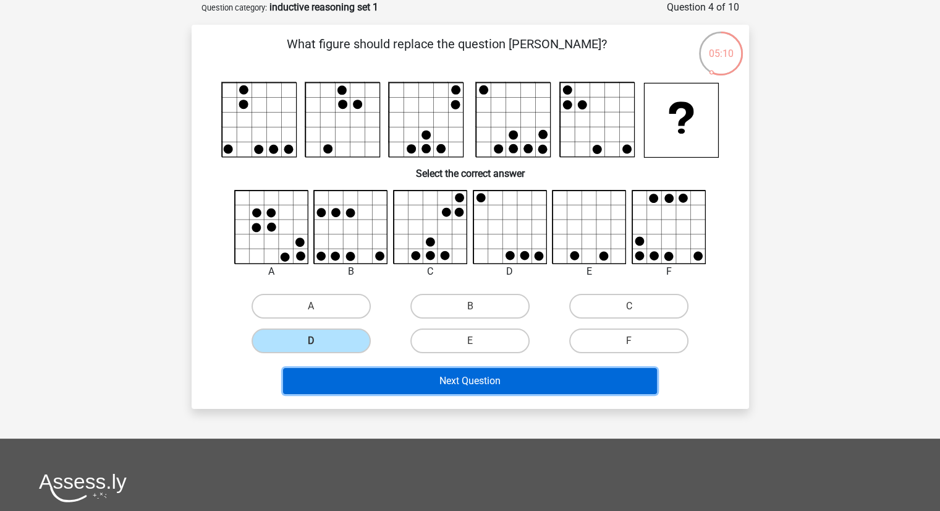
click at [468, 373] on button "Next Question" at bounding box center [470, 381] width 374 height 26
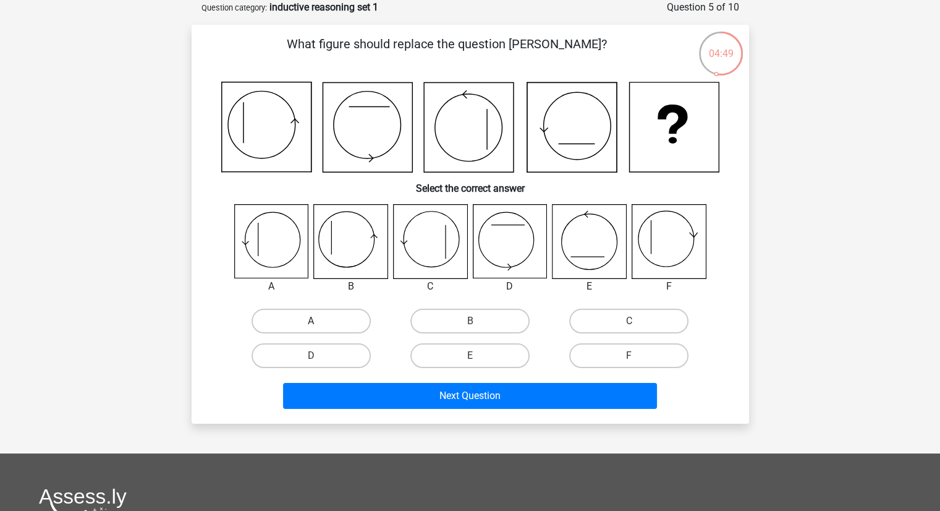
click at [295, 323] on label "A" at bounding box center [311, 321] width 119 height 25
click at [311, 323] on input "A" at bounding box center [315, 325] width 8 height 8
radio input "true"
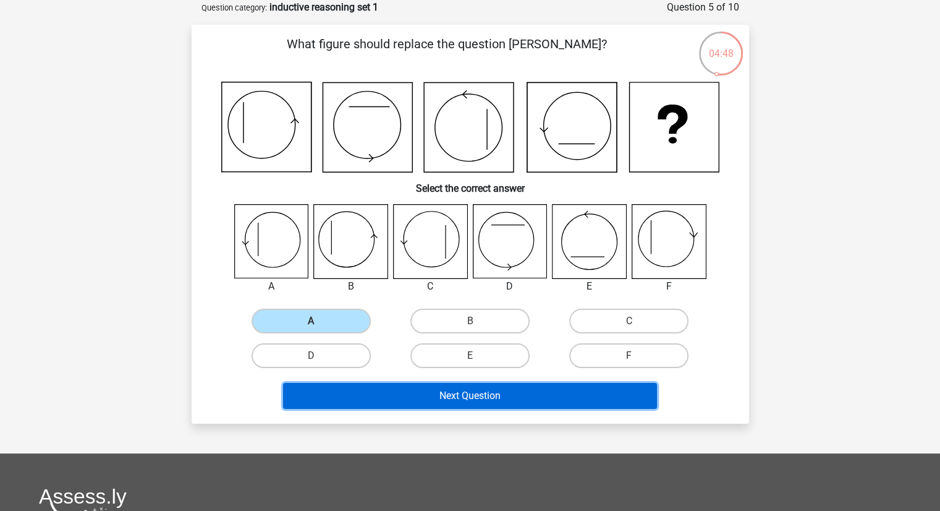
click at [462, 391] on button "Next Question" at bounding box center [470, 396] width 374 height 26
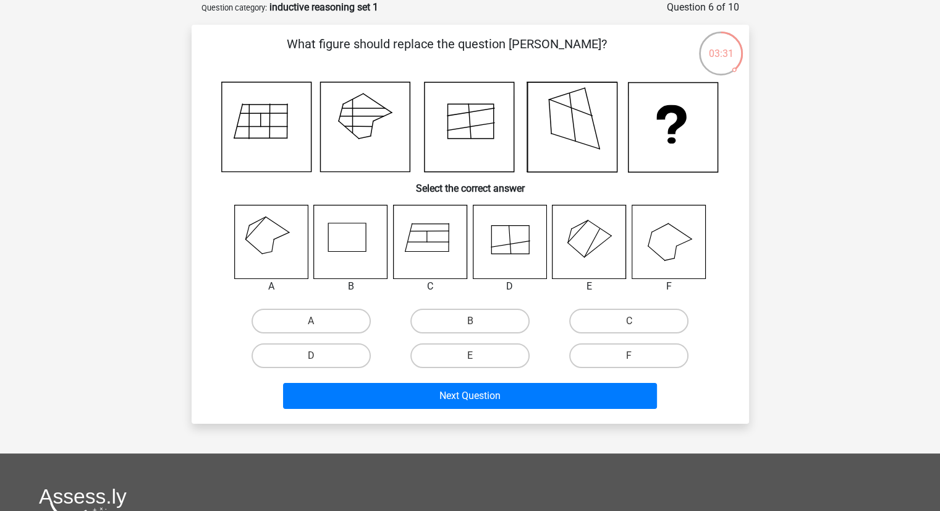
click at [506, 252] on icon at bounding box center [510, 242] width 74 height 74
click at [346, 358] on label "D" at bounding box center [311, 355] width 119 height 25
click at [319, 358] on input "D" at bounding box center [315, 360] width 8 height 8
radio input "true"
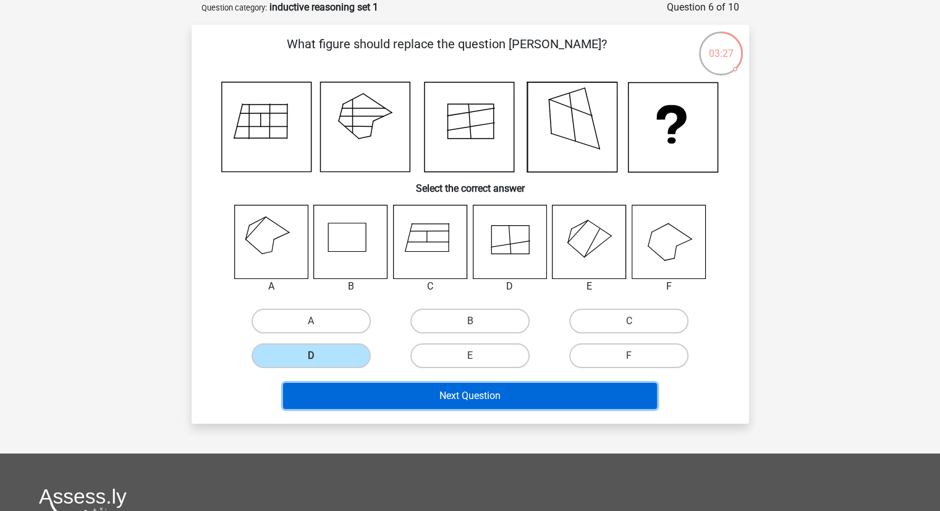
click at [463, 392] on button "Next Question" at bounding box center [470, 396] width 374 height 26
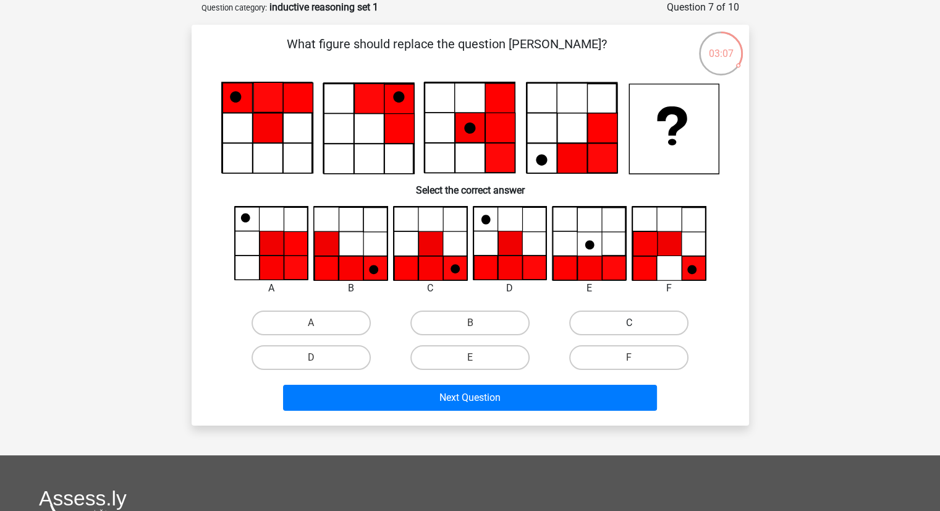
click at [613, 322] on label "C" at bounding box center [628, 322] width 119 height 25
click at [629, 323] on input "C" at bounding box center [633, 327] width 8 height 8
radio input "true"
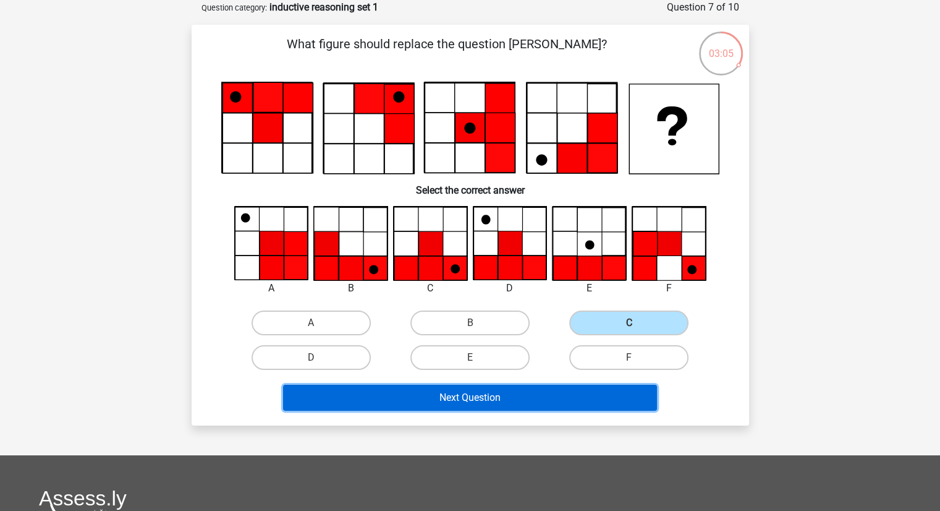
click at [456, 401] on button "Next Question" at bounding box center [470, 398] width 374 height 26
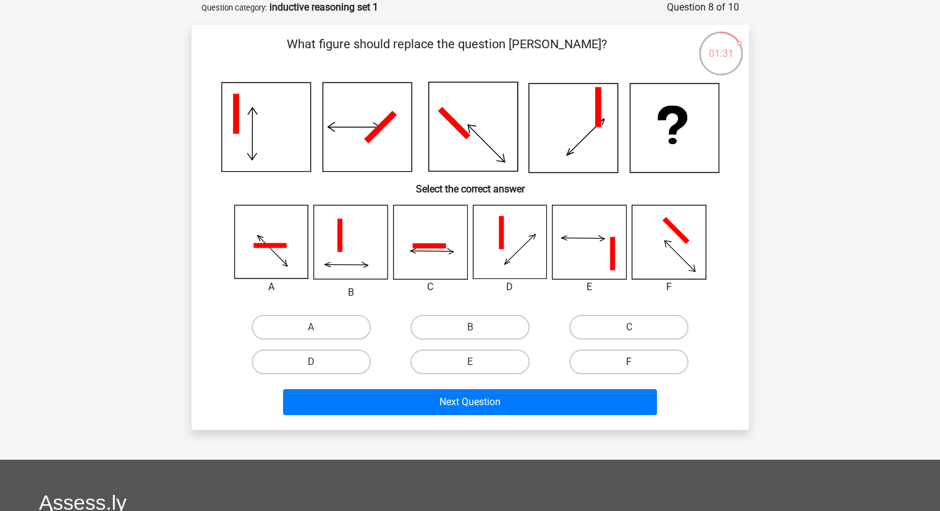
click at [613, 359] on label "F" at bounding box center [628, 361] width 119 height 25
click at [629, 362] on input "F" at bounding box center [633, 366] width 8 height 8
radio input "true"
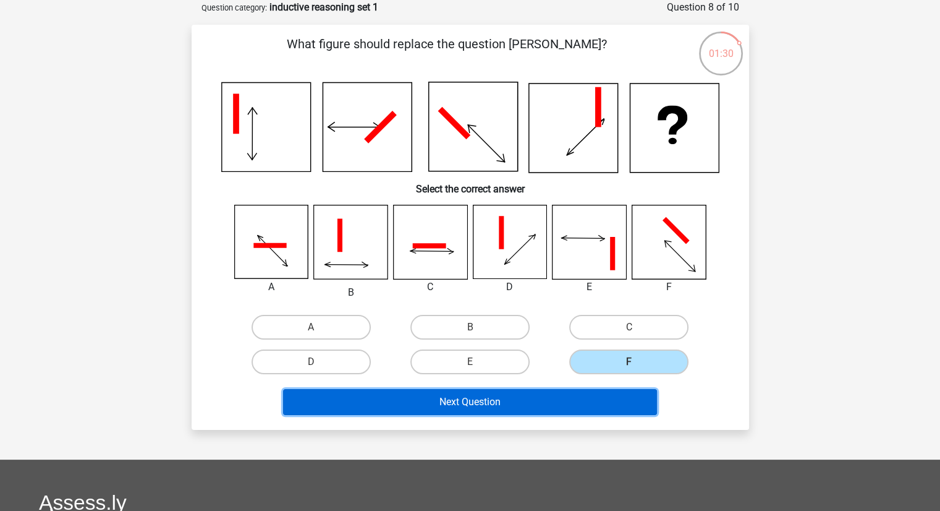
click at [459, 409] on button "Next Question" at bounding box center [470, 402] width 374 height 26
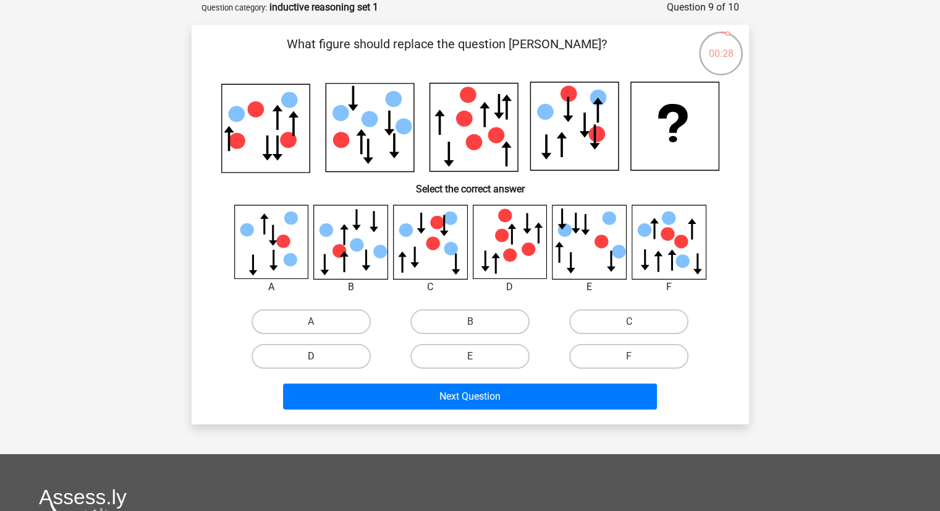
click at [329, 364] on label "D" at bounding box center [311, 356] width 119 height 25
click at [319, 364] on input "D" at bounding box center [315, 360] width 8 height 8
radio input "true"
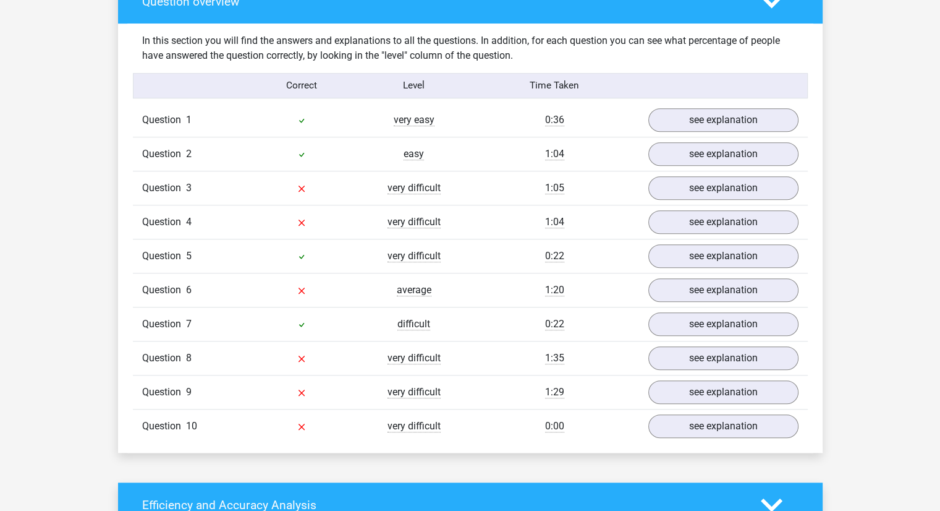
scroll to position [948, 0]
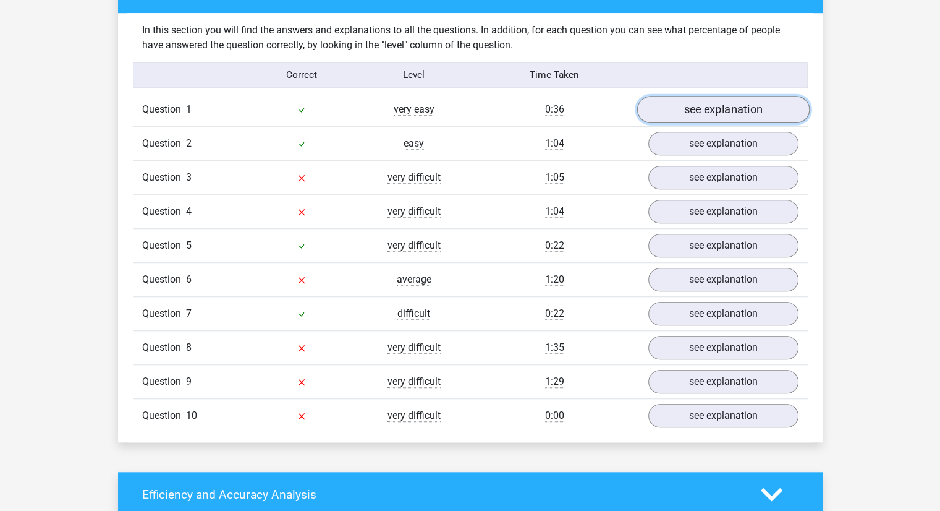
click at [697, 116] on link "see explanation" at bounding box center [723, 109] width 173 height 27
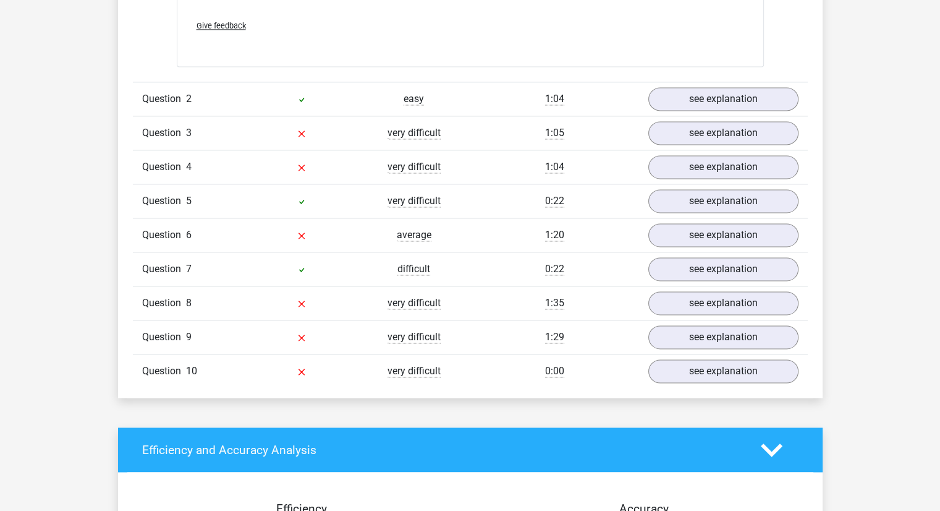
scroll to position [1719, 0]
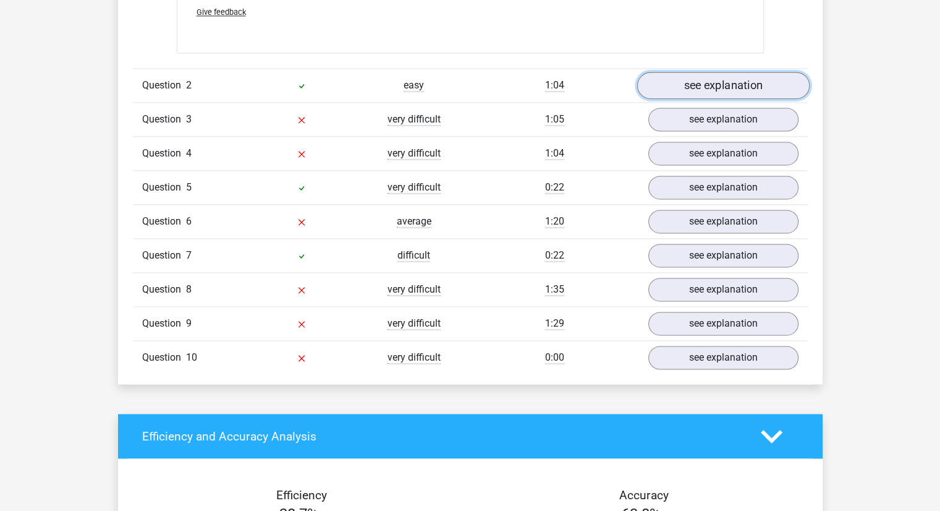
click at [724, 92] on link "see explanation" at bounding box center [723, 85] width 173 height 27
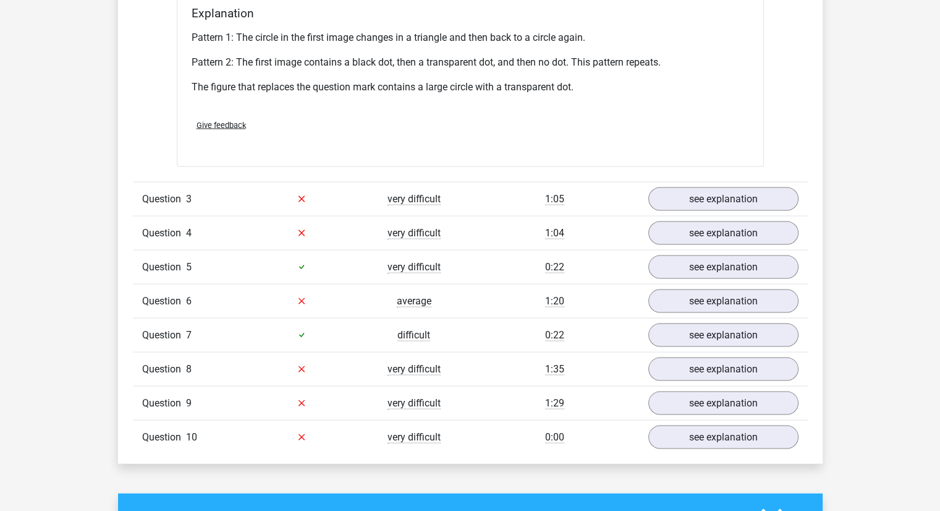
scroll to position [2383, 0]
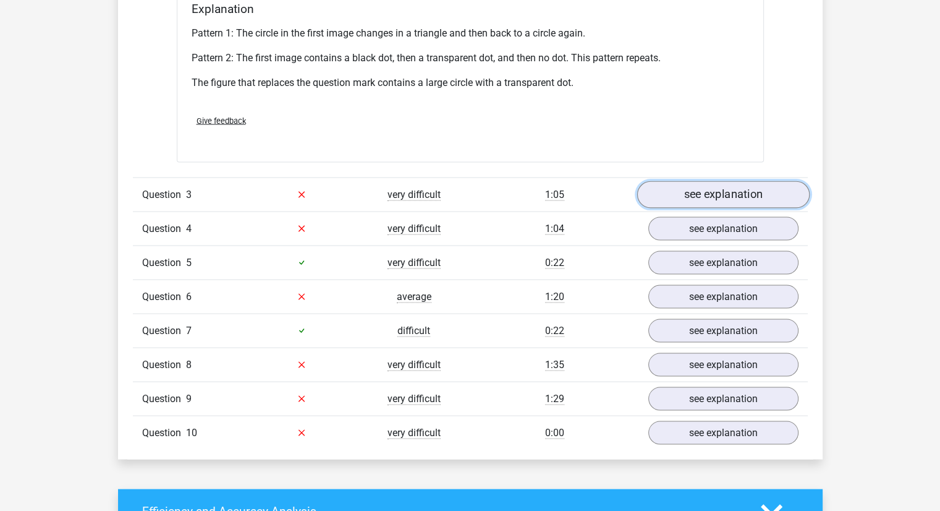
click at [696, 190] on link "see explanation" at bounding box center [723, 194] width 173 height 27
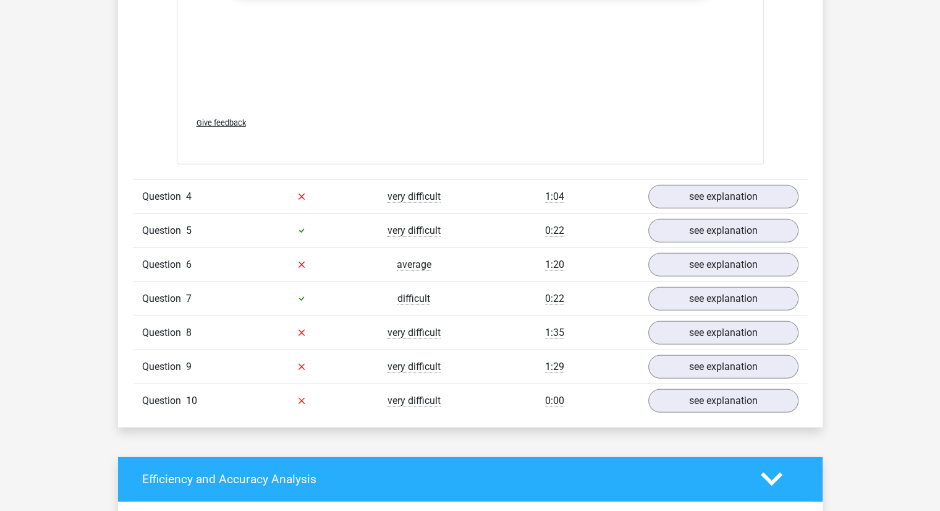
scroll to position [3487, 0]
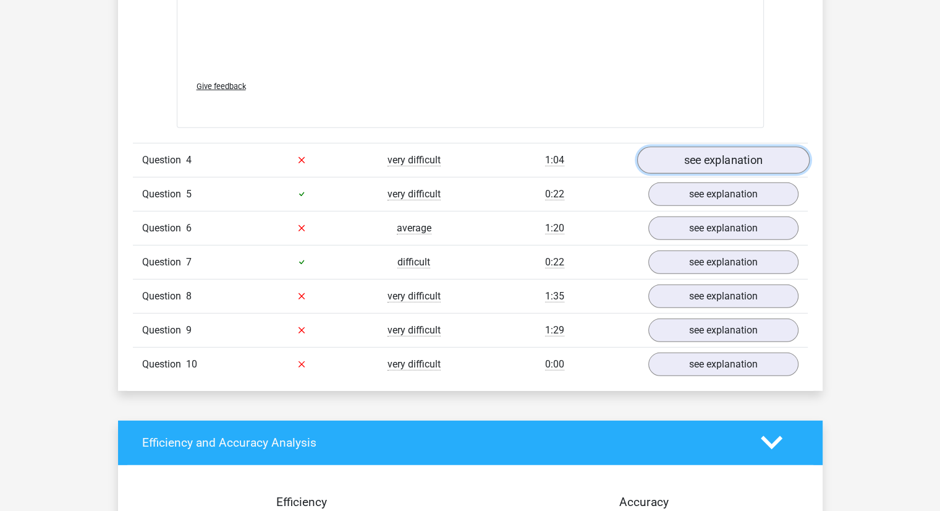
click at [686, 159] on link "see explanation" at bounding box center [723, 160] width 173 height 27
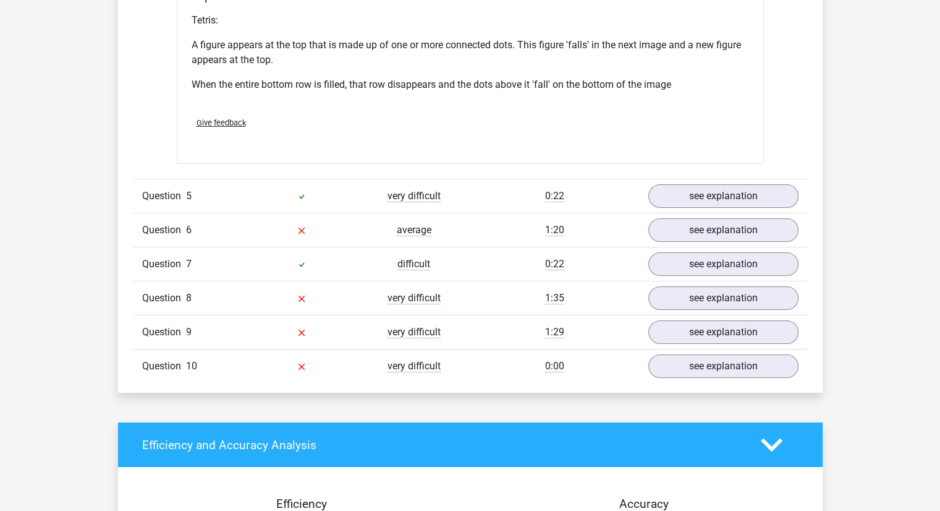
scroll to position [4262, 0]
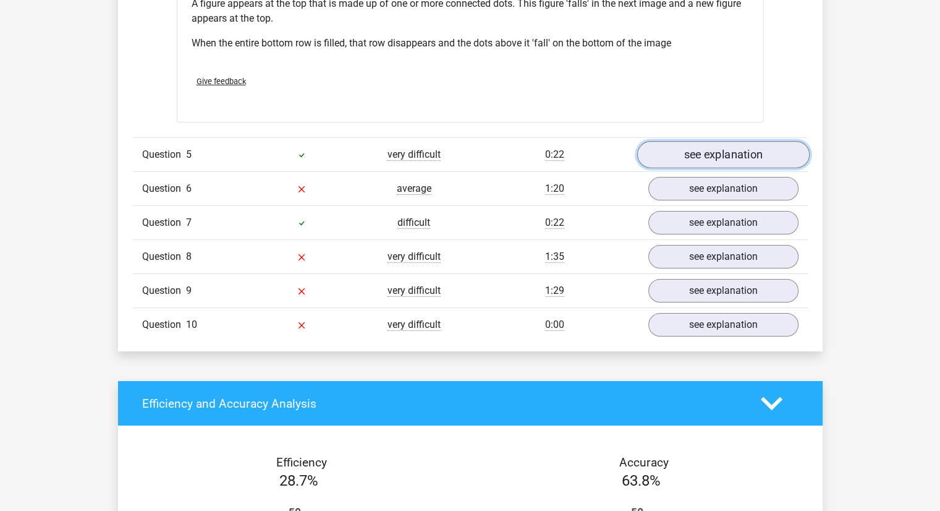
click at [699, 151] on link "see explanation" at bounding box center [723, 154] width 173 height 27
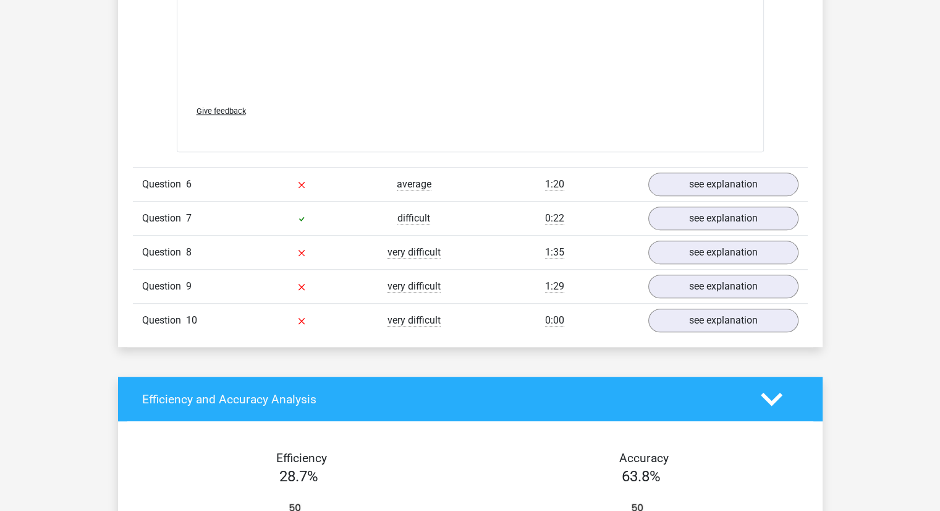
scroll to position [5309, 0]
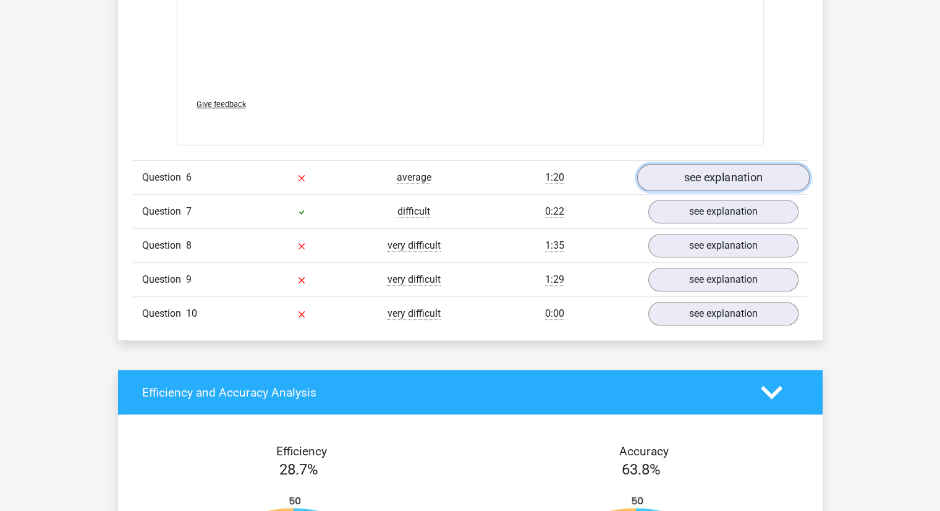
click at [688, 181] on link "see explanation" at bounding box center [723, 177] width 173 height 27
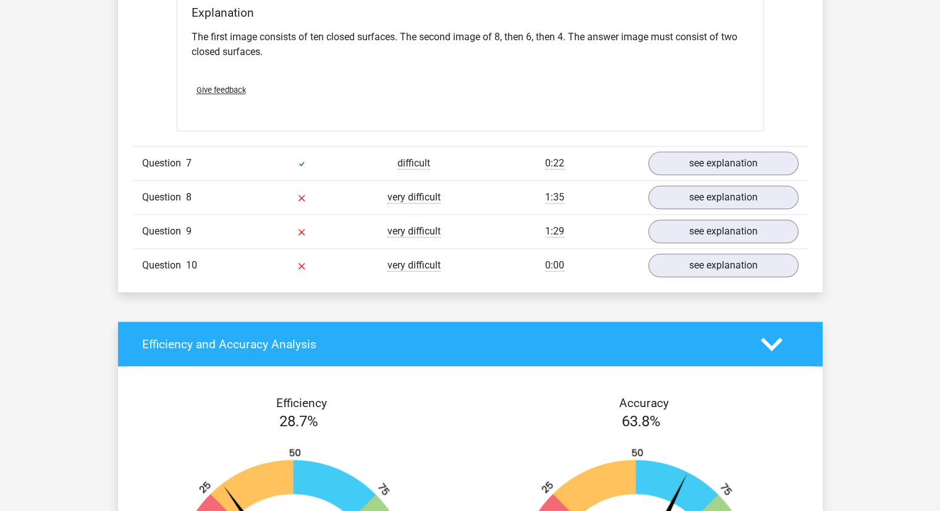
scroll to position [6068, 0]
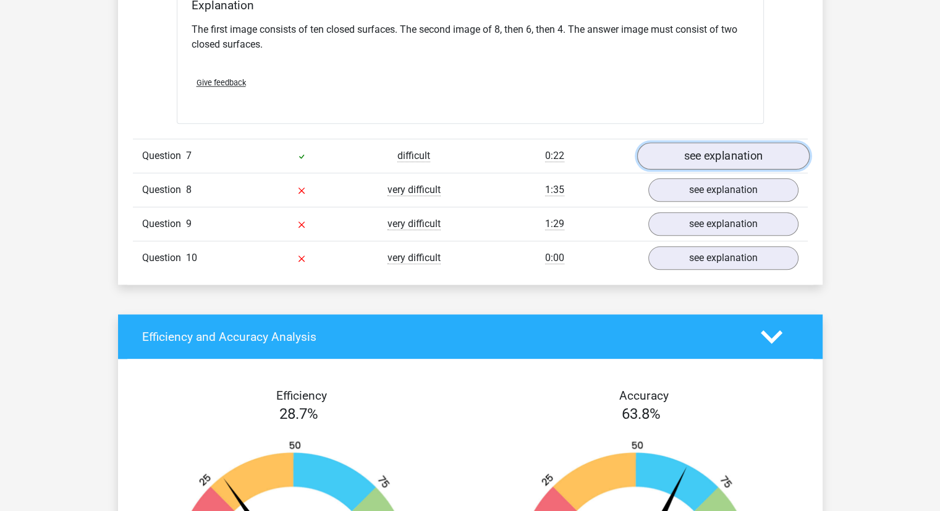
click at [686, 153] on link "see explanation" at bounding box center [723, 155] width 173 height 27
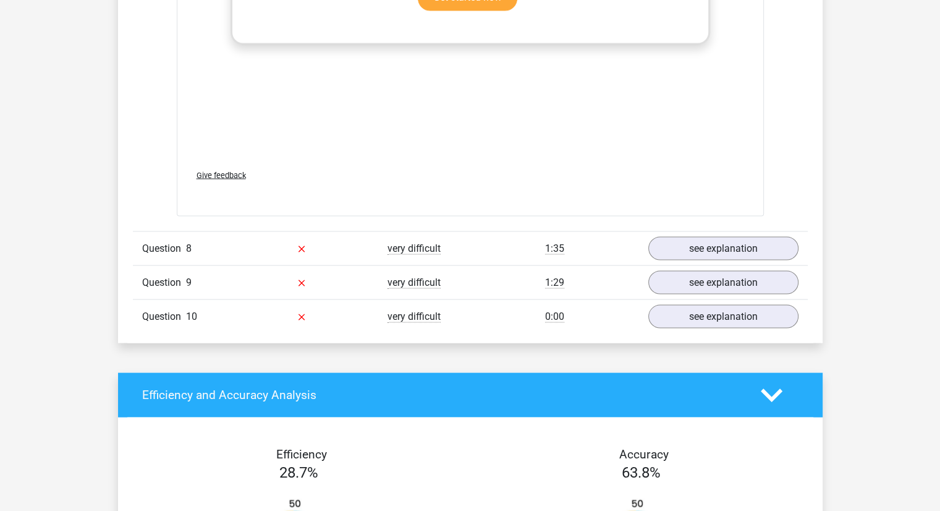
scroll to position [7082, 0]
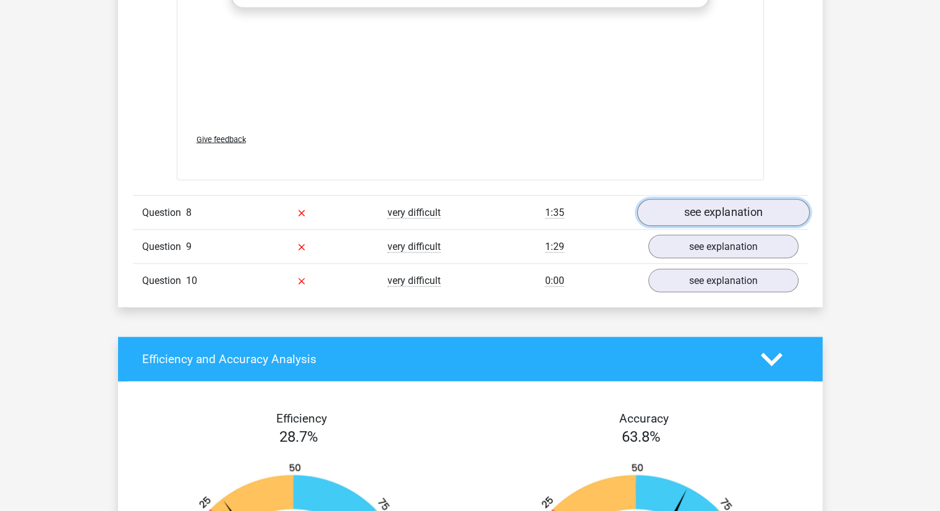
click at [699, 210] on link "see explanation" at bounding box center [723, 212] width 173 height 27
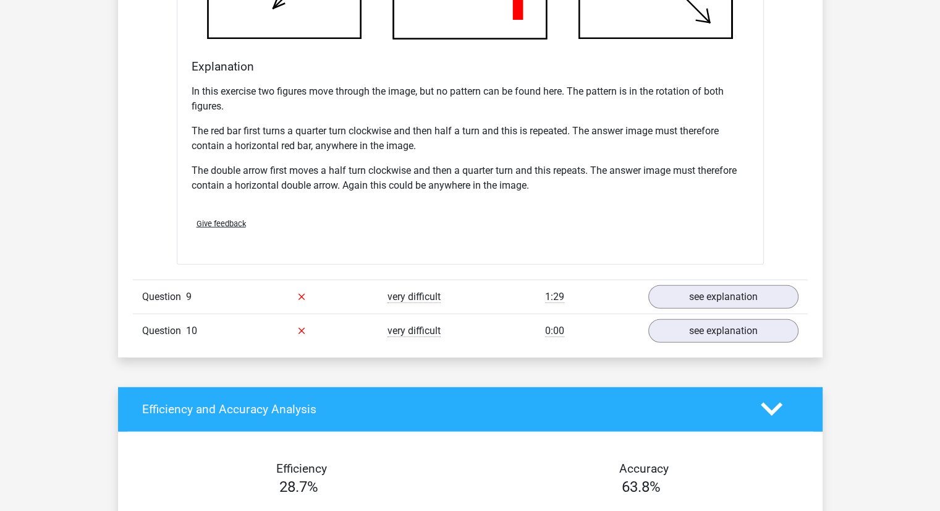
scroll to position [7825, 0]
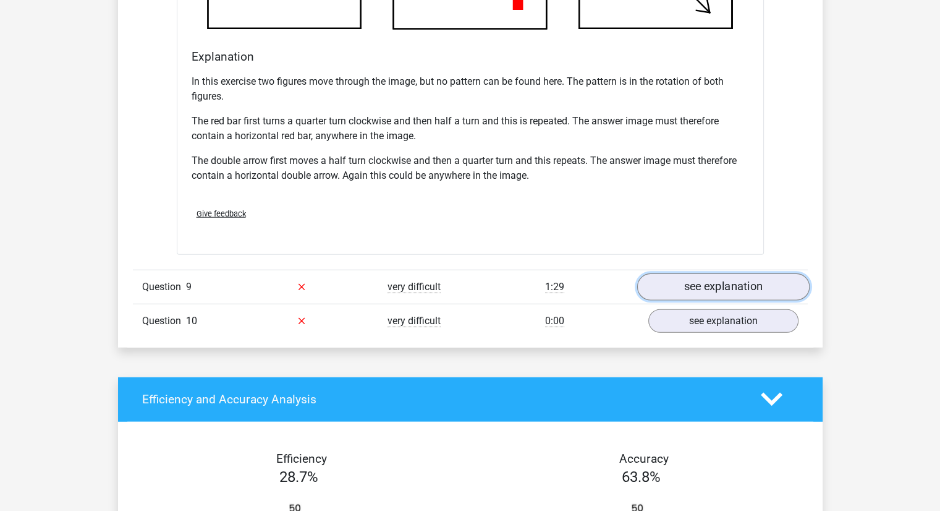
click at [685, 283] on link "see explanation" at bounding box center [723, 286] width 173 height 27
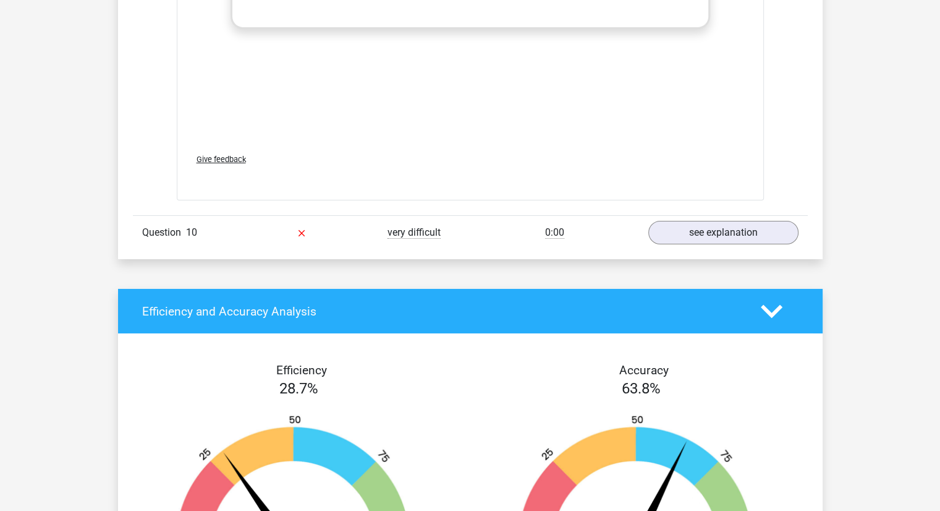
scroll to position [8970, 0]
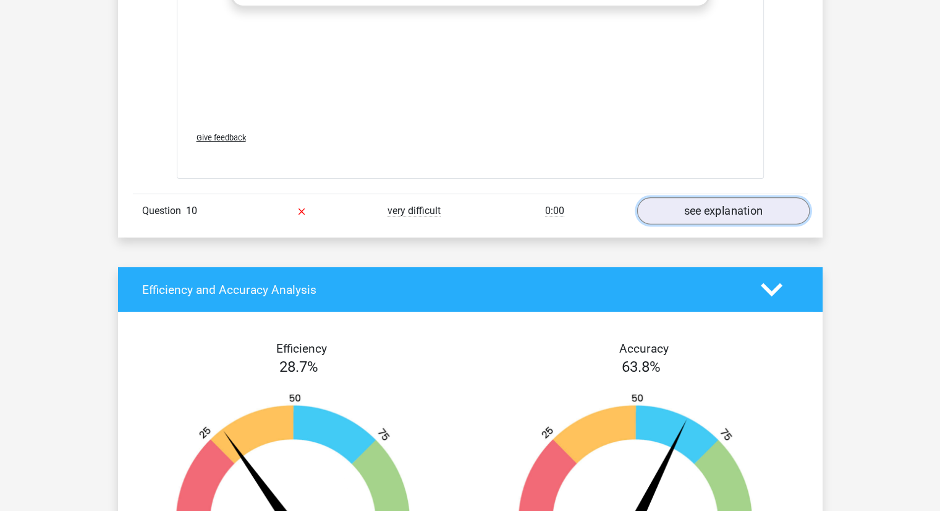
click at [677, 208] on link "see explanation" at bounding box center [723, 210] width 173 height 27
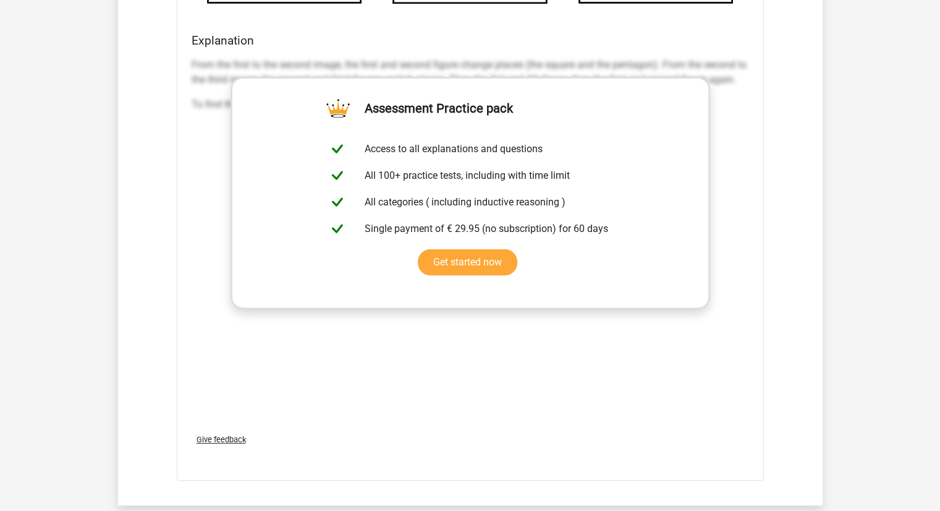
scroll to position [9732, 0]
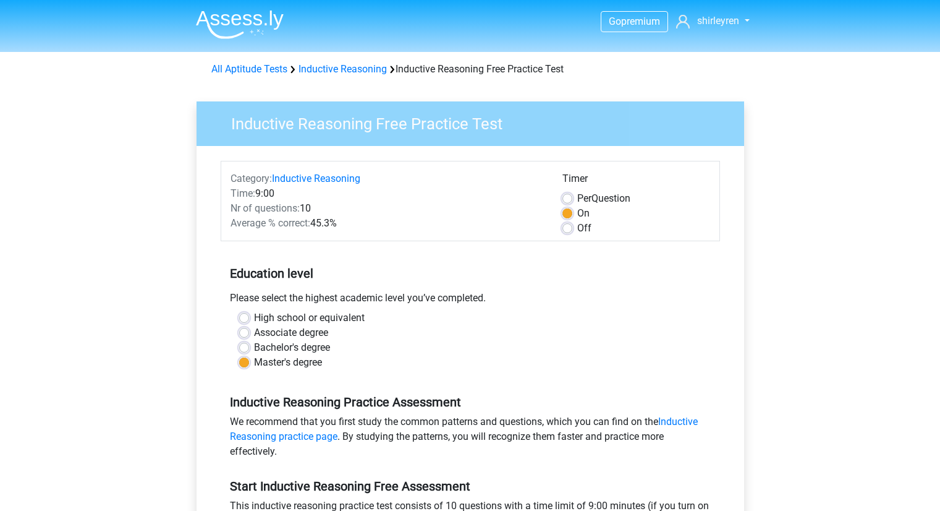
scroll to position [198, 0]
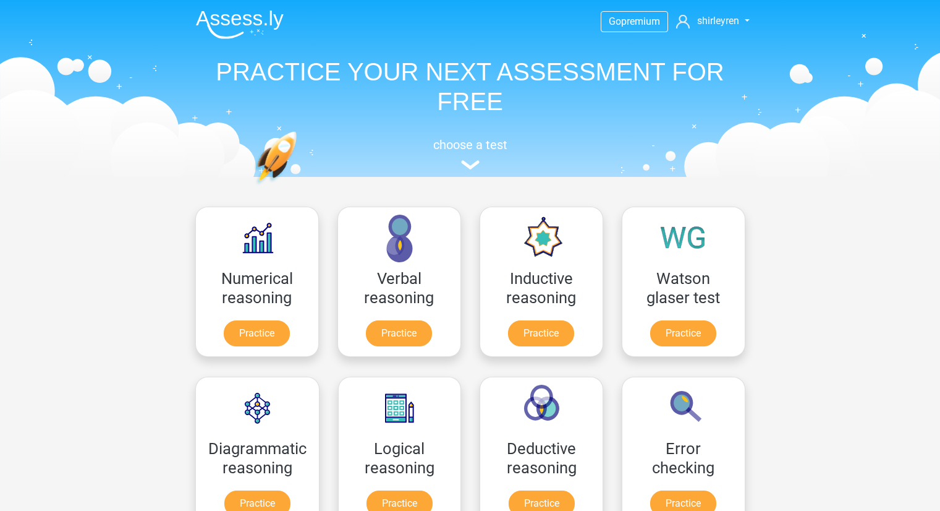
scroll to position [136, 0]
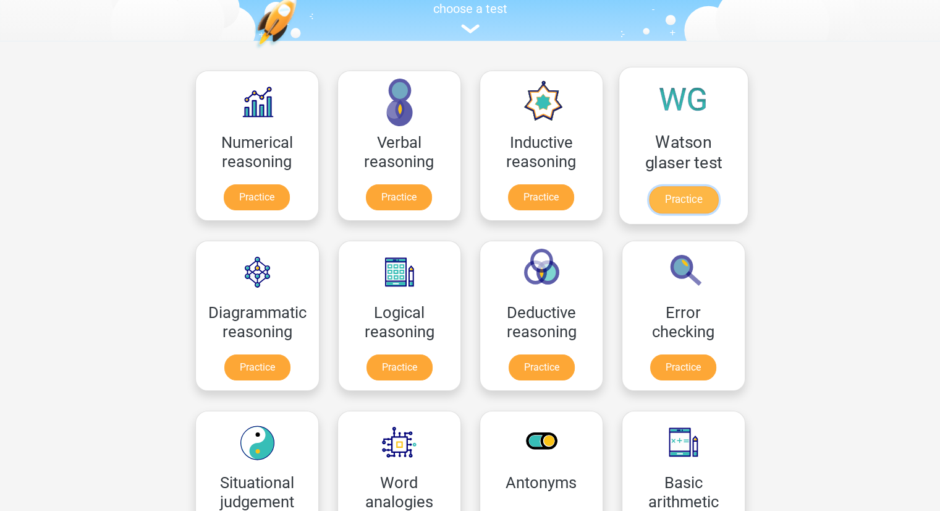
click at [667, 200] on link "Practice" at bounding box center [683, 199] width 69 height 27
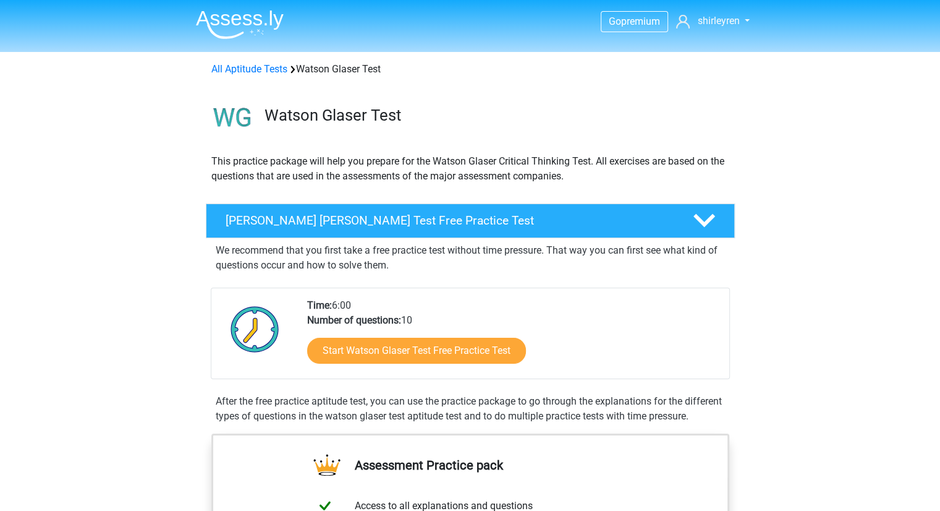
drag, startPoint x: 940, startPoint y: 82, endPoint x: 942, endPoint y: 113, distance: 31.6
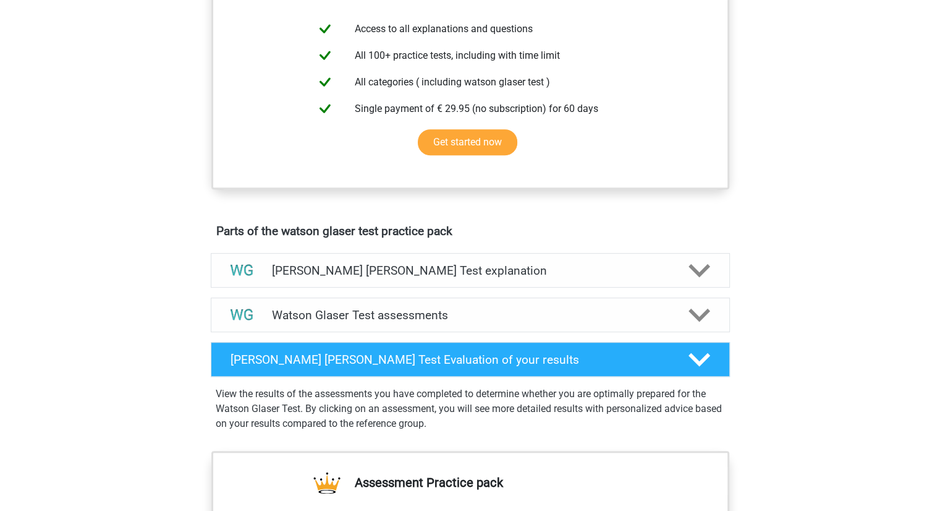
scroll to position [479, 0]
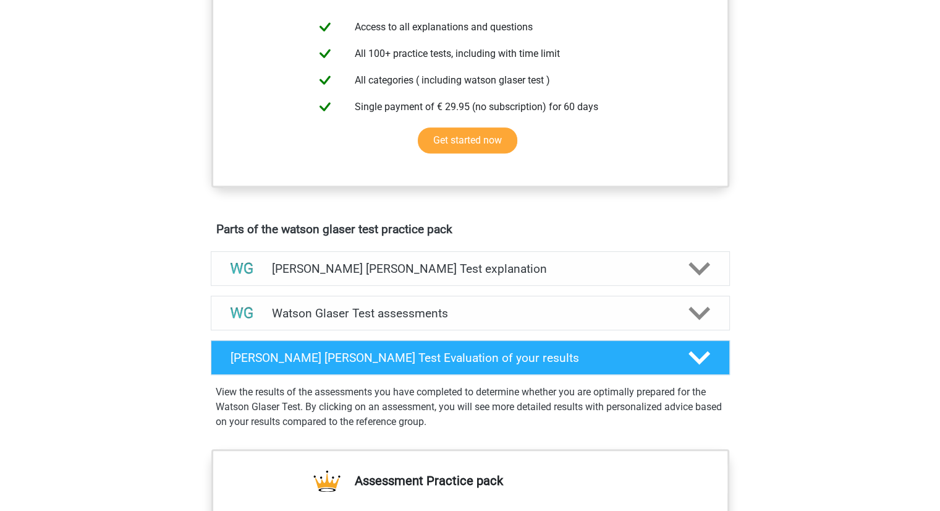
click at [937, 250] on div "Go premium shirleyren [EMAIL_ADDRESS][DOMAIN_NAME]" at bounding box center [470, 279] width 940 height 1516
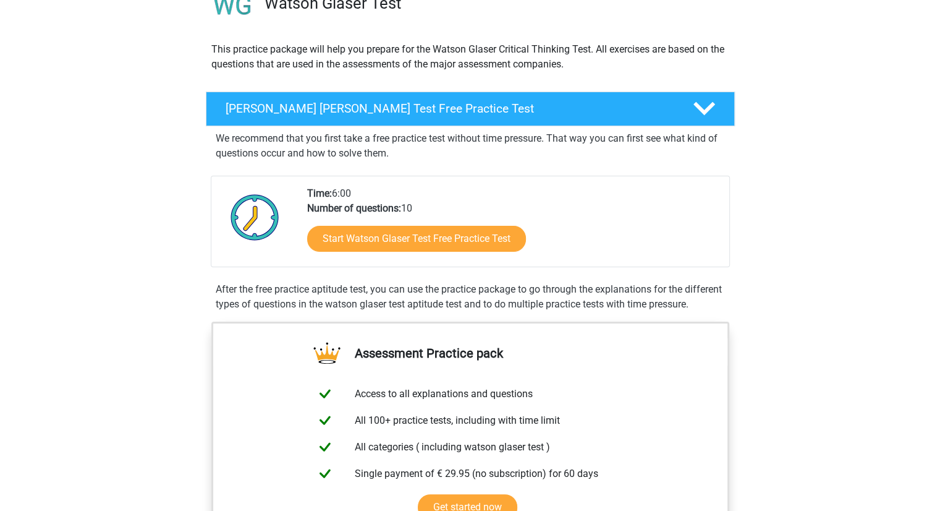
scroll to position [106, 0]
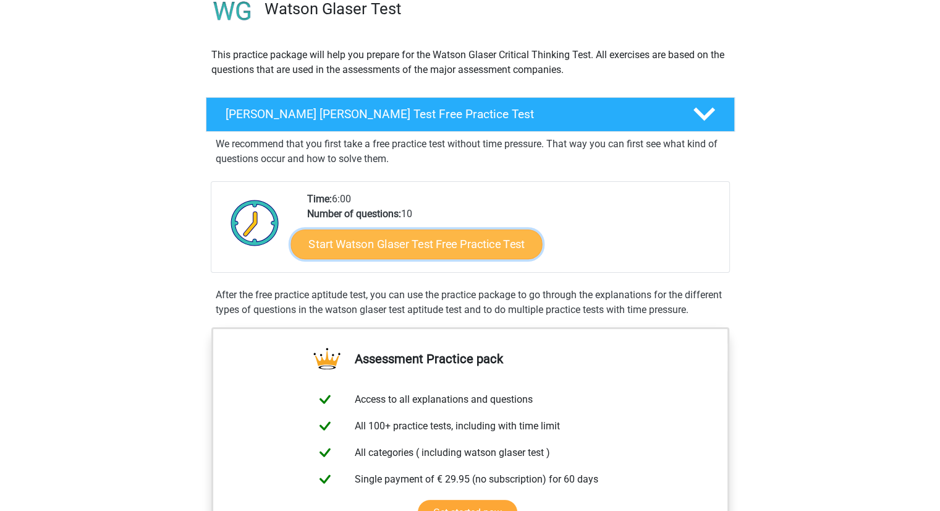
click at [305, 242] on link "Start Watson Glaser Test Free Practice Test" at bounding box center [417, 244] width 252 height 30
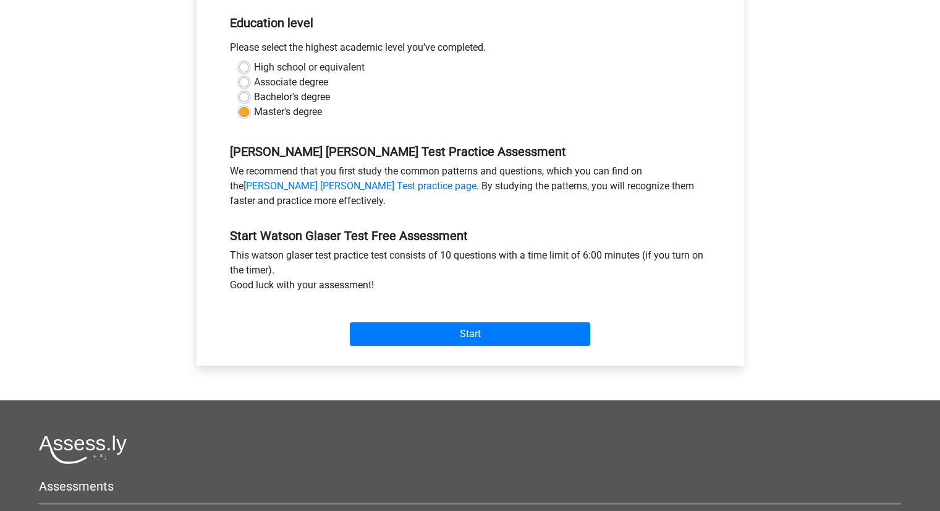
scroll to position [252, 0]
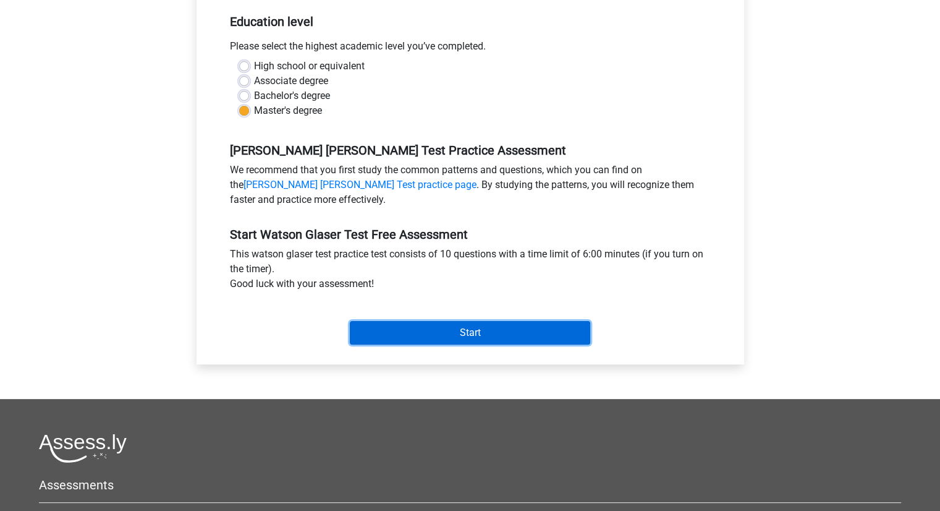
click at [436, 330] on input "Start" at bounding box center [470, 332] width 241 height 23
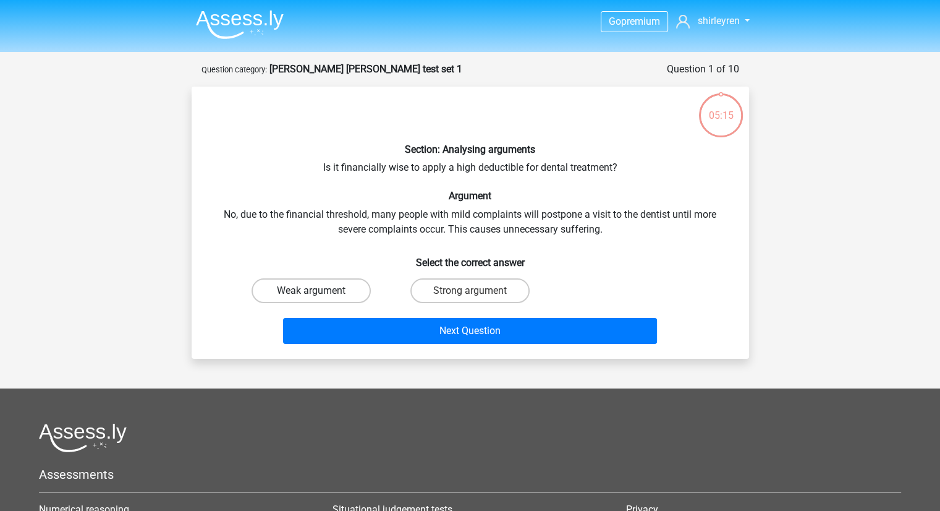
click at [341, 288] on label "Weak argument" at bounding box center [311, 290] width 119 height 25
click at [319, 291] on input "Weak argument" at bounding box center [315, 295] width 8 height 8
radio input "true"
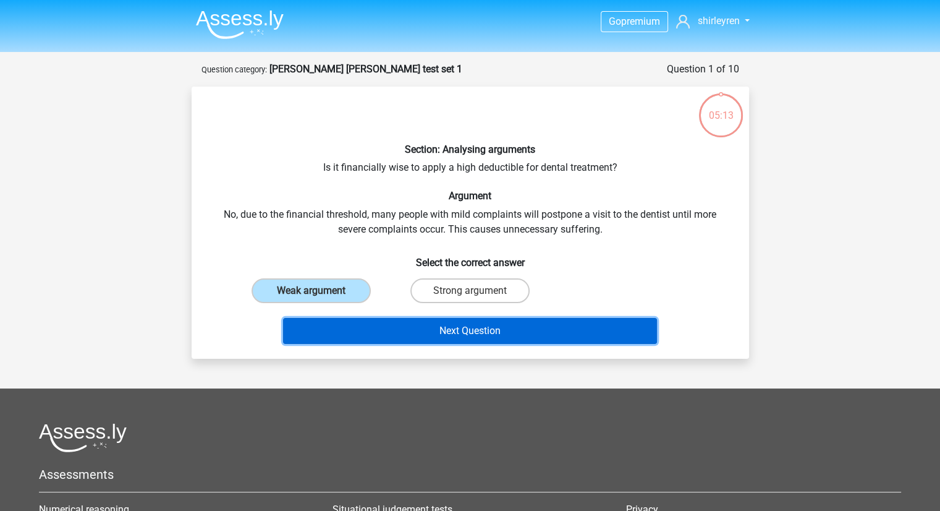
click at [449, 336] on button "Next Question" at bounding box center [470, 331] width 374 height 26
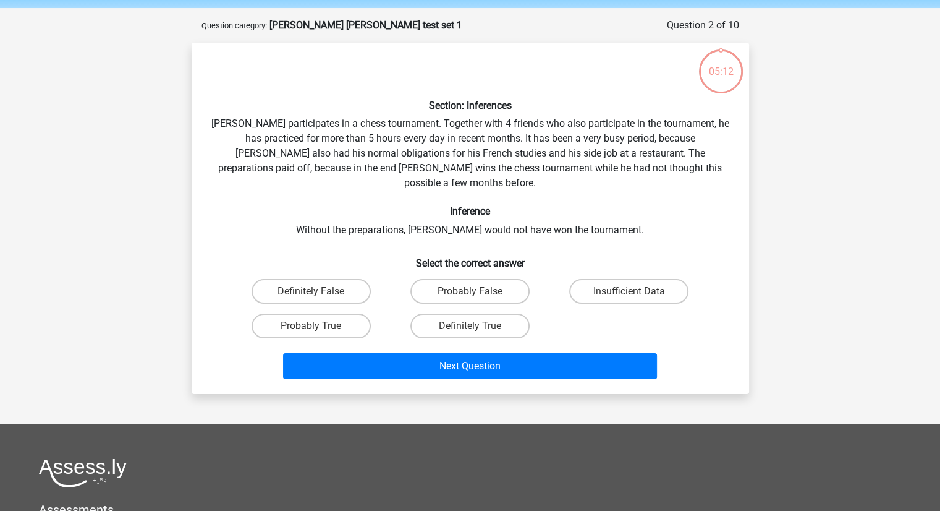
scroll to position [62, 0]
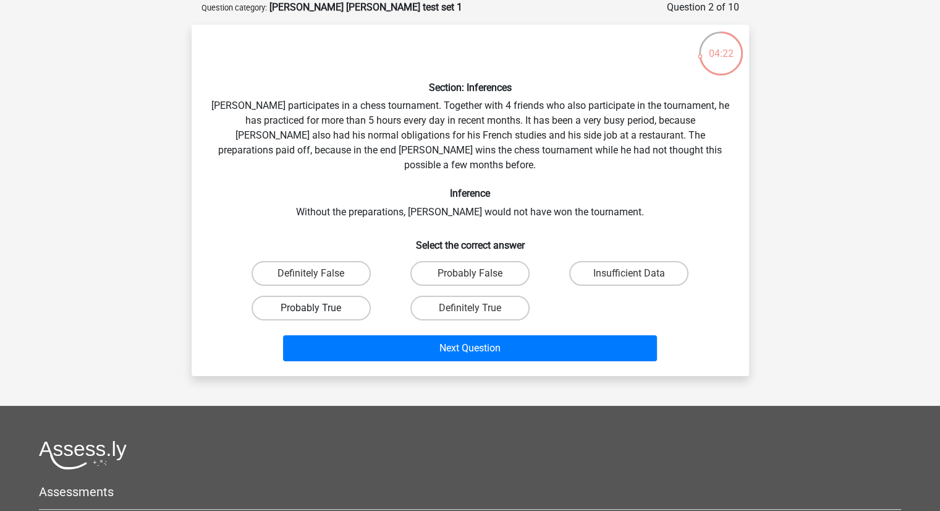
click at [324, 296] on label "Probably True" at bounding box center [311, 308] width 119 height 25
click at [319, 308] on input "Probably True" at bounding box center [315, 312] width 8 height 8
radio input "true"
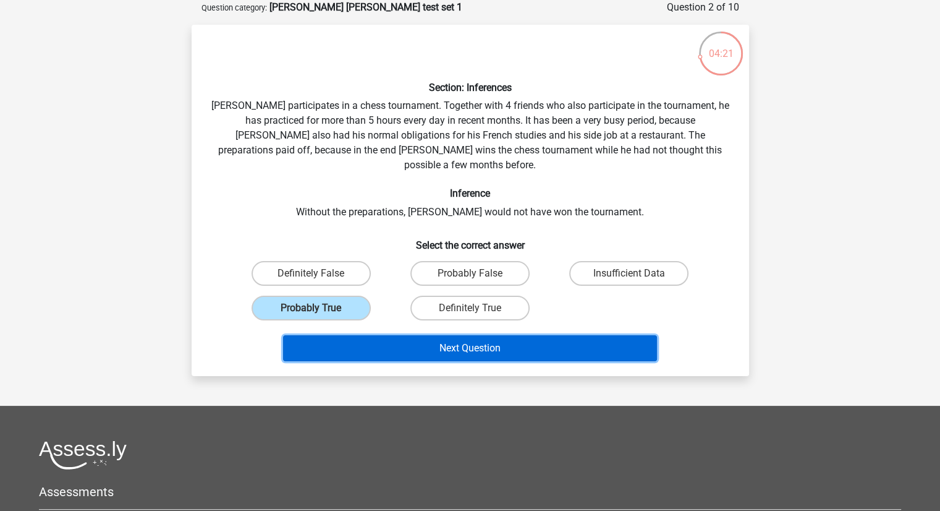
click at [465, 335] on button "Next Question" at bounding box center [470, 348] width 374 height 26
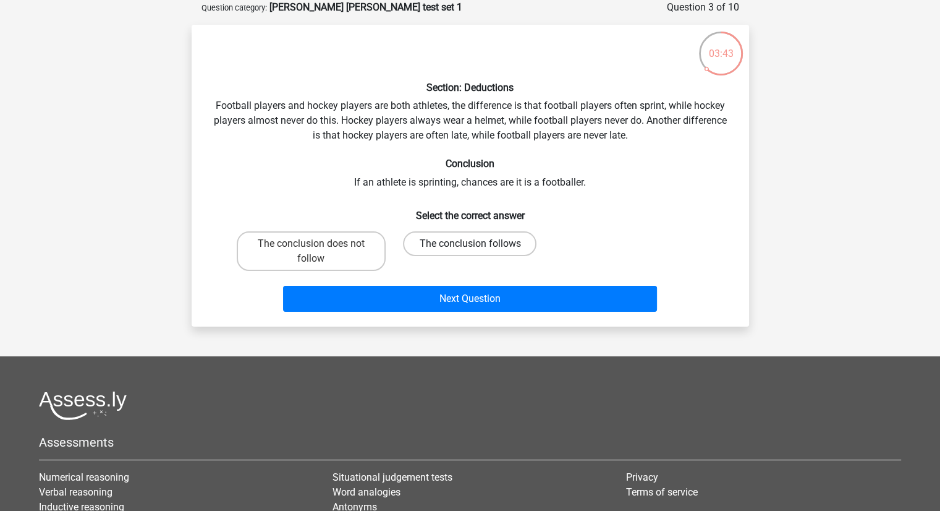
click at [457, 246] on label "The conclusion follows" at bounding box center [470, 243] width 134 height 25
click at [470, 246] on input "The conclusion follows" at bounding box center [474, 248] width 8 height 8
radio input "true"
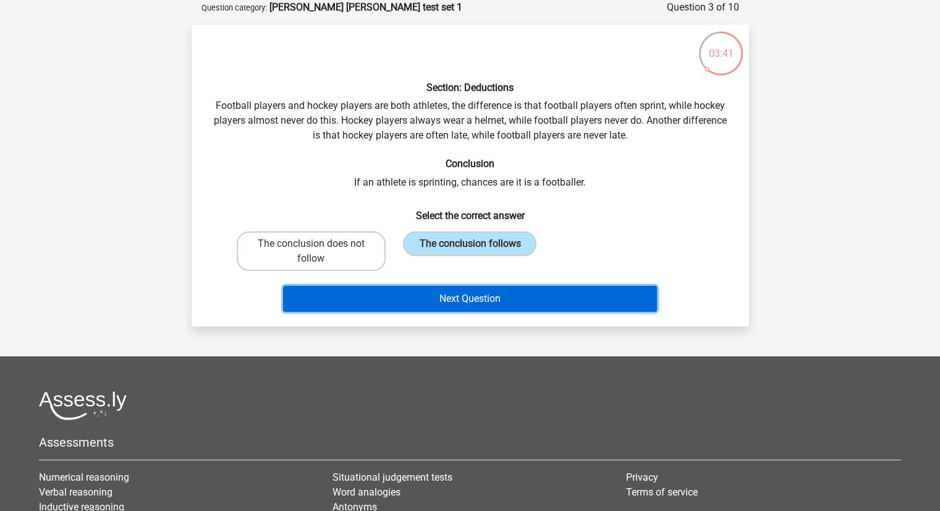
click at [451, 295] on button "Next Question" at bounding box center [470, 299] width 374 height 26
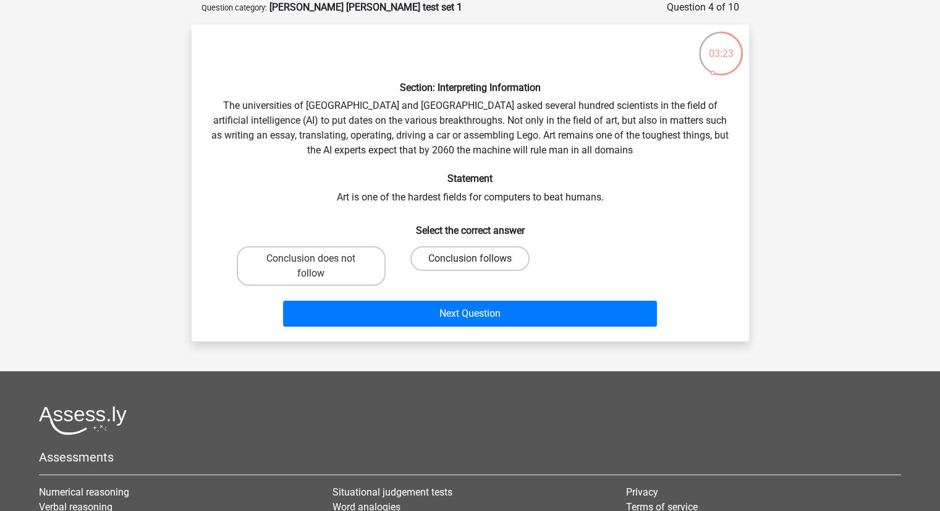
click at [461, 263] on label "Conclusion follows" at bounding box center [470, 258] width 119 height 25
click at [470, 263] on input "Conclusion follows" at bounding box center [474, 262] width 8 height 8
radio input "true"
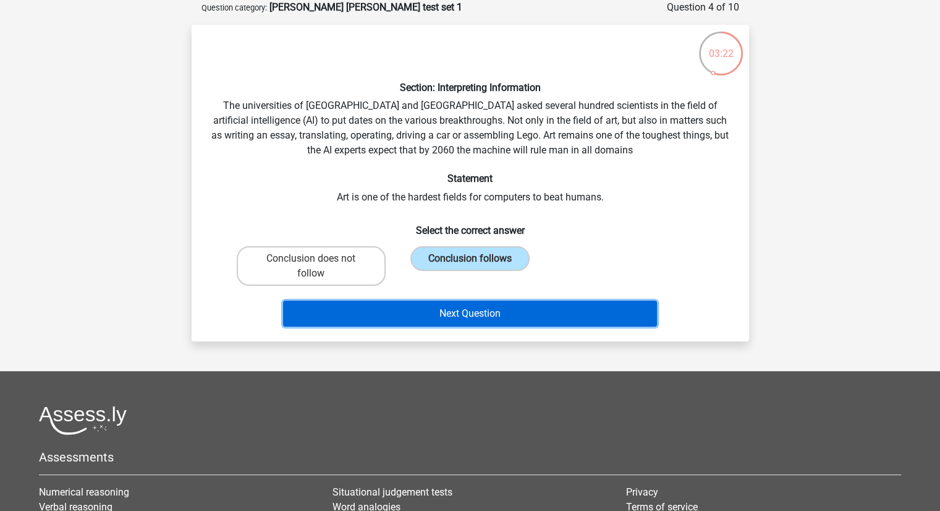
click at [457, 311] on button "Next Question" at bounding box center [470, 313] width 374 height 26
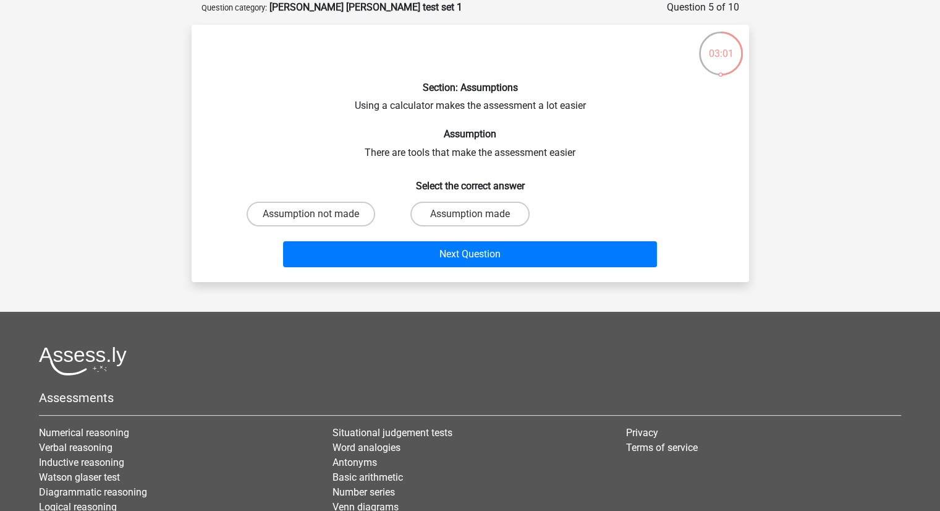
click at [474, 216] on input "Assumption made" at bounding box center [474, 218] width 8 height 8
radio input "true"
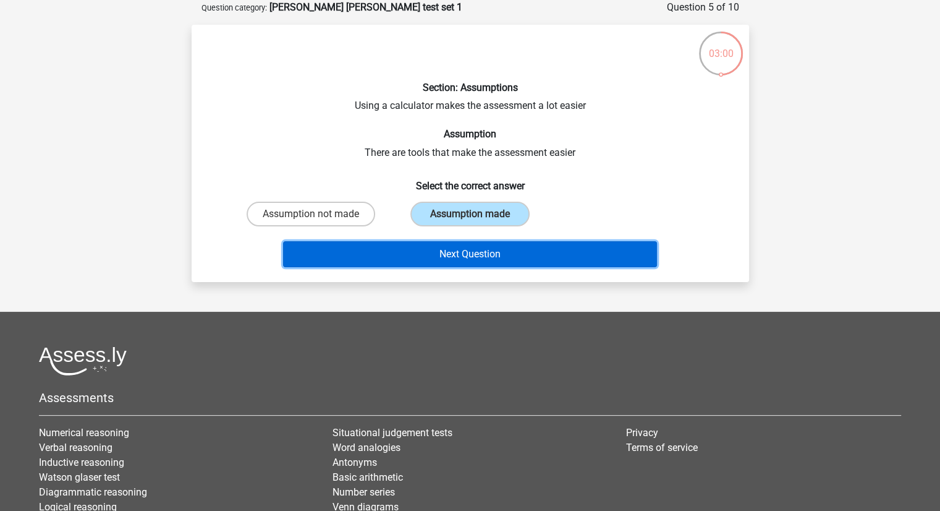
click at [475, 248] on button "Next Question" at bounding box center [470, 254] width 374 height 26
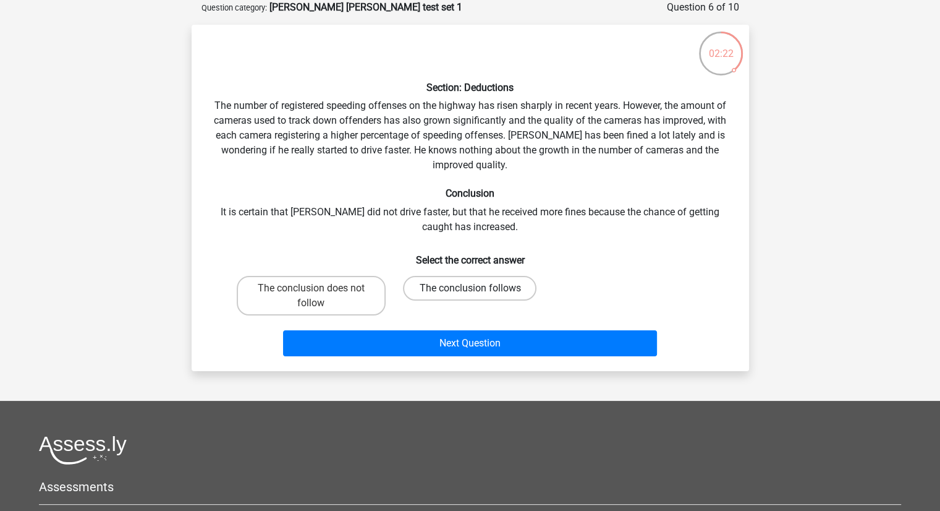
click at [482, 291] on label "The conclusion follows" at bounding box center [470, 288] width 134 height 25
click at [478, 291] on input "The conclusion follows" at bounding box center [474, 292] width 8 height 8
radio input "true"
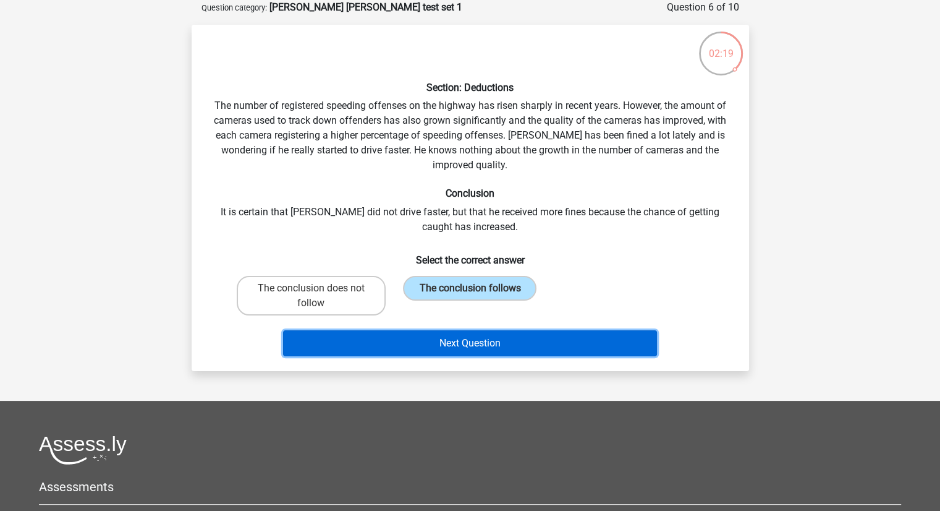
click at [472, 349] on button "Next Question" at bounding box center [470, 343] width 374 height 26
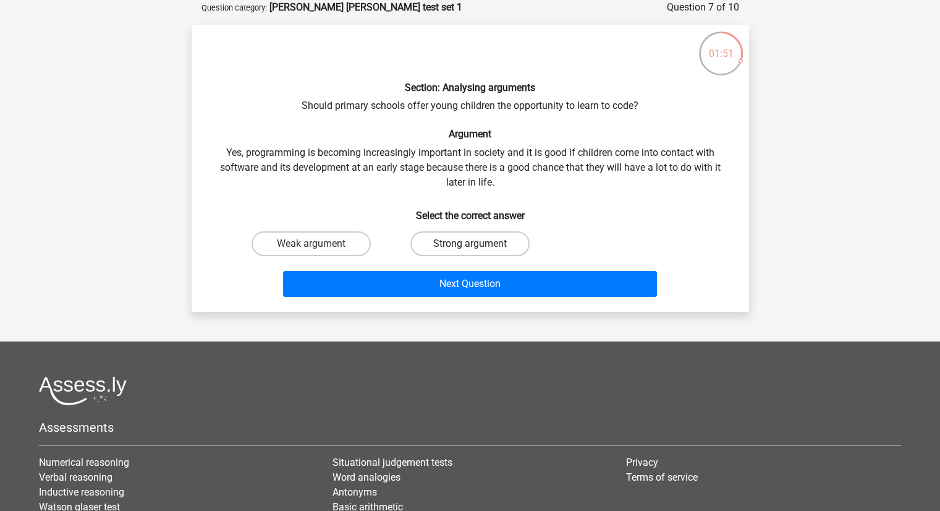
click at [490, 245] on label "Strong argument" at bounding box center [470, 243] width 119 height 25
click at [478, 245] on input "Strong argument" at bounding box center [474, 248] width 8 height 8
radio input "true"
click at [354, 248] on label "Weak argument" at bounding box center [311, 243] width 119 height 25
click at [319, 248] on input "Weak argument" at bounding box center [315, 248] width 8 height 8
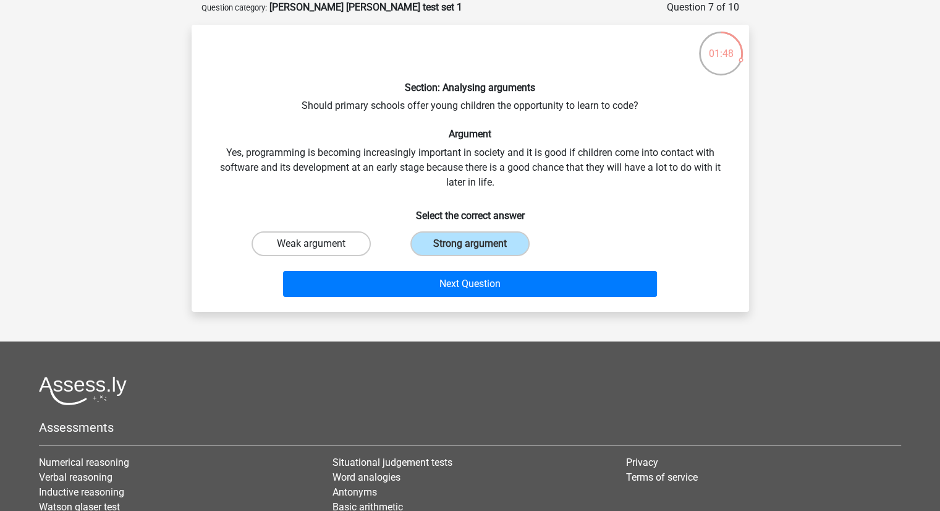
radio input "true"
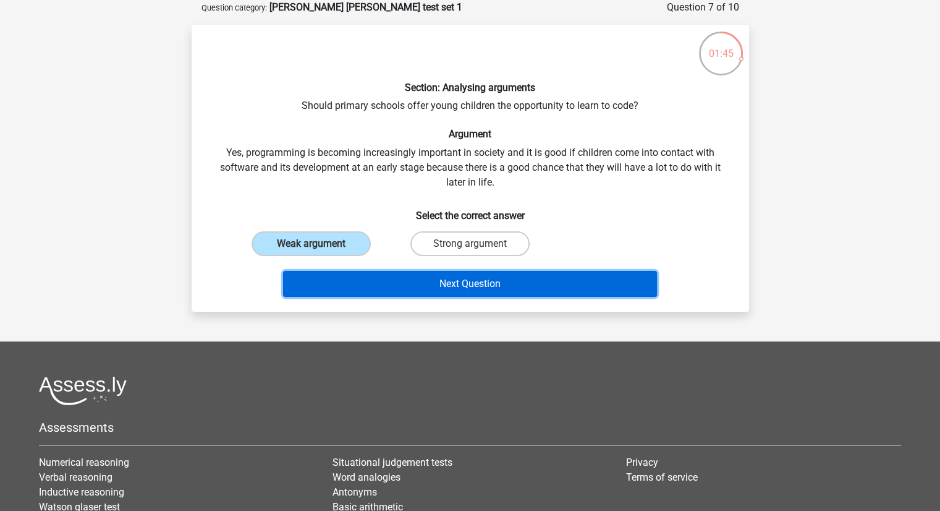
click at [459, 278] on button "Next Question" at bounding box center [470, 284] width 374 height 26
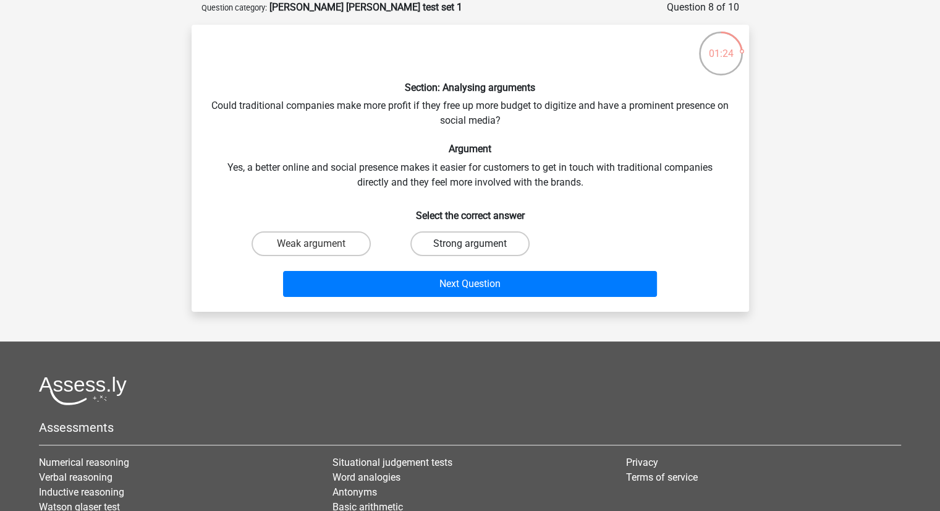
click at [465, 250] on label "Strong argument" at bounding box center [470, 243] width 119 height 25
click at [470, 250] on input "Strong argument" at bounding box center [474, 248] width 8 height 8
radio input "true"
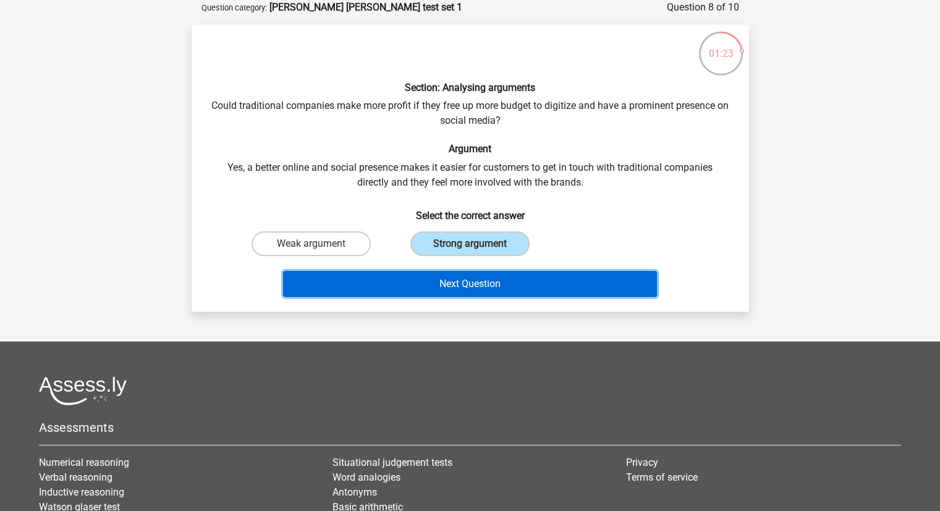
click at [459, 282] on button "Next Question" at bounding box center [470, 284] width 374 height 26
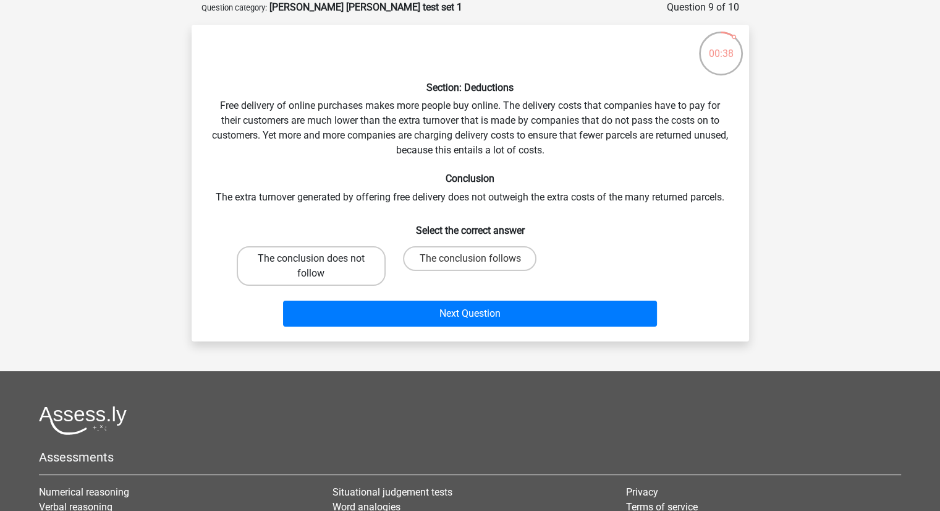
click at [326, 265] on label "The conclusion does not follow" at bounding box center [311, 266] width 149 height 40
click at [319, 265] on input "The conclusion does not follow" at bounding box center [315, 262] width 8 height 8
radio input "true"
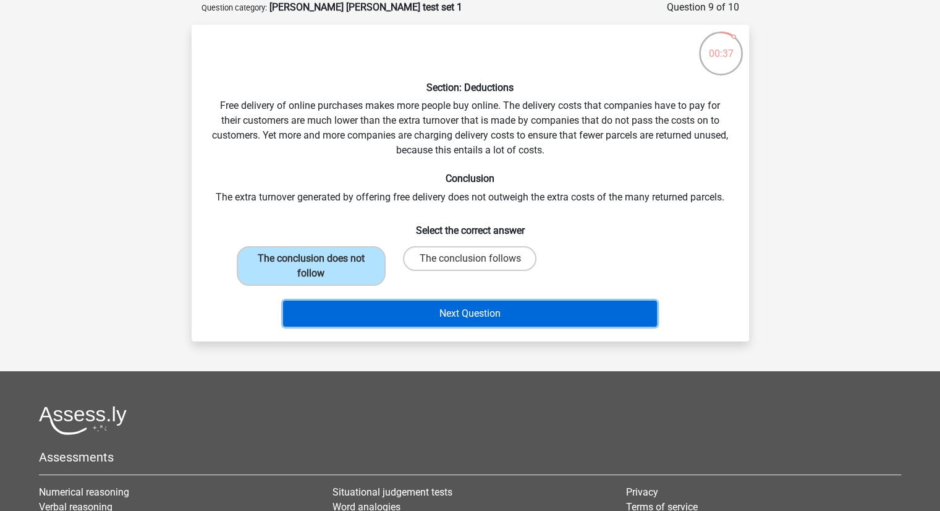
click at [461, 315] on button "Next Question" at bounding box center [470, 313] width 374 height 26
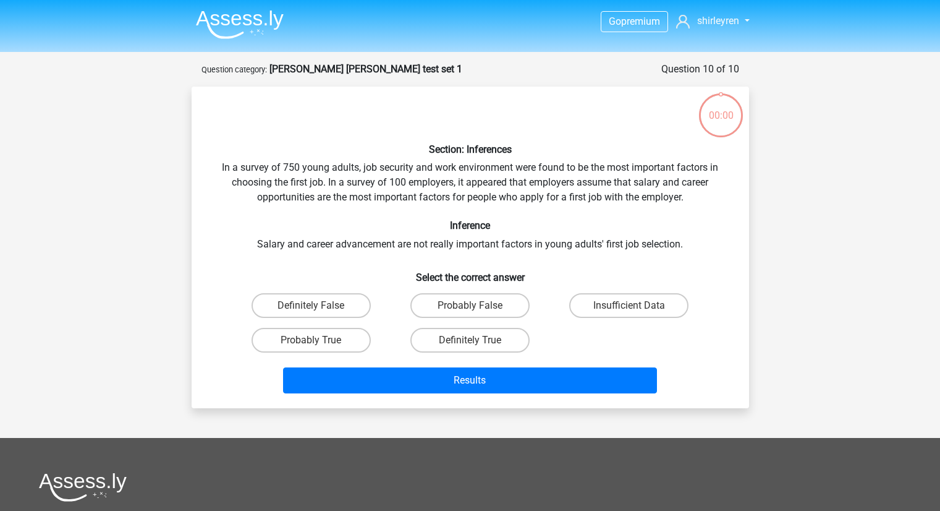
scroll to position [62, 0]
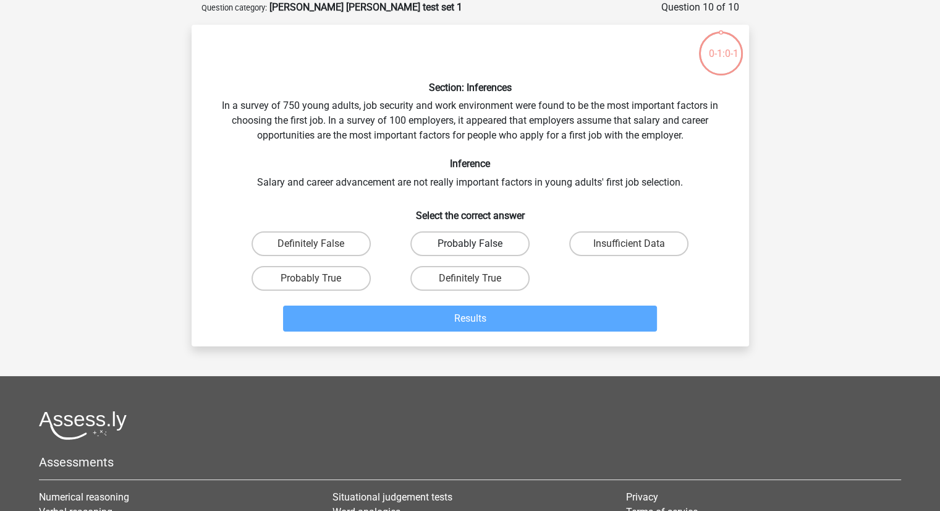
drag, startPoint x: 0, startPoint y: 0, endPoint x: 449, endPoint y: 243, distance: 511.0
click at [449, 243] on label "Probably False" at bounding box center [470, 243] width 119 height 25
click at [470, 244] on input "Probably False" at bounding box center [474, 248] width 8 height 8
radio input "true"
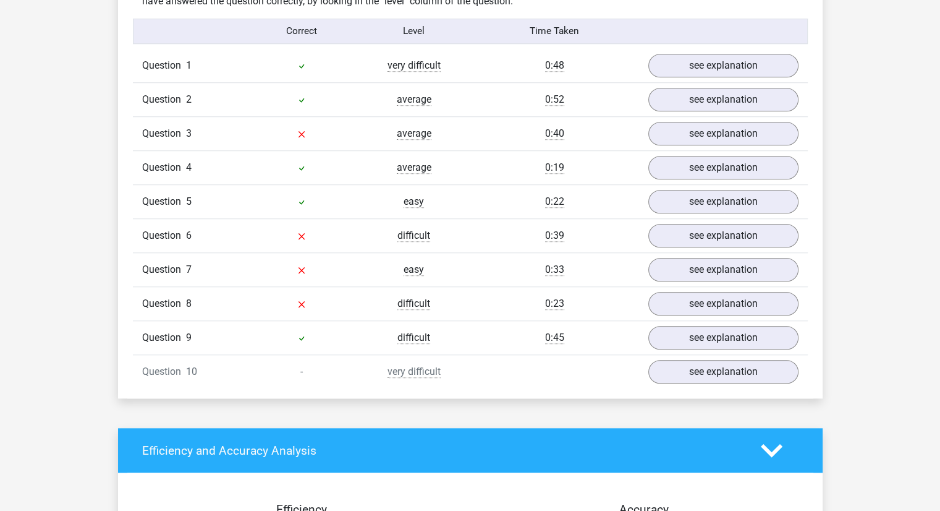
scroll to position [994, 0]
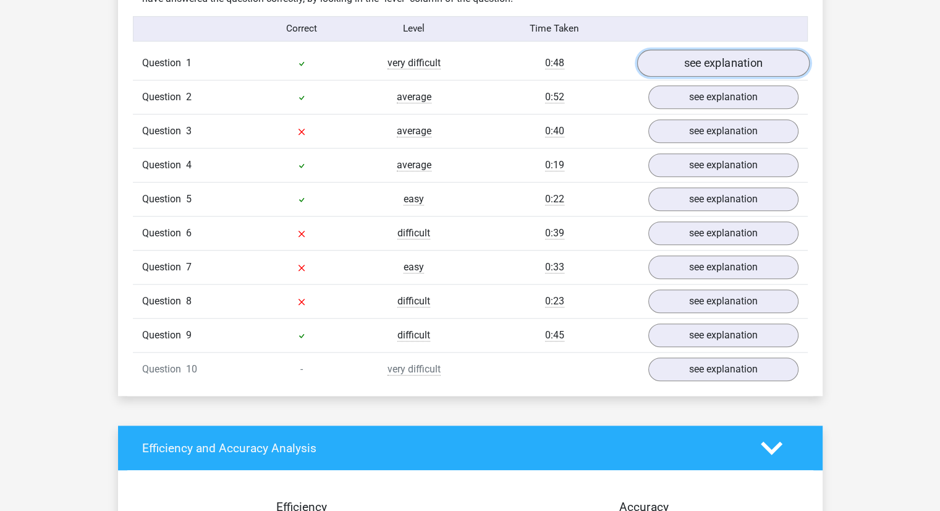
click at [679, 69] on link "see explanation" at bounding box center [723, 62] width 173 height 27
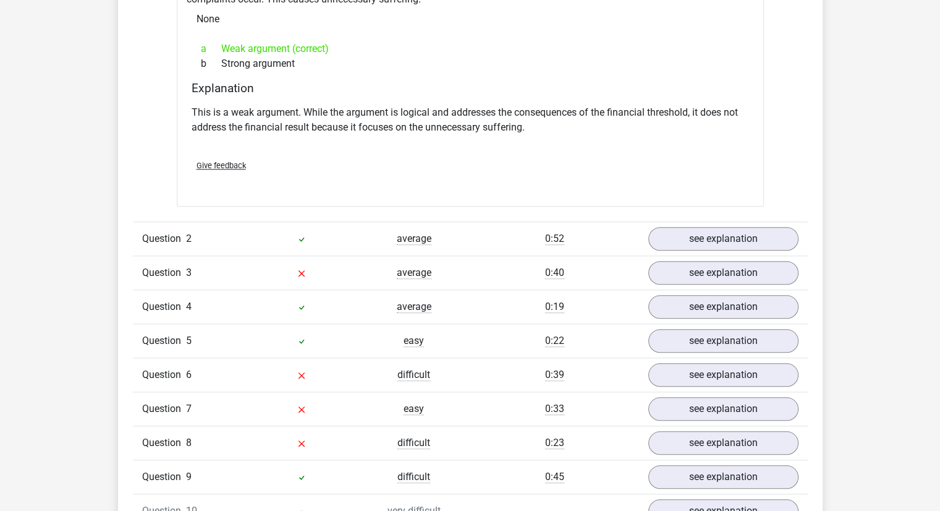
scroll to position [1184, 0]
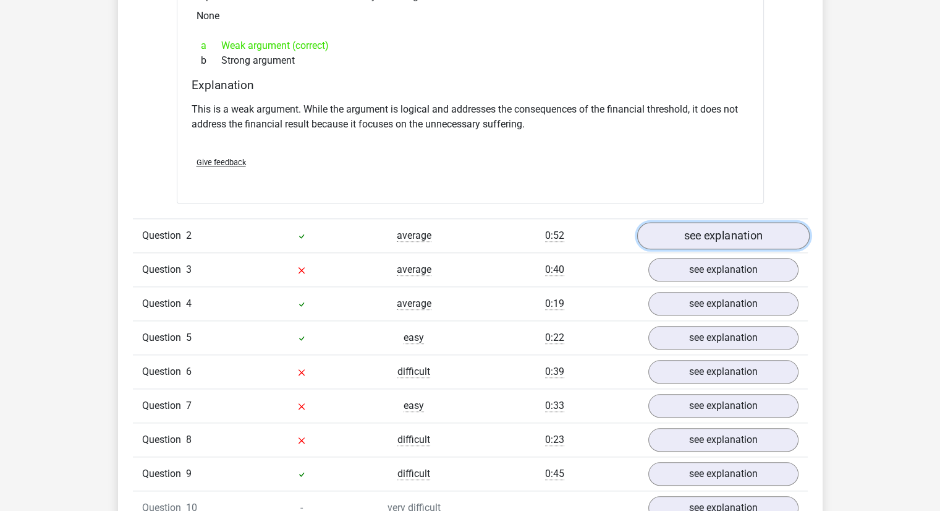
click at [675, 247] on link "see explanation" at bounding box center [723, 235] width 173 height 27
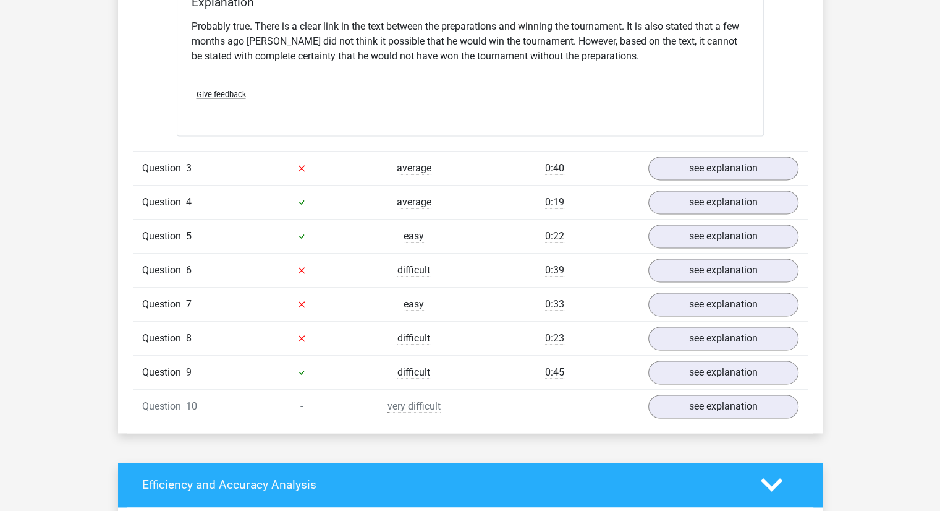
scroll to position [1692, 0]
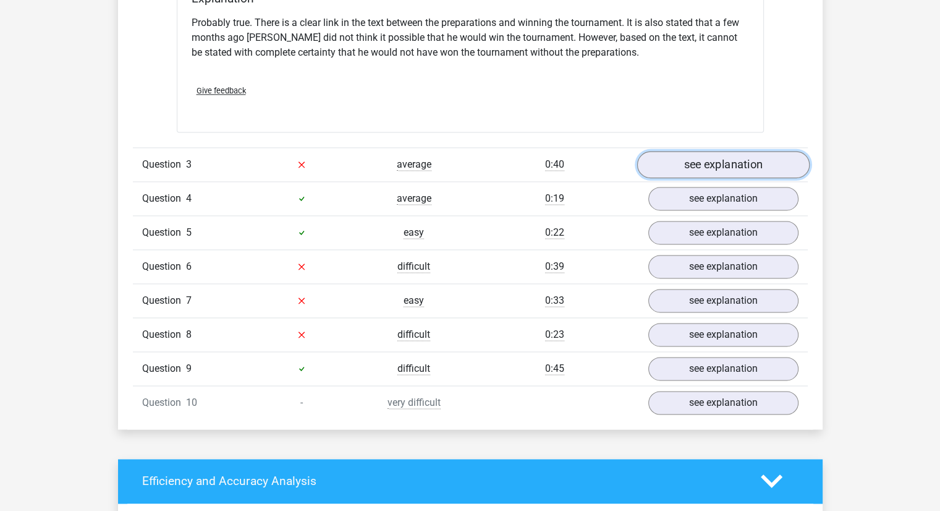
click at [673, 165] on link "see explanation" at bounding box center [723, 164] width 173 height 27
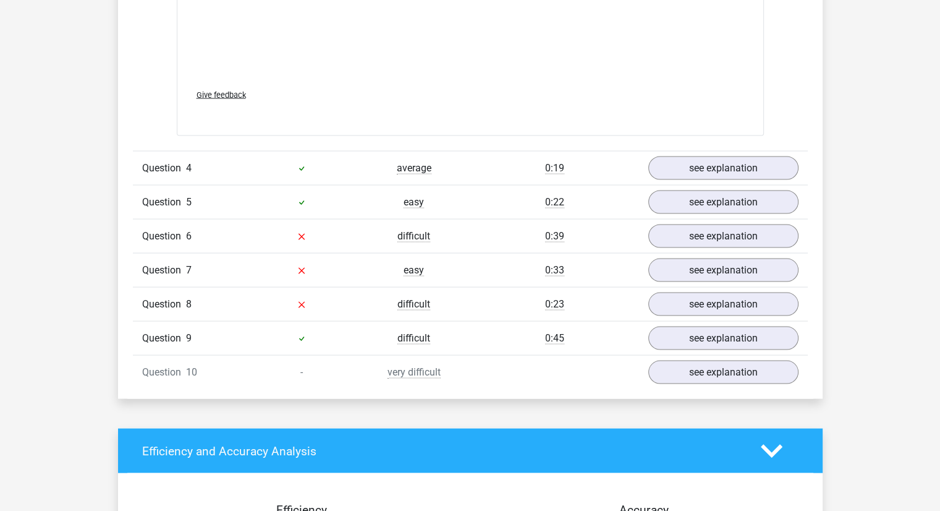
scroll to position [2389, 0]
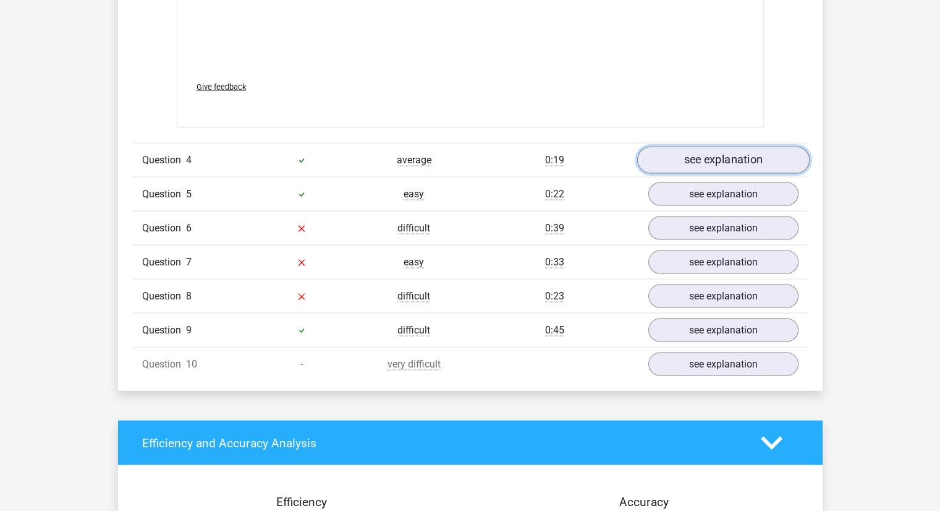
click at [679, 161] on link "see explanation" at bounding box center [723, 160] width 173 height 27
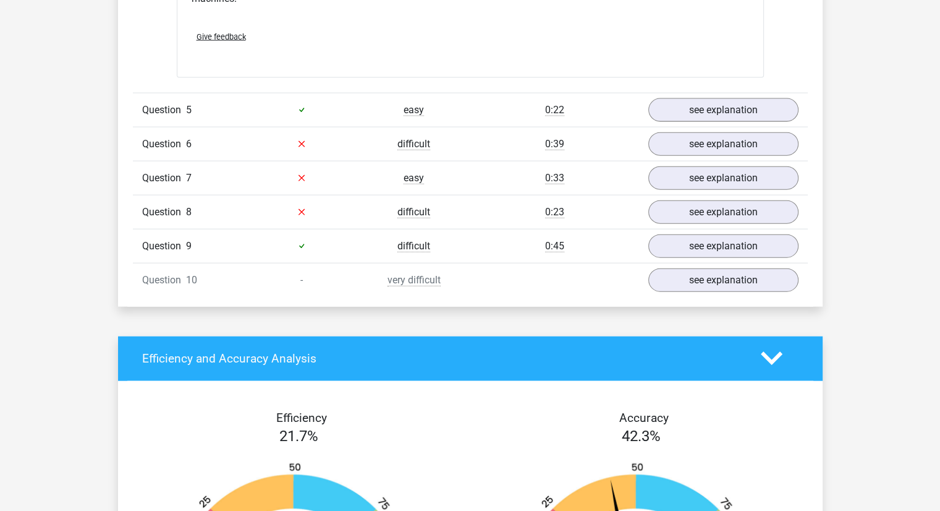
scroll to position [2821, 0]
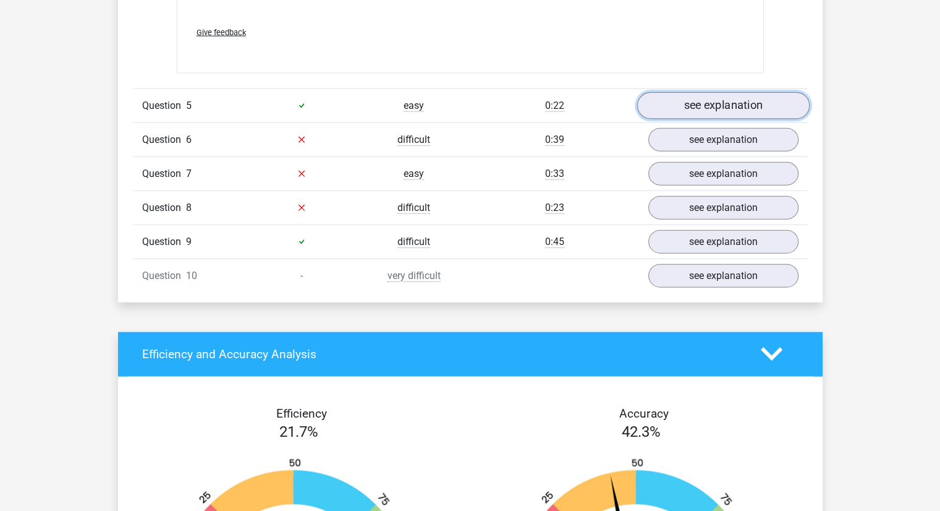
click at [683, 104] on link "see explanation" at bounding box center [723, 105] width 173 height 27
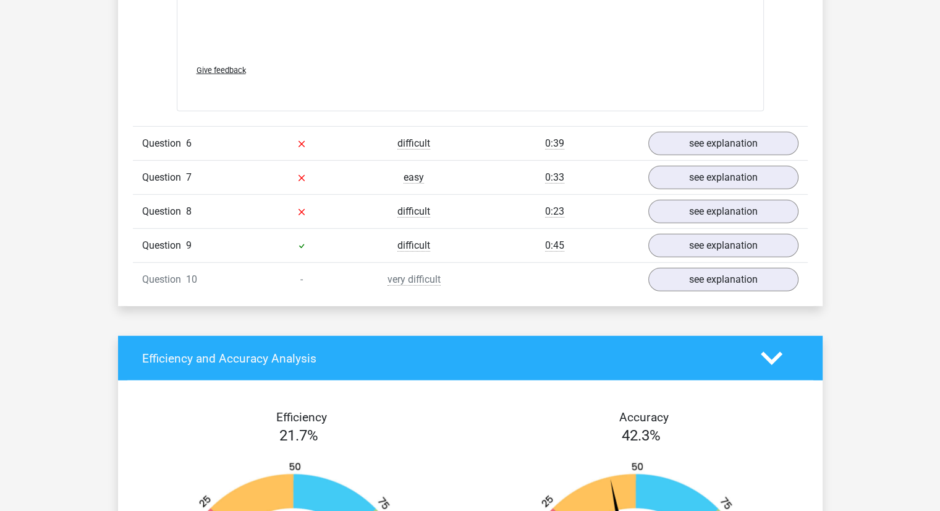
scroll to position [3451, 0]
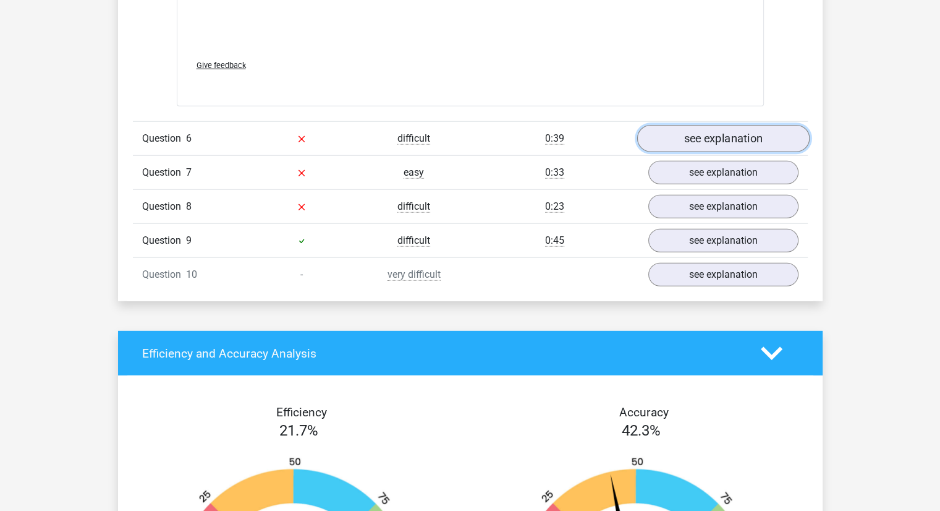
click at [679, 135] on link "see explanation" at bounding box center [723, 138] width 173 height 27
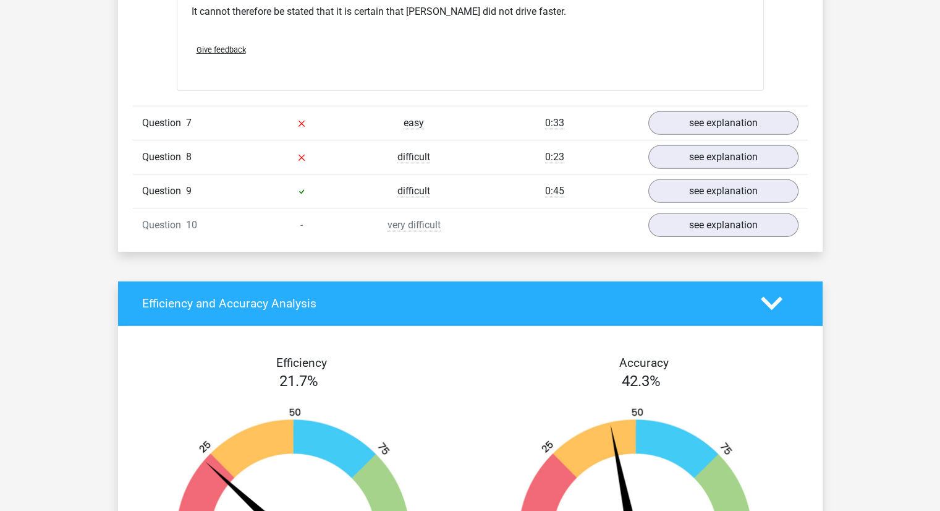
scroll to position [3904, 0]
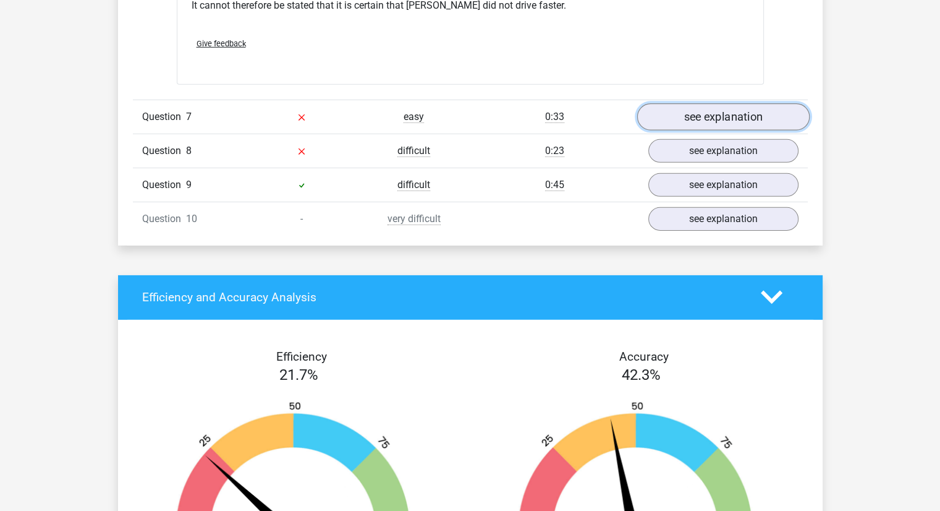
click at [674, 108] on link "see explanation" at bounding box center [723, 116] width 173 height 27
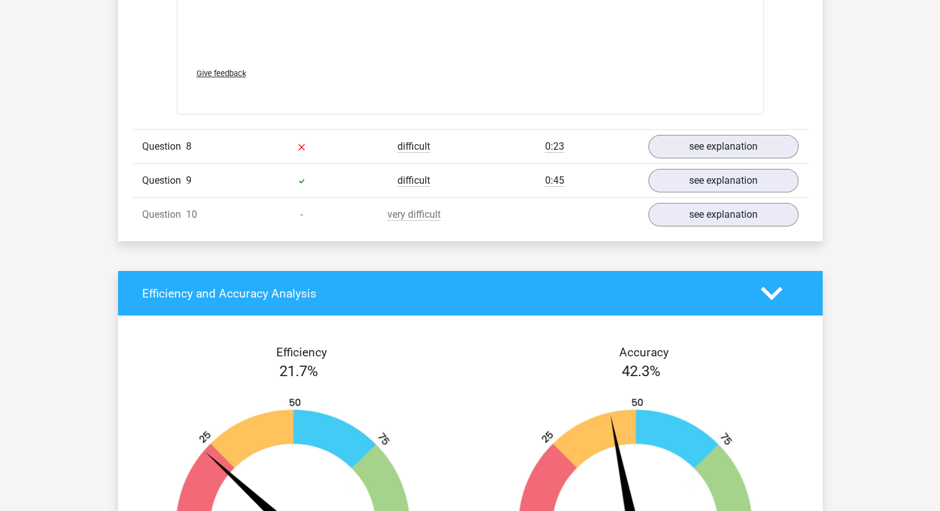
scroll to position [4560, 0]
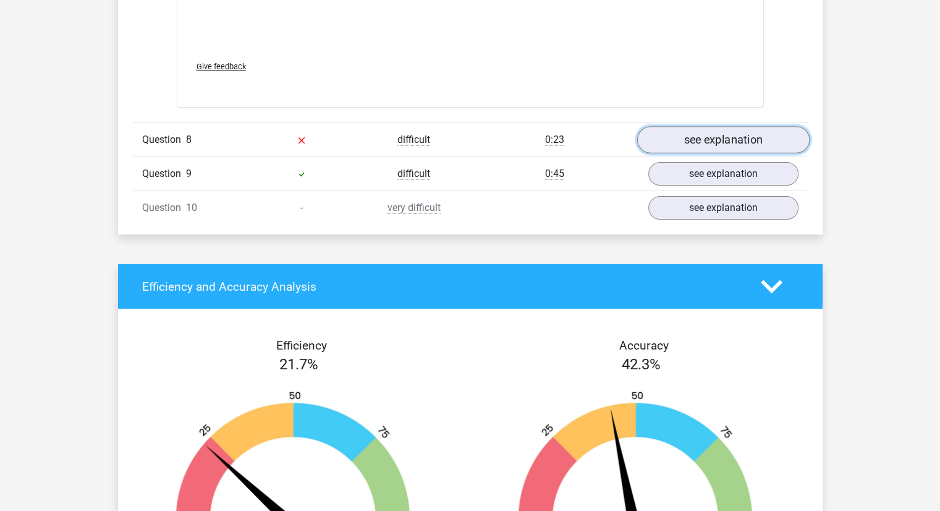
click at [671, 127] on link "see explanation" at bounding box center [723, 140] width 173 height 27
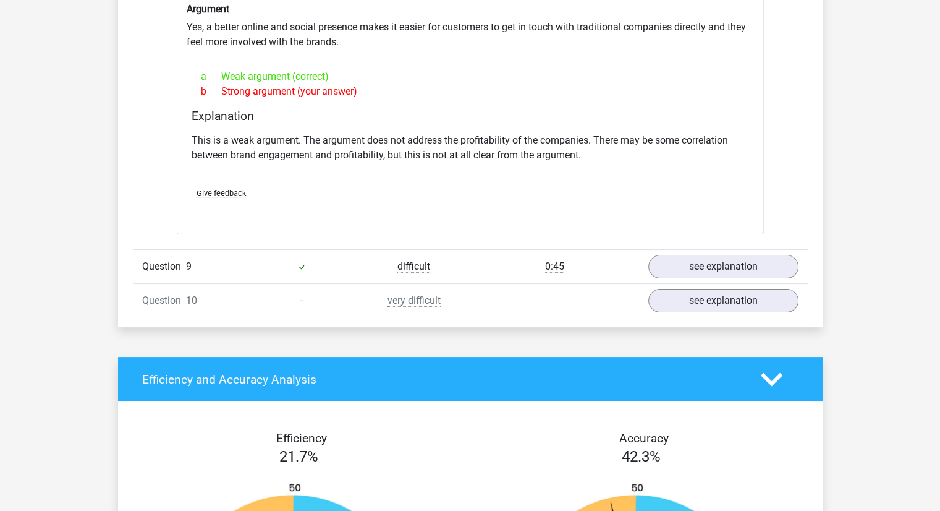
scroll to position [4822, 0]
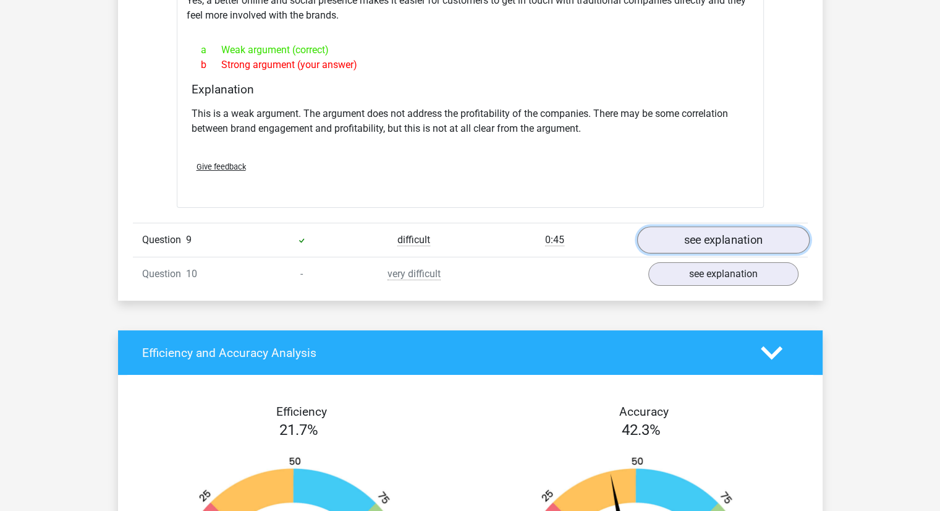
click at [676, 226] on link "see explanation" at bounding box center [723, 239] width 173 height 27
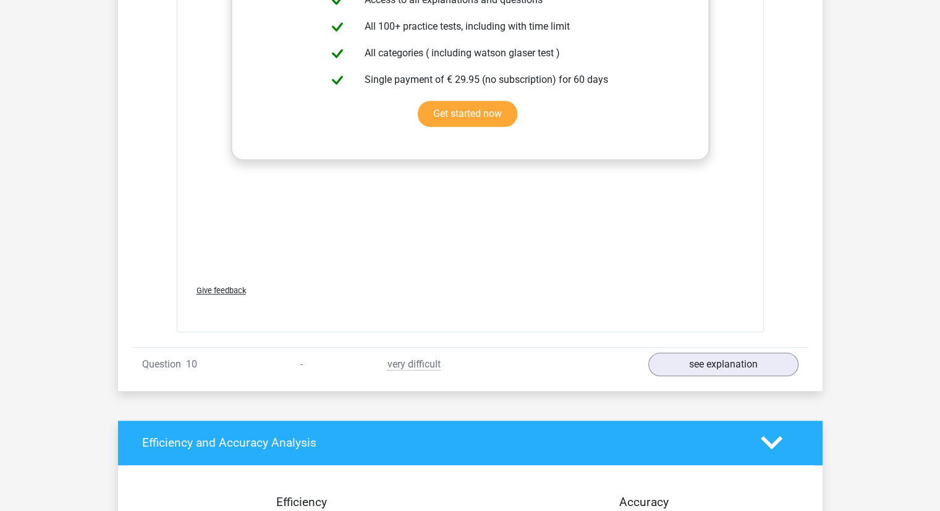
scroll to position [5421, 0]
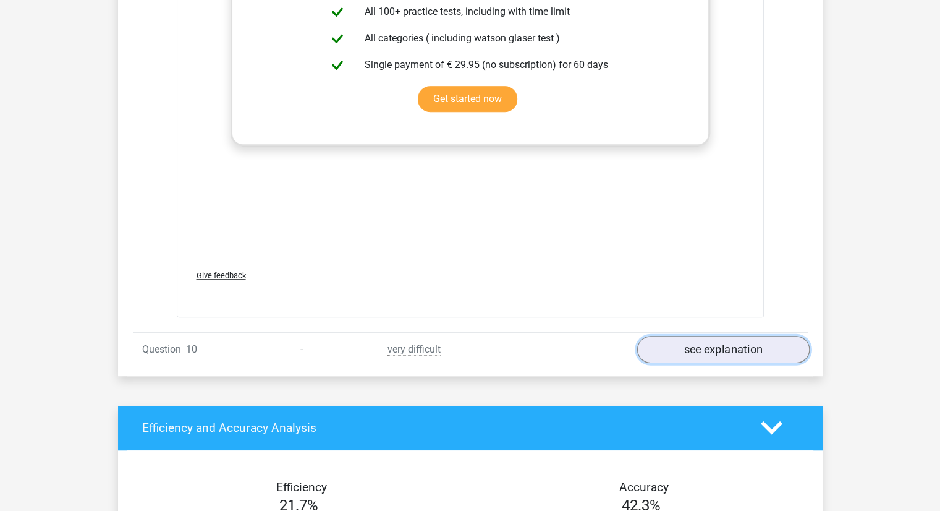
click at [675, 336] on link "see explanation" at bounding box center [723, 349] width 173 height 27
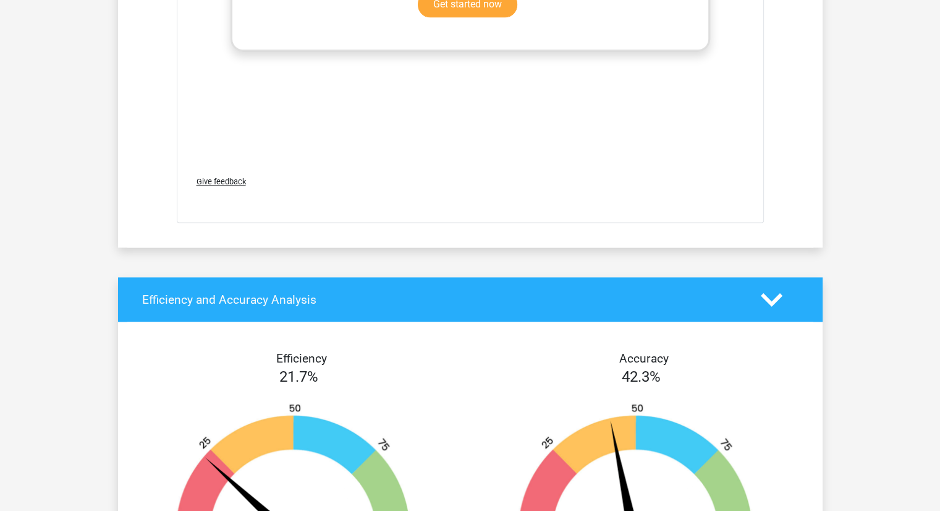
scroll to position [6284, 0]
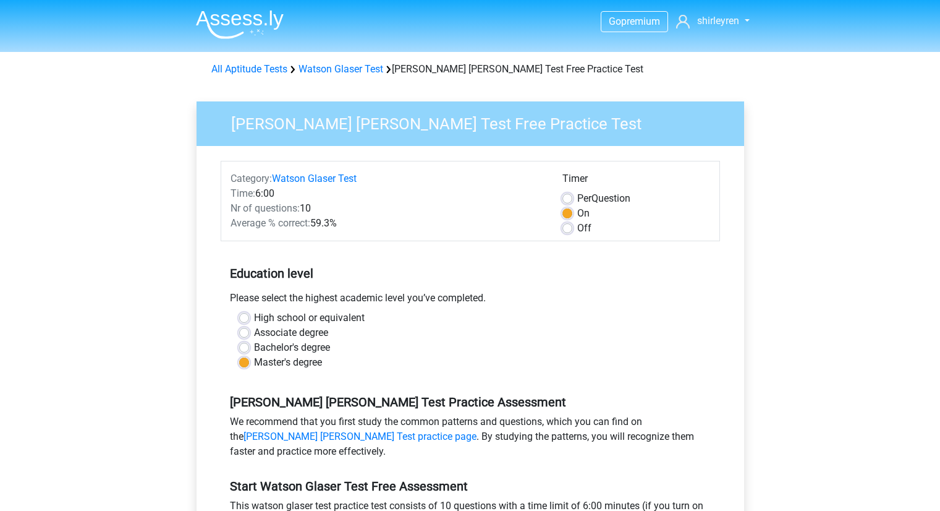
scroll to position [252, 0]
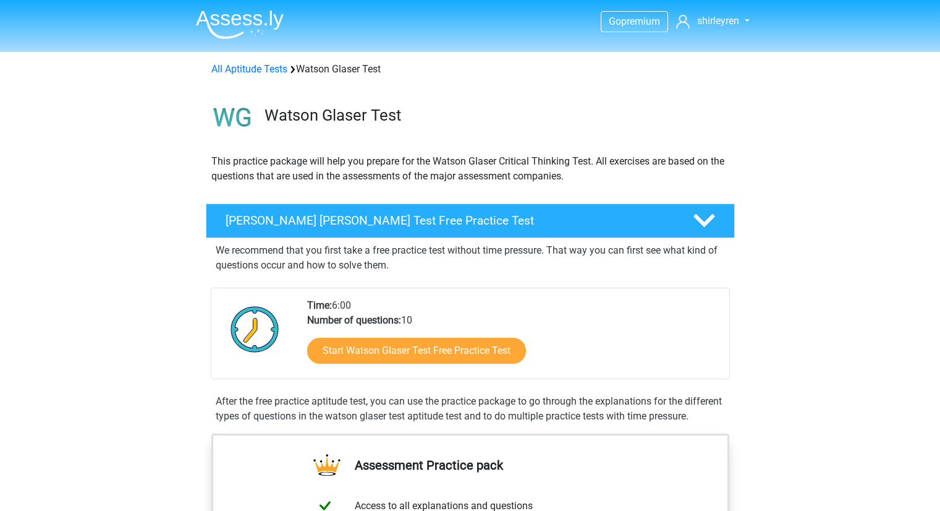
scroll to position [106, 0]
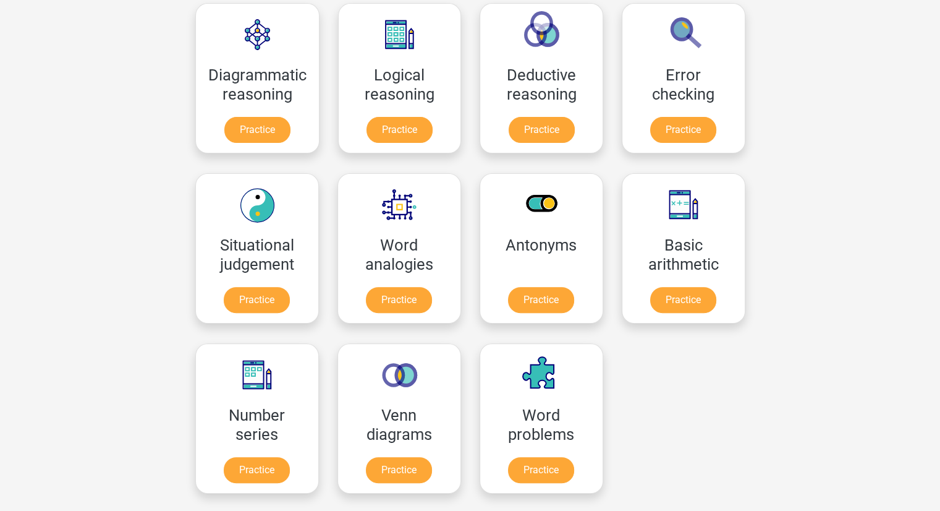
scroll to position [375, 0]
